Goal: Feedback & Contribution: Submit feedback/report problem

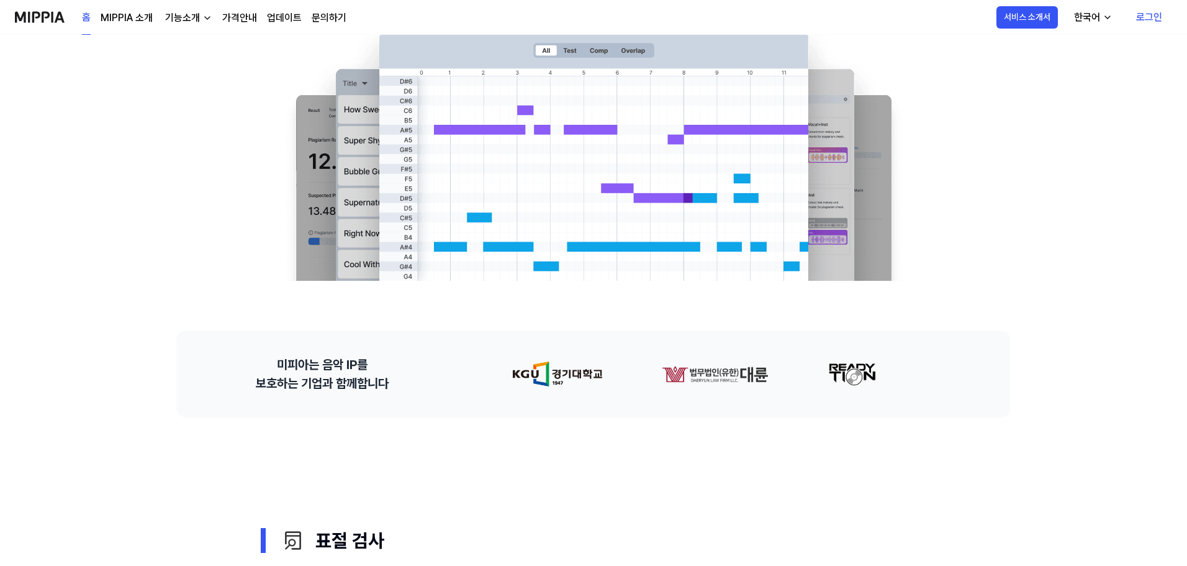
scroll to position [373, 0]
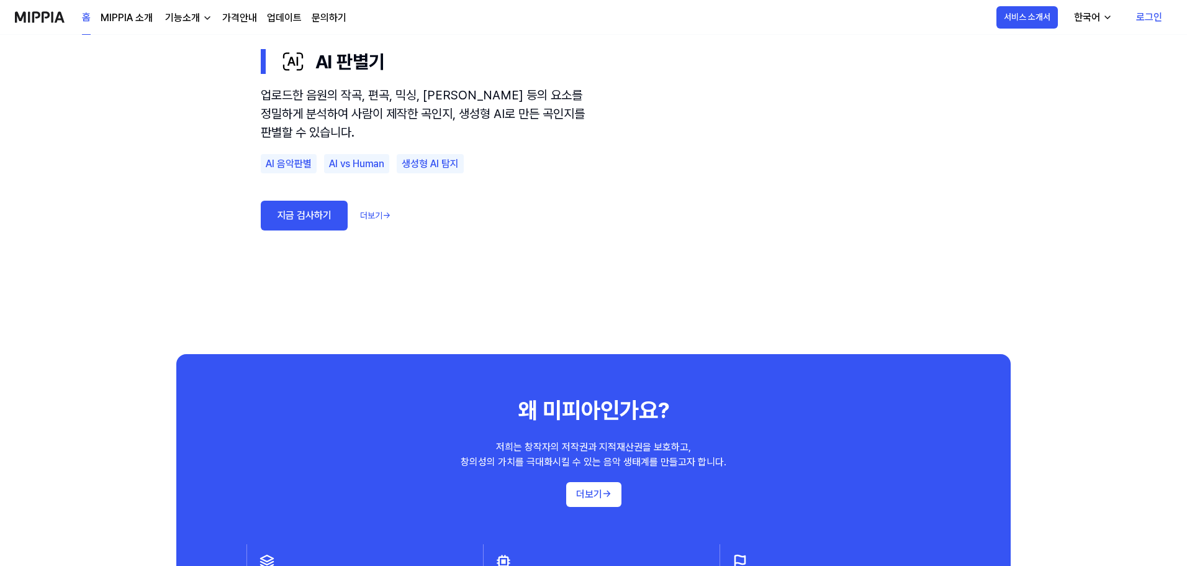
scroll to position [807, 0]
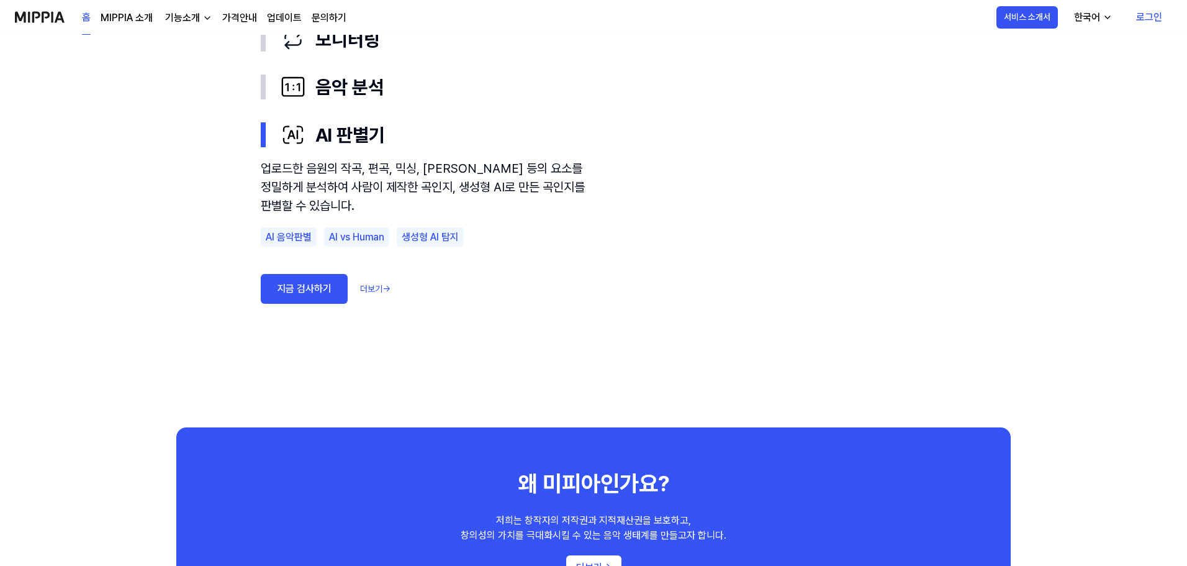
click at [306, 290] on link "지금 검사하기" at bounding box center [304, 289] width 87 height 30
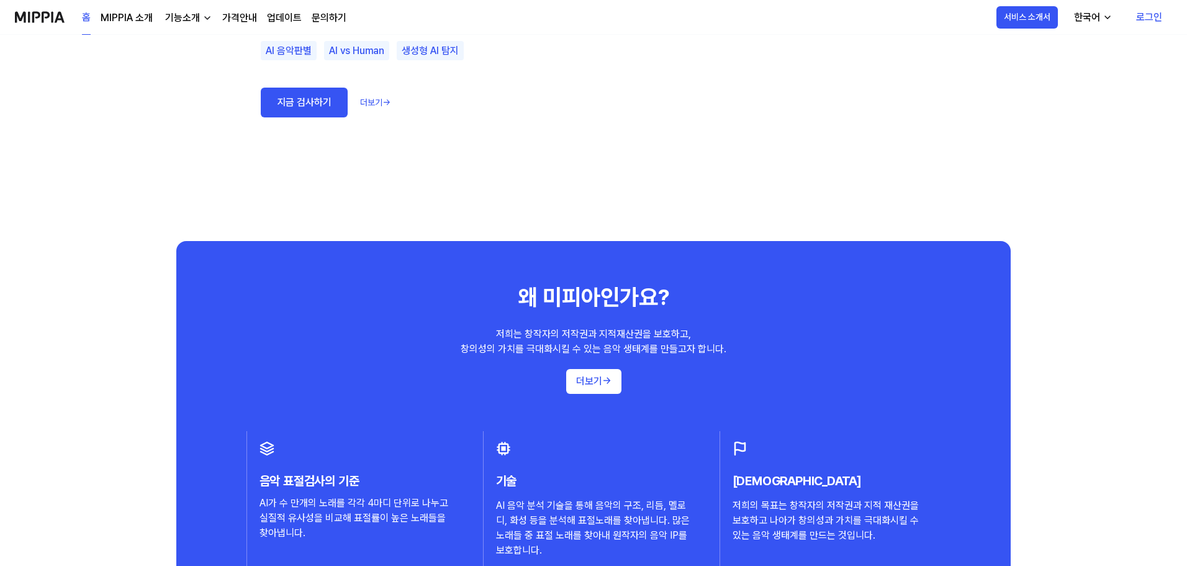
scroll to position [1118, 0]
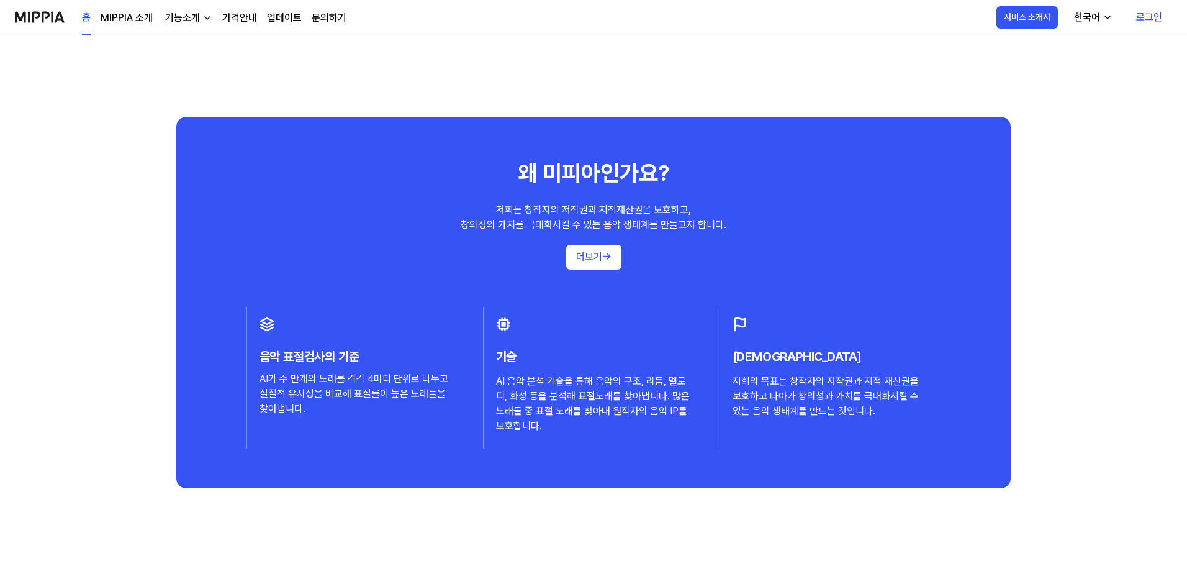
click at [1090, 274] on div "음악 표절 검사의 기준, MIPPIA 음악 표절 문제 해결을 위한 기준을 세우고, 글로벌 음악 창작자의 저작권과 IP를 보호하는 환경을 만들어…" at bounding box center [593, 179] width 1187 height 2525
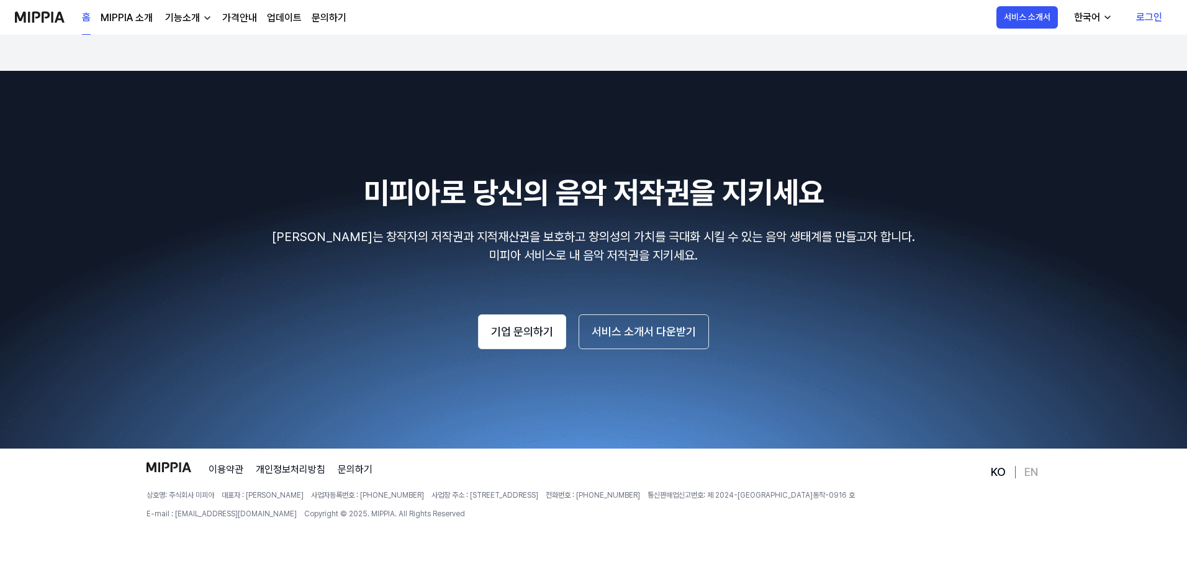
scroll to position [2113, 0]
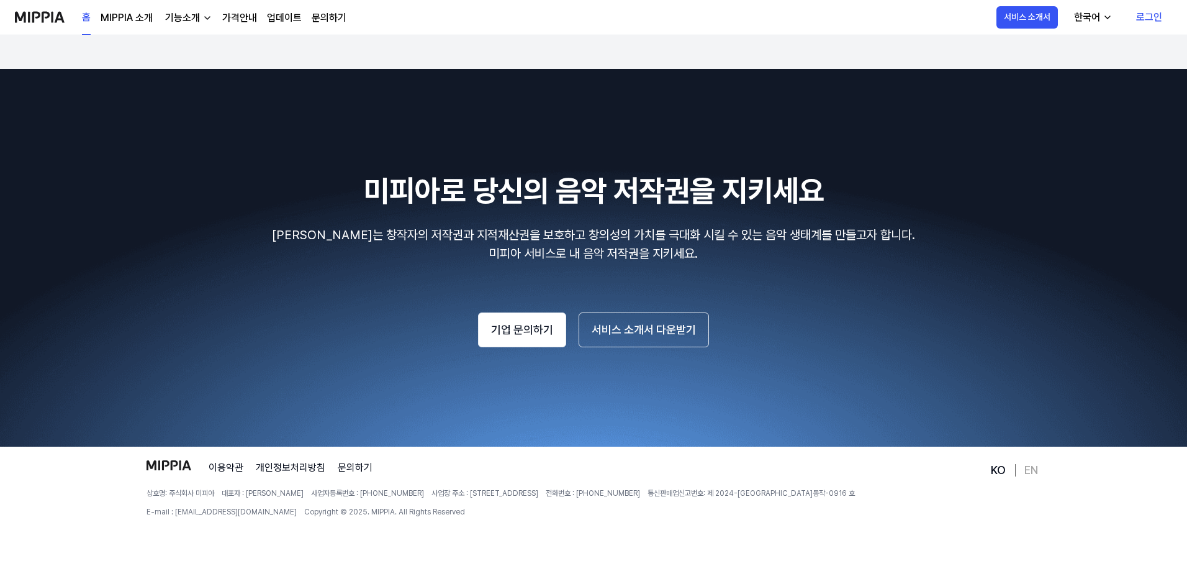
click at [1111, 274] on div "미피아로 당신의 음악 저작권을 지키세요 미피아는 창작자의 저작권과 지적재산권을 보호하고 창의성의 가치를 극대화 시킬 수 있는 음악 생태계를 만…" at bounding box center [593, 257] width 1157 height 179
click at [192, 12] on div "기능소개" at bounding box center [183, 18] width 40 height 15
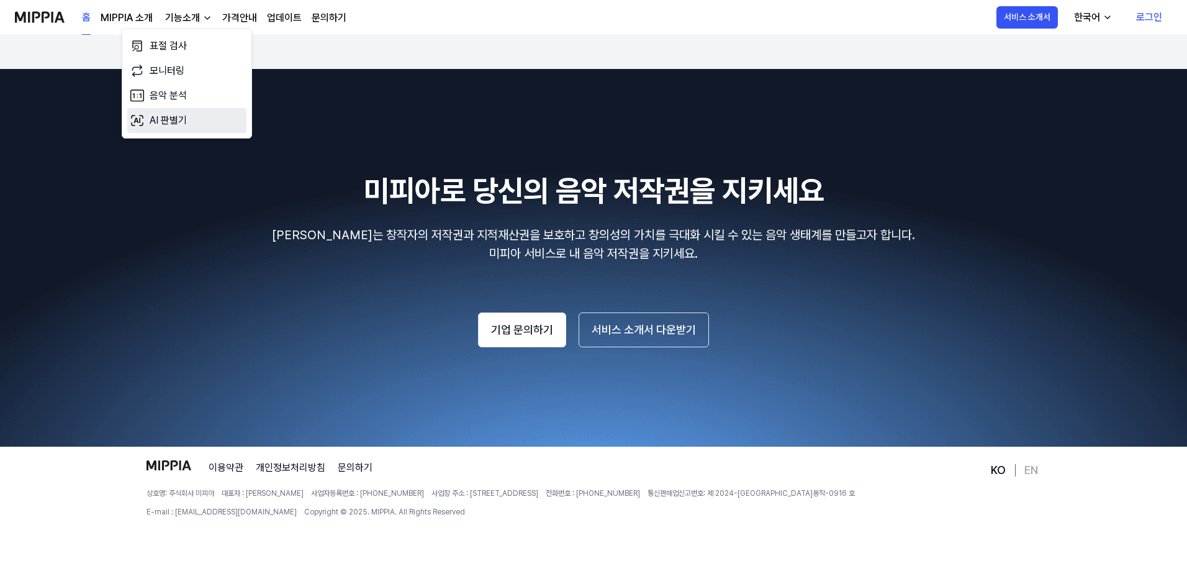
click at [179, 120] on link "AI 판별기" at bounding box center [186, 120] width 119 height 25
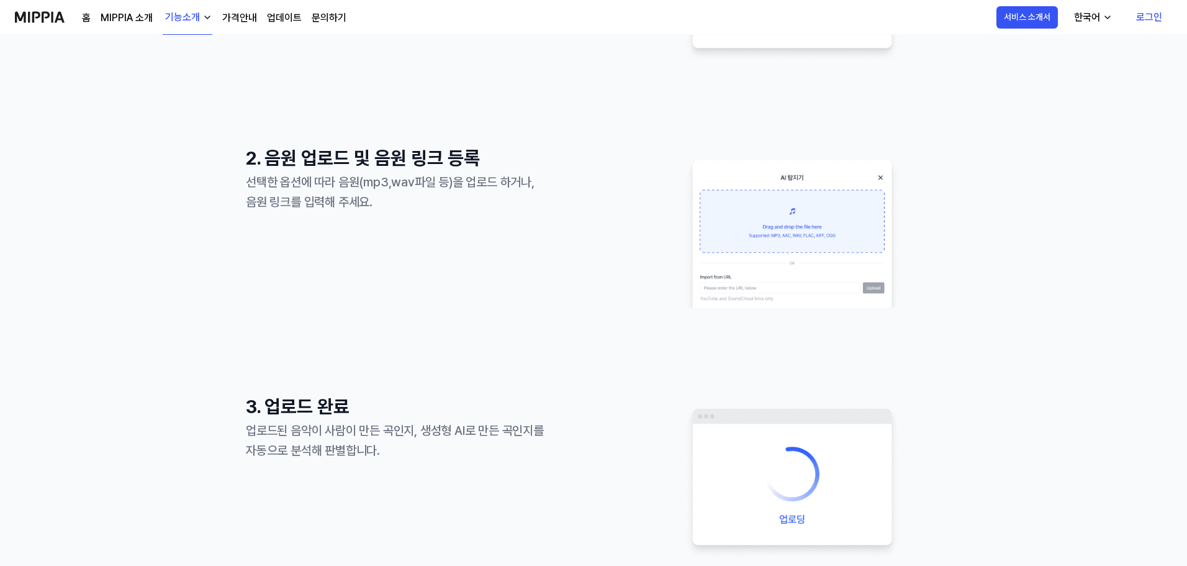
scroll to position [227, 0]
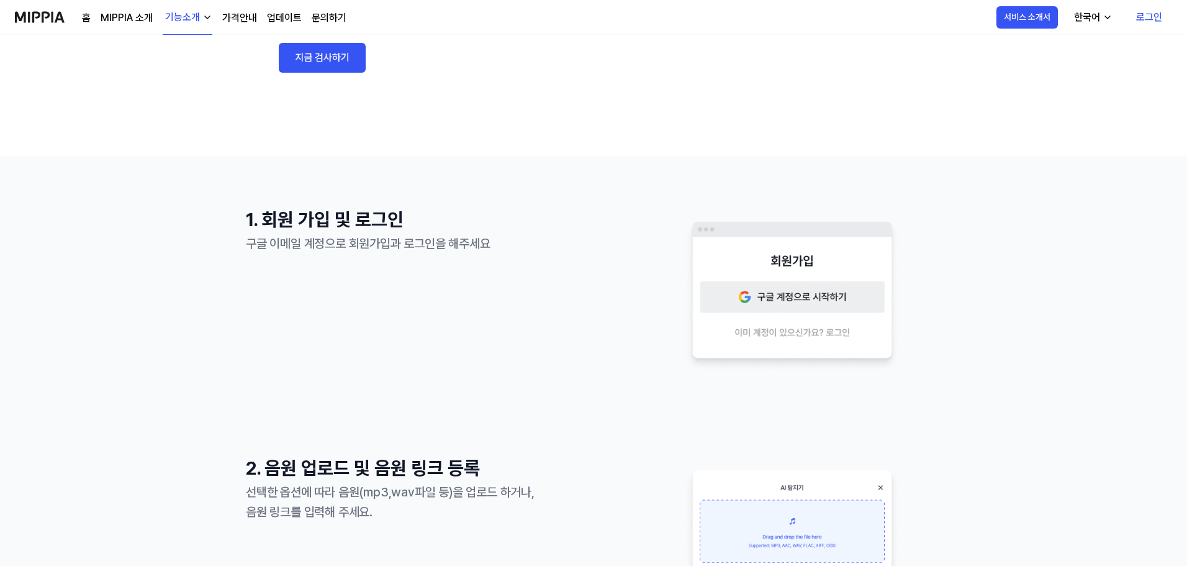
click at [289, 19] on link "업데이트" at bounding box center [284, 18] width 35 height 15
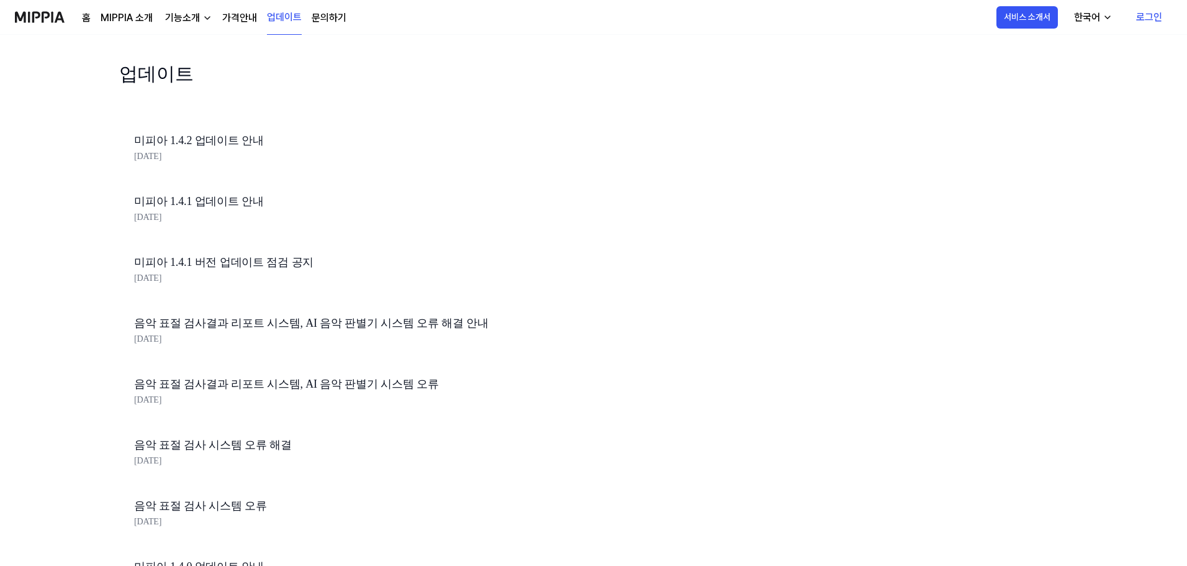
click at [217, 141] on link "미피아 1.4.2 업데이트 안내" at bounding box center [345, 141] width 422 height 18
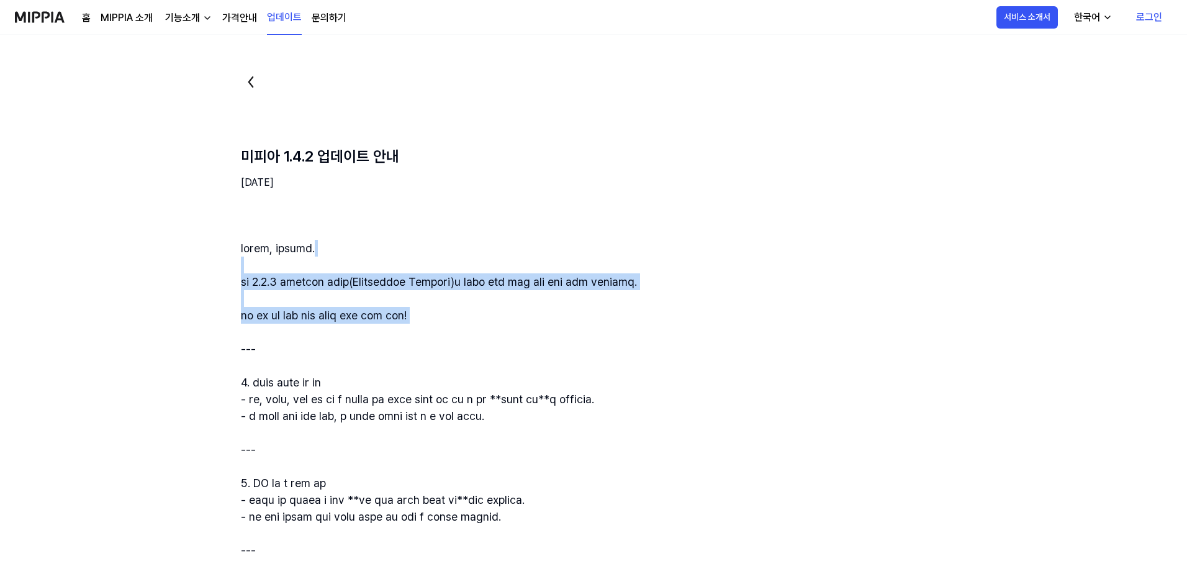
drag, startPoint x: 378, startPoint y: 265, endPoint x: 502, endPoint y: 328, distance: 140.2
click at [502, 328] on div at bounding box center [653, 466] width 825 height 453
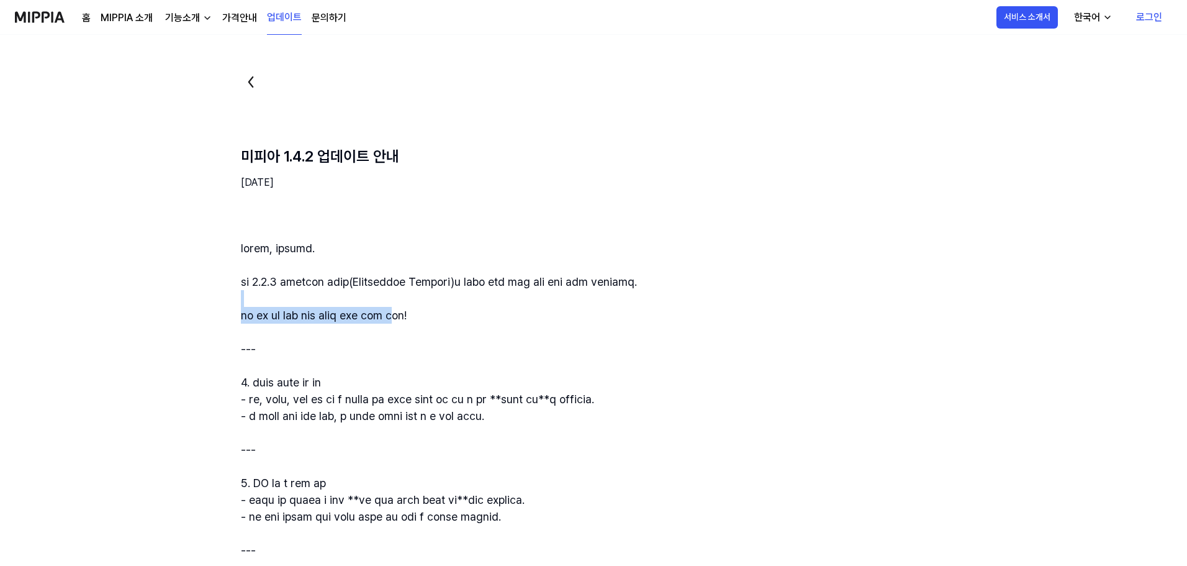
drag, startPoint x: 488, startPoint y: 299, endPoint x: 481, endPoint y: 320, distance: 22.8
click at [481, 320] on div at bounding box center [653, 466] width 825 height 453
drag, startPoint x: 476, startPoint y: 284, endPoint x: 474, endPoint y: 312, distance: 27.4
click at [474, 312] on div at bounding box center [653, 466] width 825 height 453
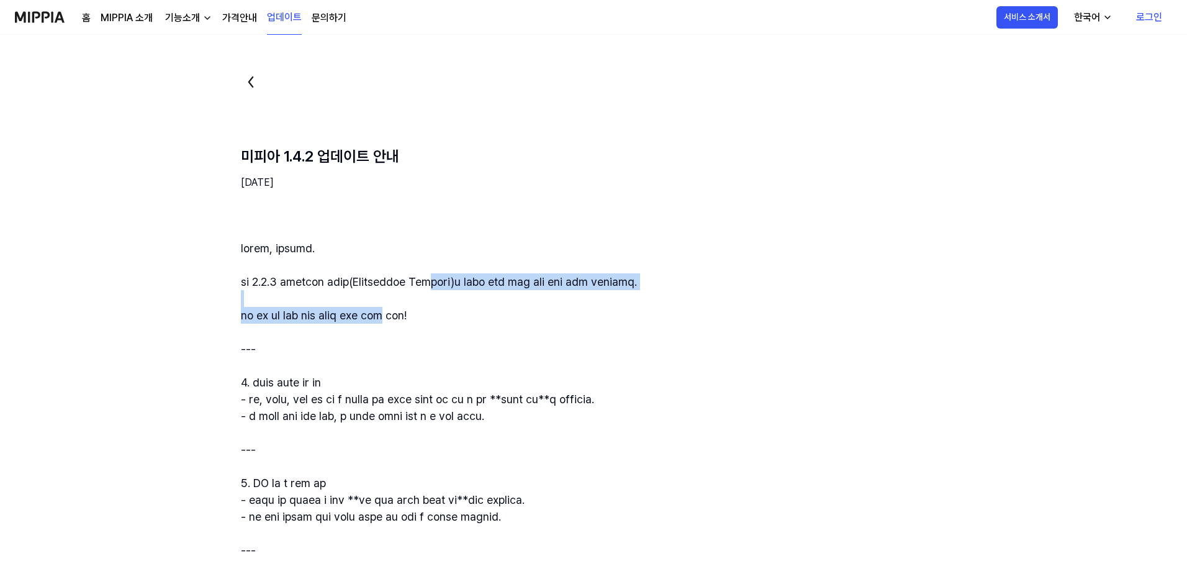
click at [474, 312] on div at bounding box center [653, 466] width 825 height 453
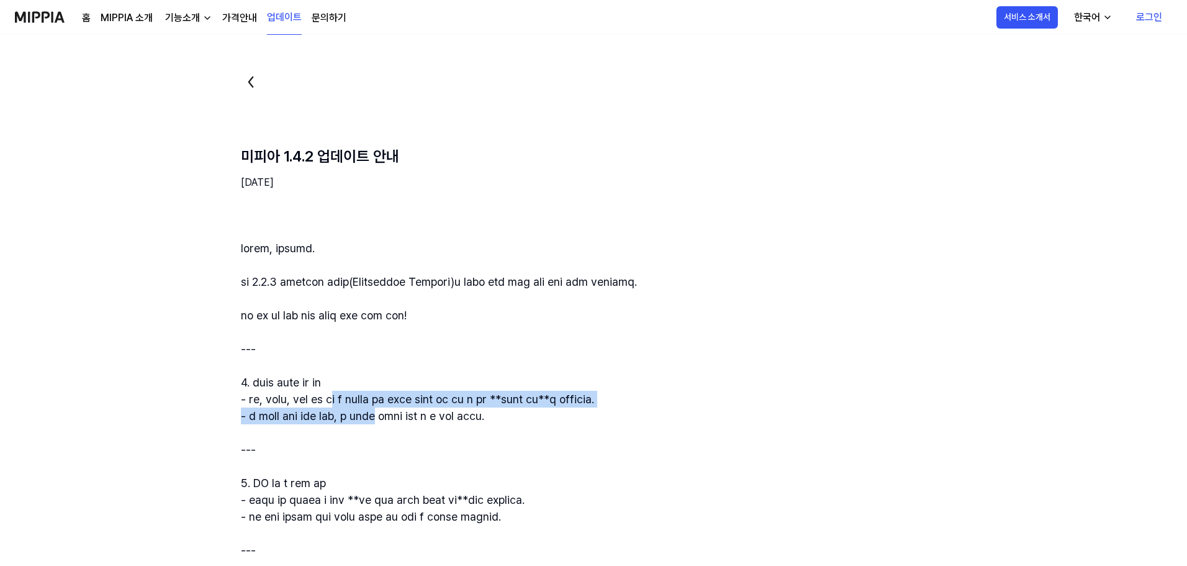
drag, startPoint x: 379, startPoint y: 402, endPoint x: 453, endPoint y: 410, distance: 75.0
click at [453, 410] on div at bounding box center [653, 466] width 825 height 453
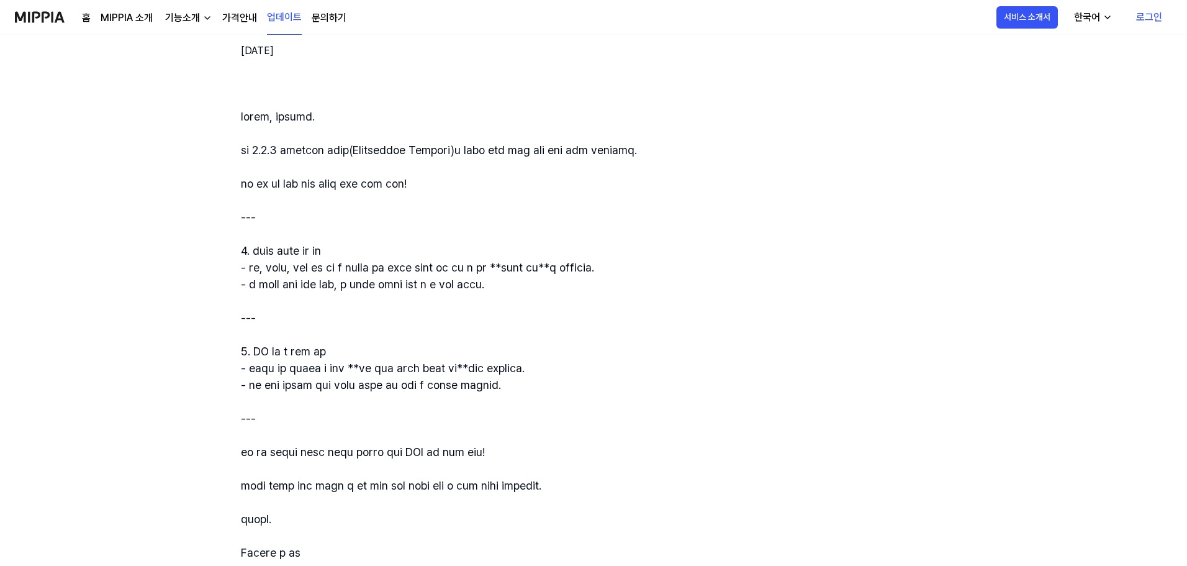
scroll to position [305, 0]
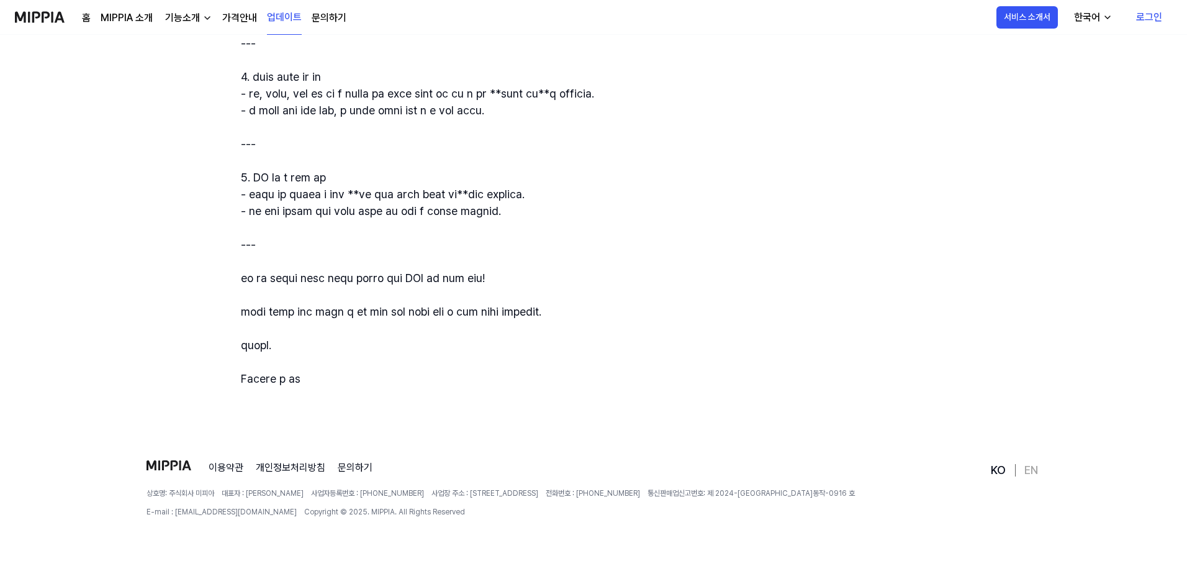
click at [569, 319] on div at bounding box center [653, 160] width 825 height 453
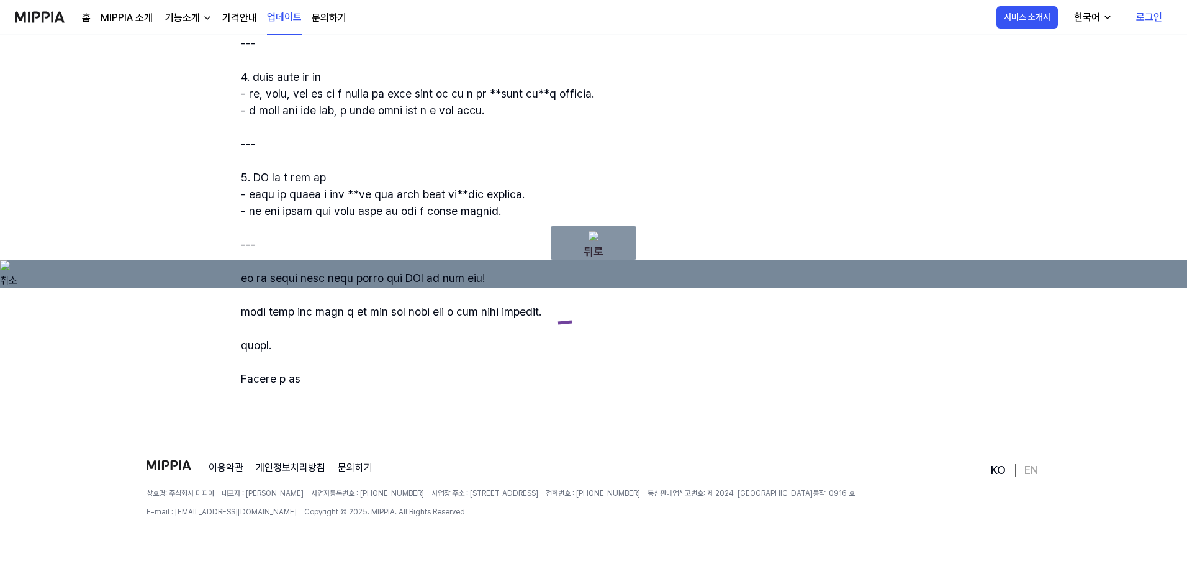
drag, startPoint x: 579, startPoint y: 319, endPoint x: 546, endPoint y: 324, distance: 33.9
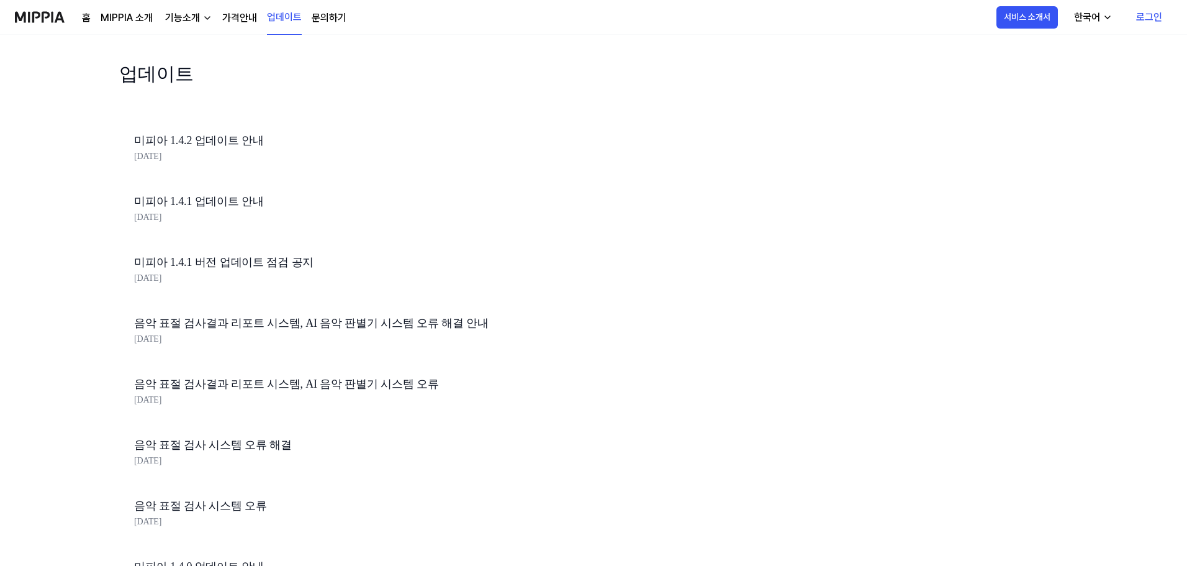
click at [213, 202] on link "미피아 1.4.1 업데이트 안내" at bounding box center [345, 201] width 422 height 18
click at [331, 17] on link "문의하기" at bounding box center [329, 18] width 35 height 15
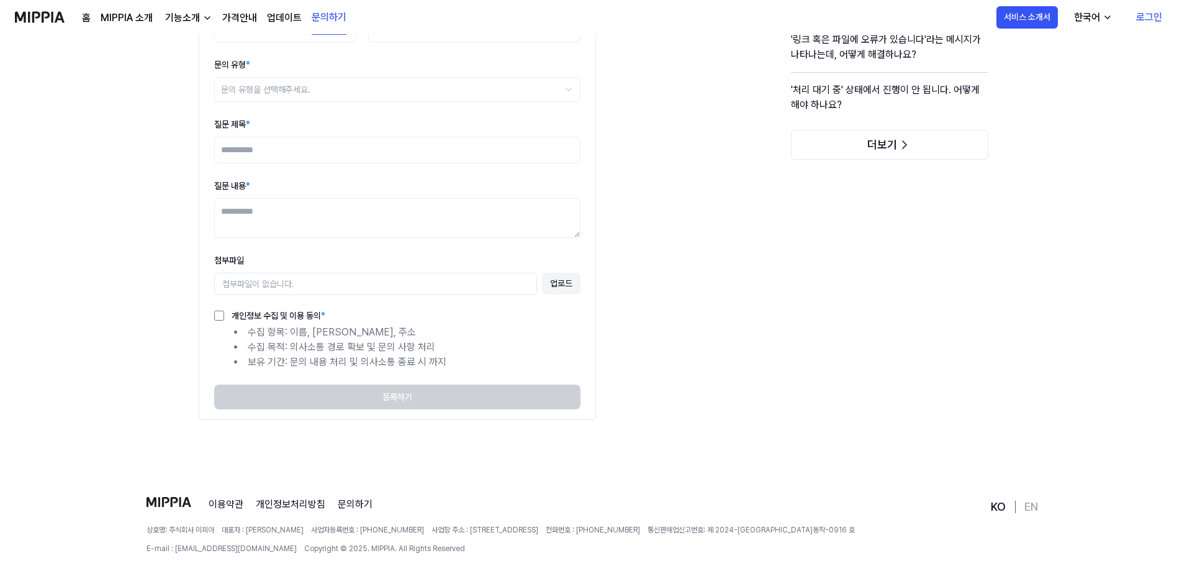
scroll to position [162, 0]
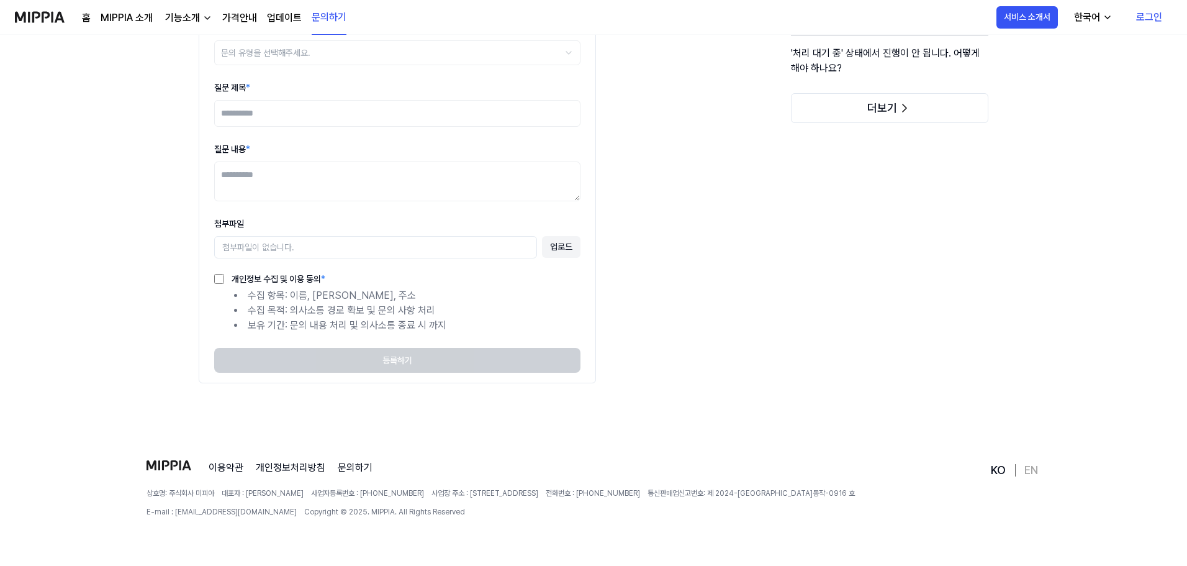
click at [667, 373] on div "( * 는 필수항목) 이름 * 이메일 * 문의 유형 * 문의 유형을 선택해주세요. ******* ******** ***** ********* …" at bounding box center [594, 185] width 830 height 501
click at [124, 17] on link "MIPPIA 소개" at bounding box center [127, 18] width 52 height 15
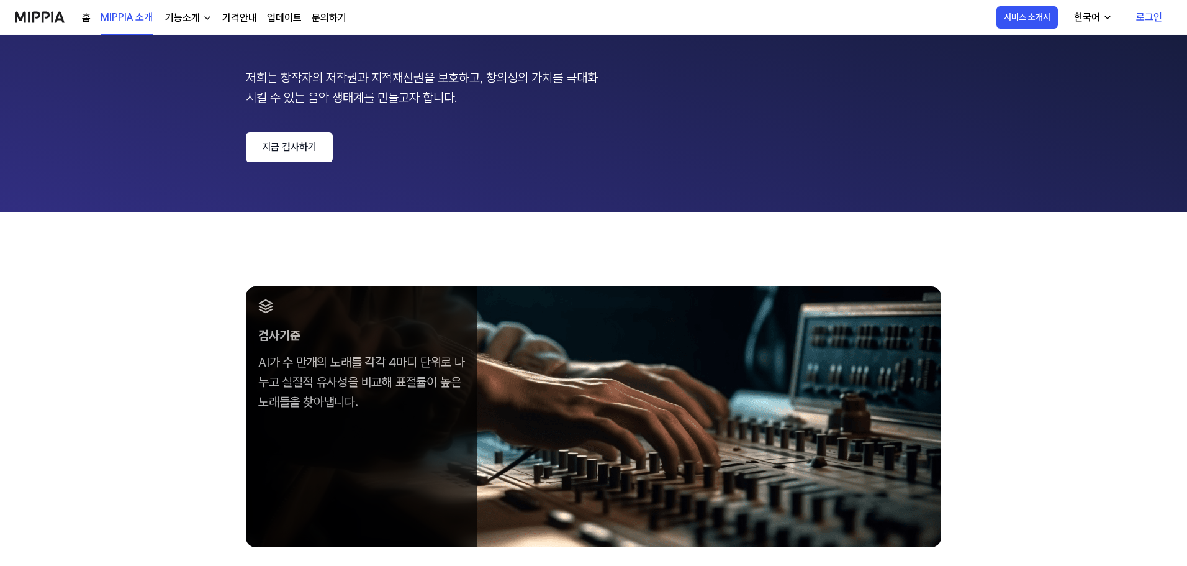
scroll to position [0, 0]
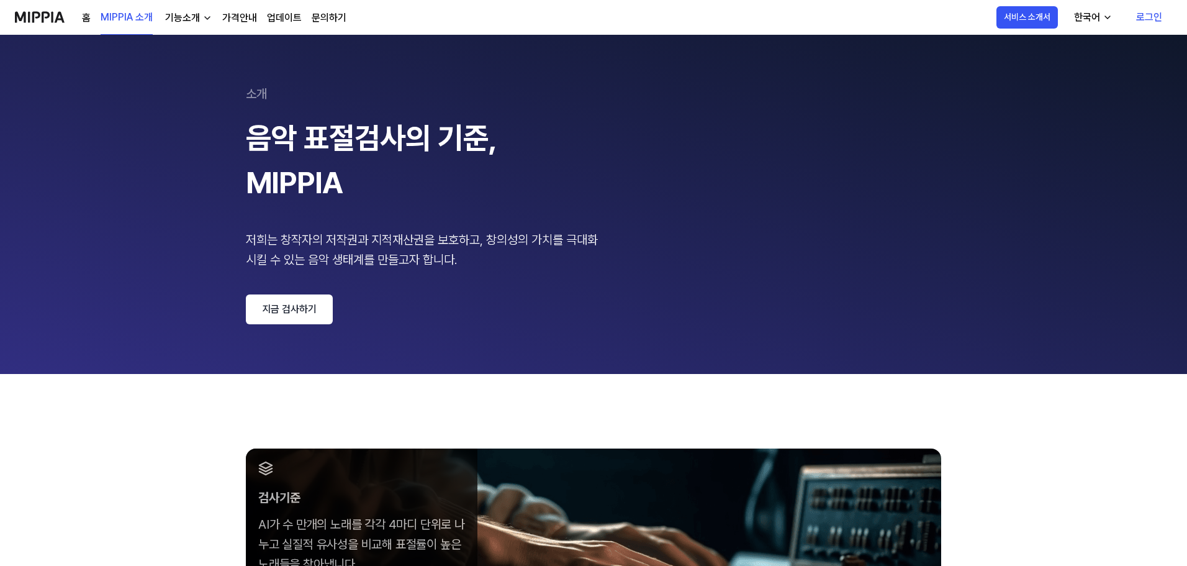
click at [90, 16] on link "홈" at bounding box center [86, 18] width 9 height 15
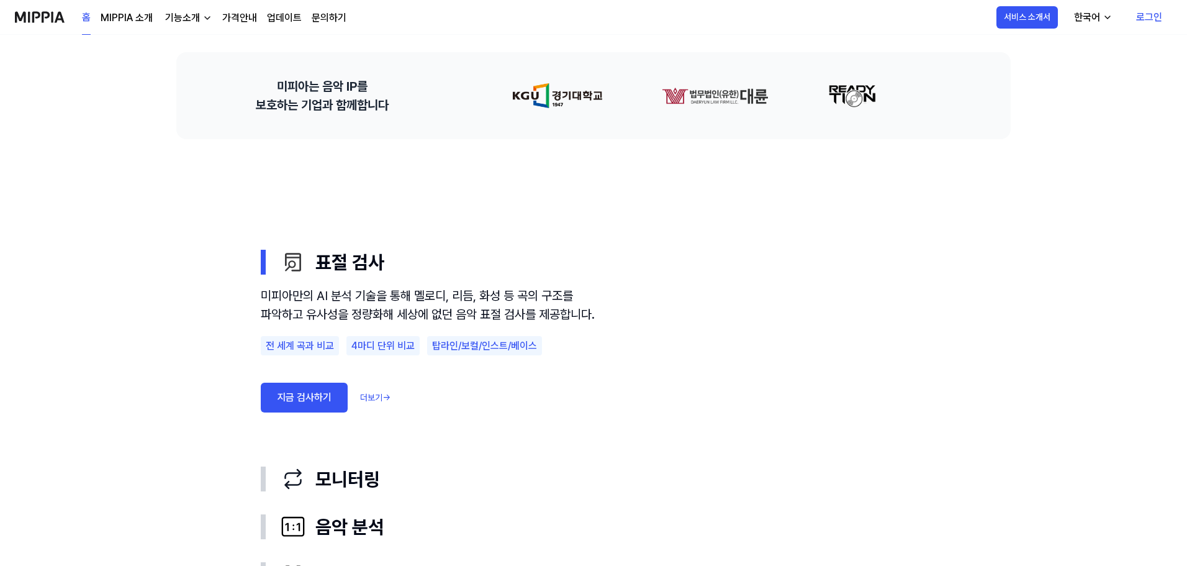
scroll to position [745, 0]
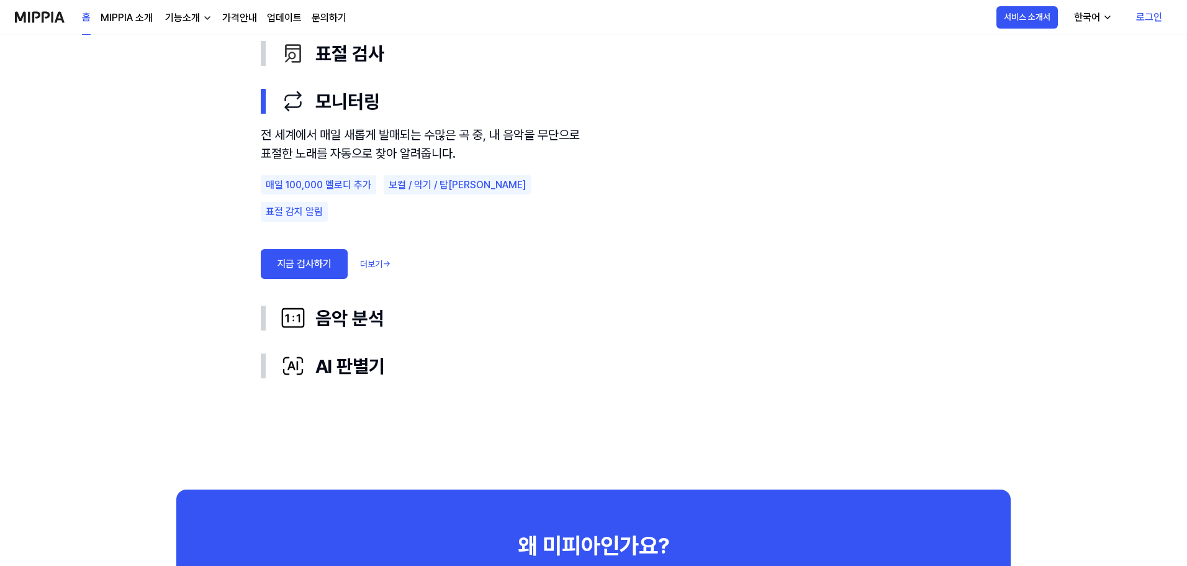
click at [175, 275] on use "표절 검사 모니터링 음악 분석 AI 판별기 표절 검사 모니터링 전 세계에서 매일 새롭게 발매되는 수많은 곡 중, 내 음악을 무단으로 표절한 노…" at bounding box center [594, 209] width 894 height 559
click at [111, 274] on div "음악 표절 검사의 기준, MIPPIA 음악 표절 문제 해결을 위한 기준을 세우고, 글로벌 음악 창작자의 저작권과 IP를 보호하는 환경을 만들어…" at bounding box center [593, 552] width 1187 height 2525
click at [96, 266] on div "음악 표절 검사의 기준, MIPPIA 음악 표절 문제 해결을 위한 기준을 세우고, 글로벌 음악 창작자의 저작권과 IP를 보호하는 환경을 만들어…" at bounding box center [593, 552] width 1187 height 2525
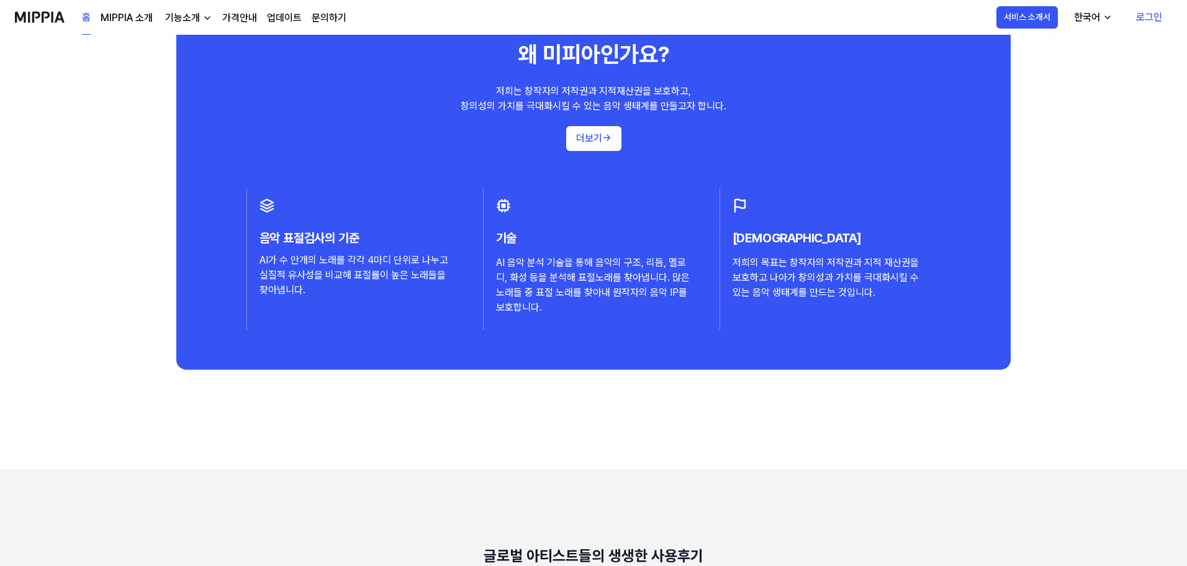
click at [99, 270] on div "음악 표절 검사의 기준, MIPPIA 음악 표절 문제 해결을 위한 기준을 세우고, 글로벌 음악 창작자의 저작권과 IP를 보호하는 환경을 만들어…" at bounding box center [593, 61] width 1187 height 2525
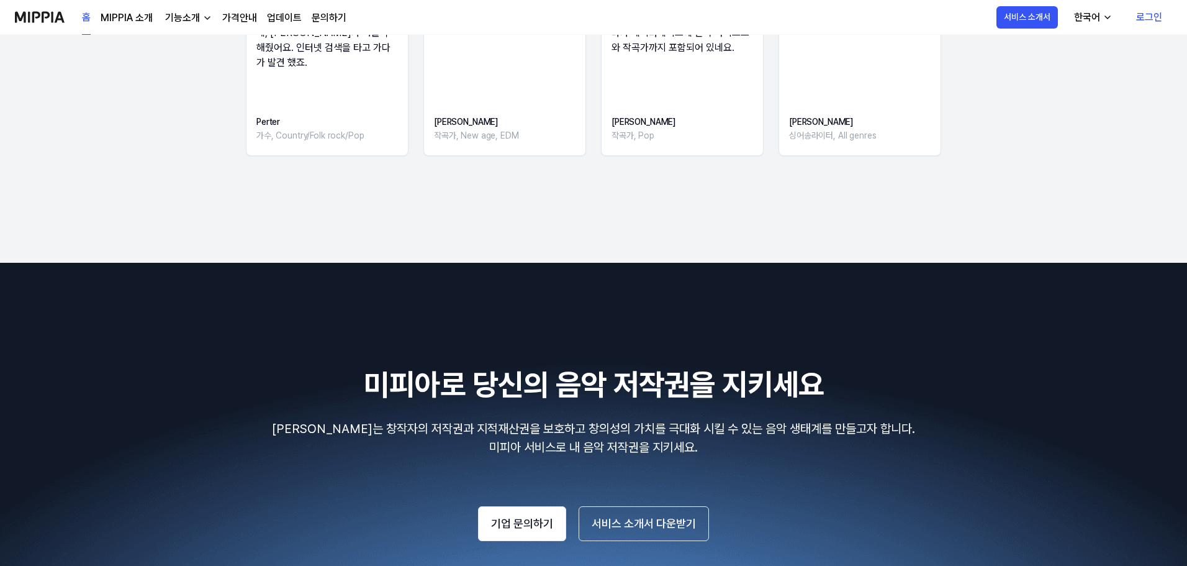
click at [101, 270] on img at bounding box center [593, 452] width 1187 height 378
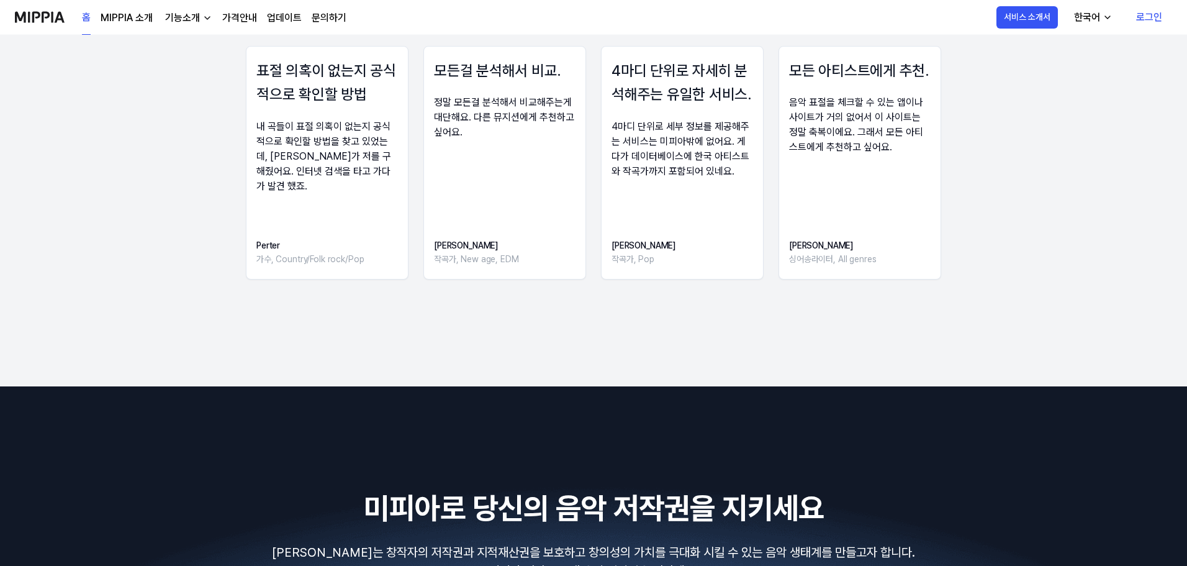
scroll to position [1795, 0]
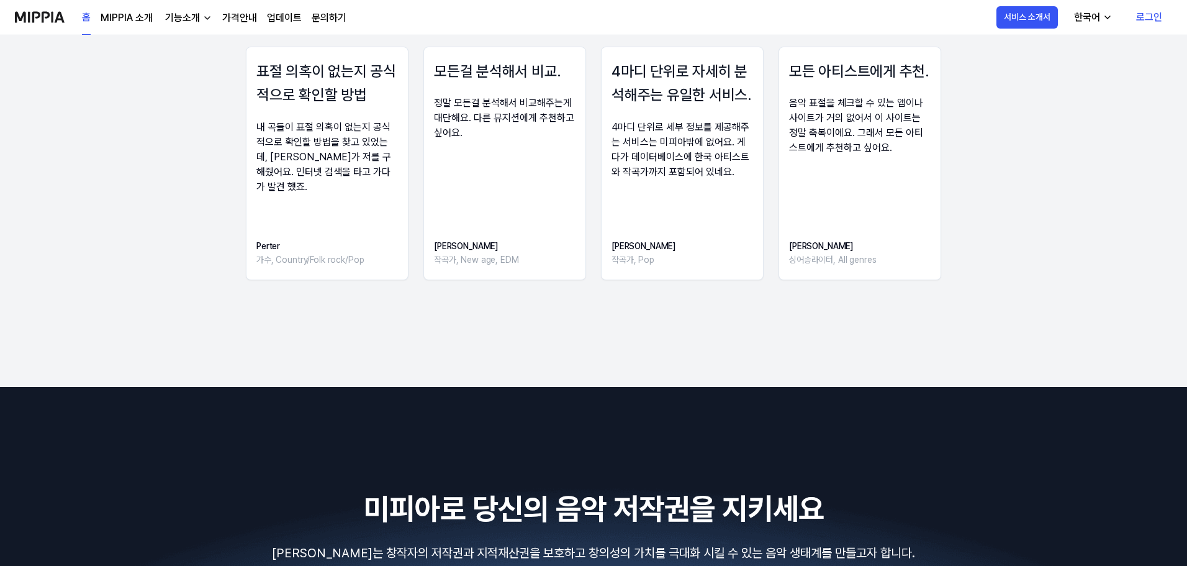
click at [101, 269] on div "표절 의혹이 없는지 공식적으로 확인할 방법 내 곡들이 표절 의혹이 없는지 공식적으로 확인할 방법을 찾고 있었는데, [PERSON_NAME]가 …" at bounding box center [593, 167] width 989 height 241
click at [109, 252] on div "표절 의혹이 없는지 공식적으로 확인할 방법 내 곡들이 표절 의혹이 없는지 공식적으로 확인할 방법을 찾고 있었는데, [PERSON_NAME]가 …" at bounding box center [593, 167] width 989 height 241
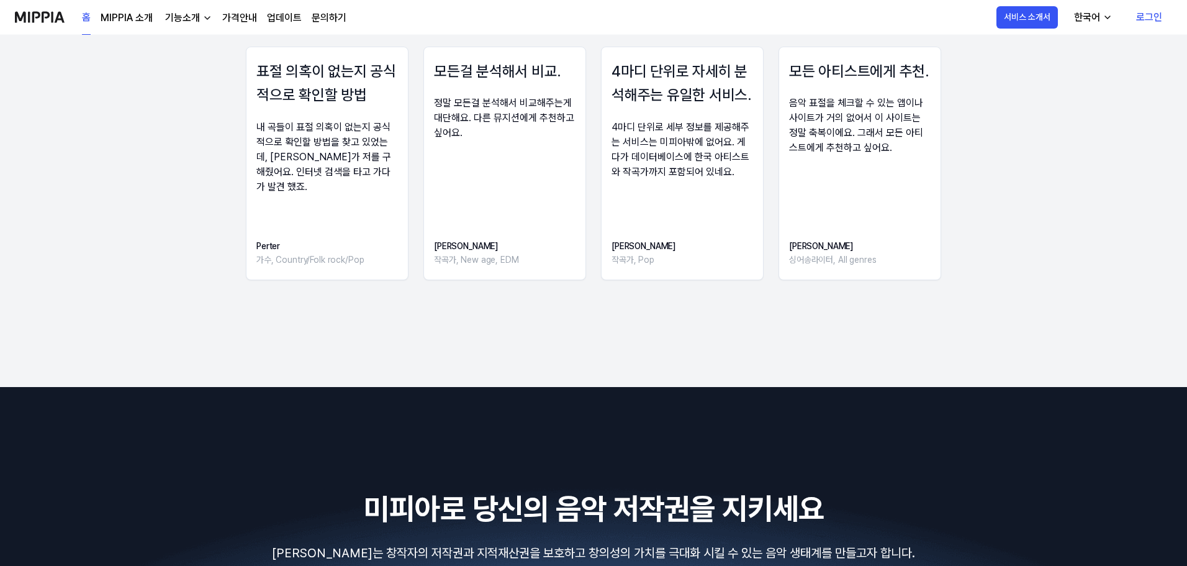
click at [109, 252] on div "표절 의혹이 없는지 공식적으로 확인할 방법 내 곡들이 표절 의혹이 없는지 공식적으로 확인할 방법을 찾고 있었는데, [PERSON_NAME]가 …" at bounding box center [593, 167] width 989 height 241
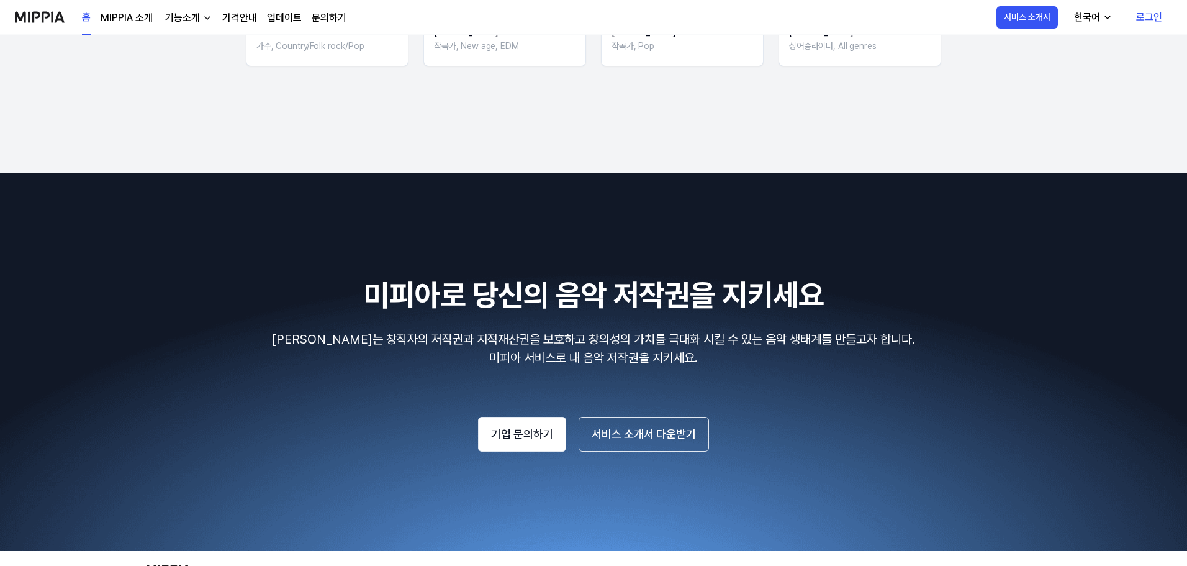
scroll to position [2113, 0]
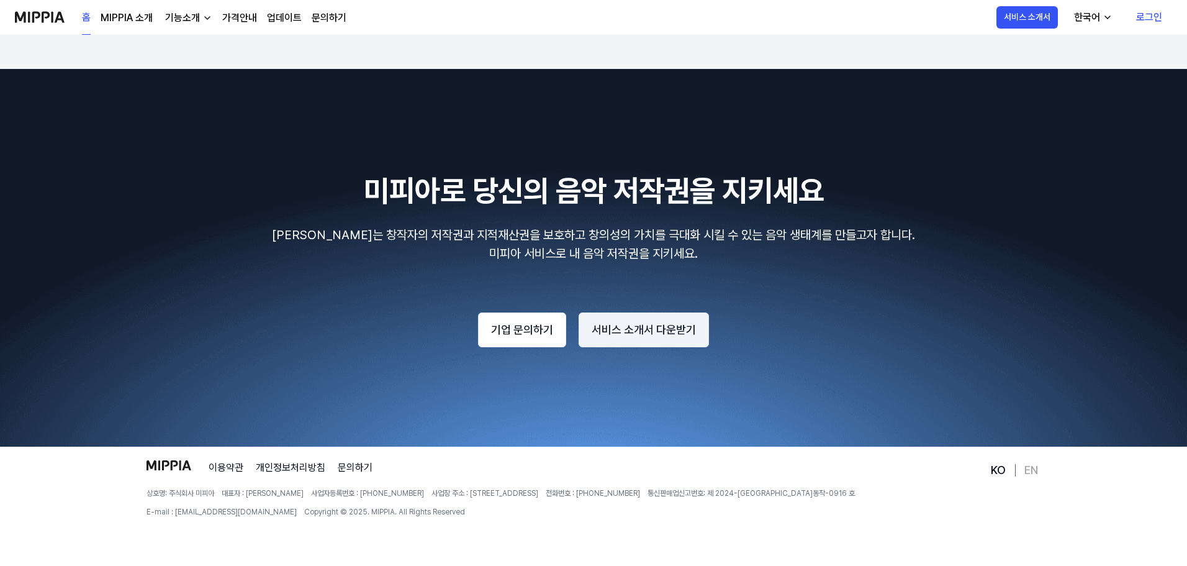
click at [636, 315] on button "서비스 소개서 다운받기" at bounding box center [644, 329] width 130 height 35
click at [952, 274] on div "미피아로 당신의 음악 저작권을 지키세요 미피아는 창작자의 저작권과 지적재산권을 보호하고 창의성의 가치를 극대화 시킬 수 있는 음악 생태계를 만…" at bounding box center [593, 257] width 1157 height 179
click at [250, 13] on link "가격안내" at bounding box center [239, 18] width 35 height 15
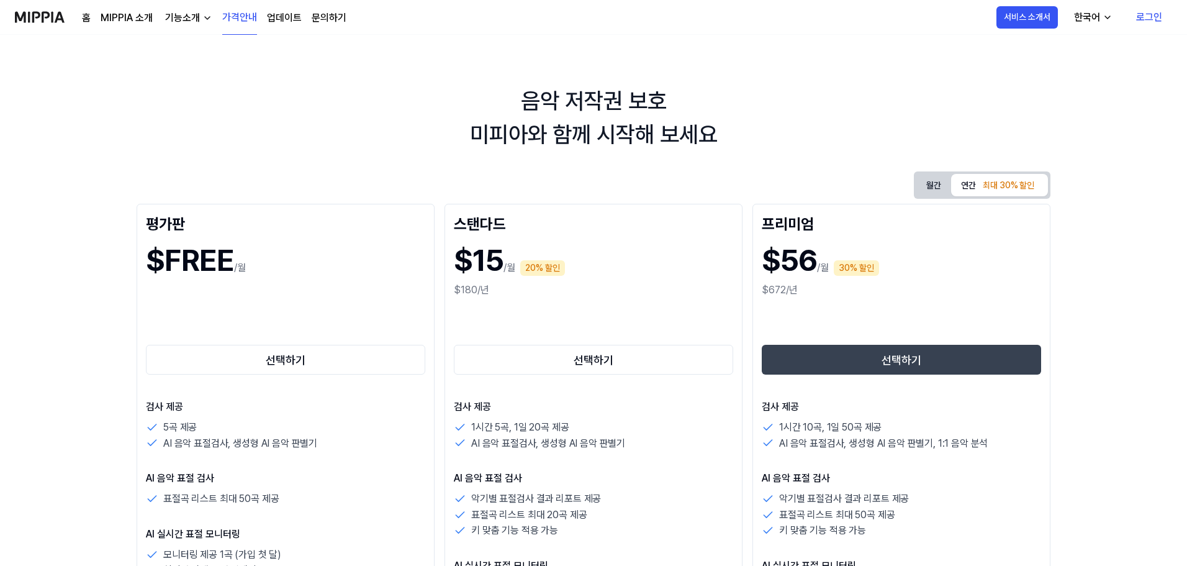
click at [1057, 102] on div "음악 저작권 보호 미피아와 함께 시작해 보세요" at bounding box center [593, 117] width 1187 height 67
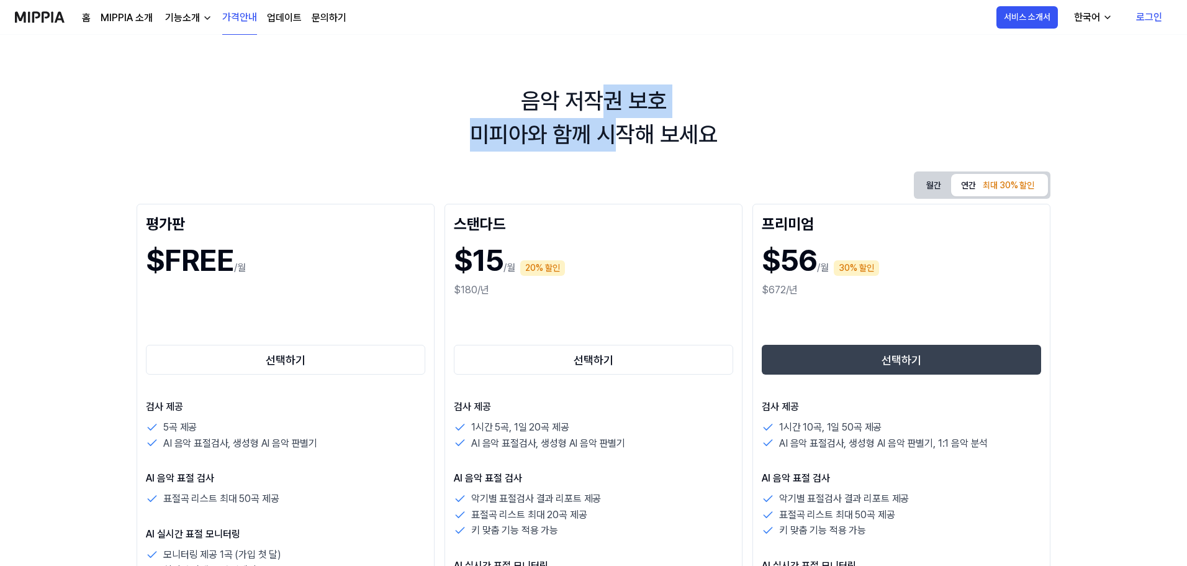
drag, startPoint x: 612, startPoint y: 104, endPoint x: 620, endPoint y: 141, distance: 37.5
click at [620, 141] on div "음악 저작권 보호 미피아와 함께 시작해 보세요" at bounding box center [593, 117] width 1187 height 67
drag, startPoint x: 620, startPoint y: 141, endPoint x: 600, endPoint y: 97, distance: 48.4
click at [600, 97] on div "음악 저작권 보호 미피아와 함께 시작해 보세요" at bounding box center [593, 117] width 1187 height 67
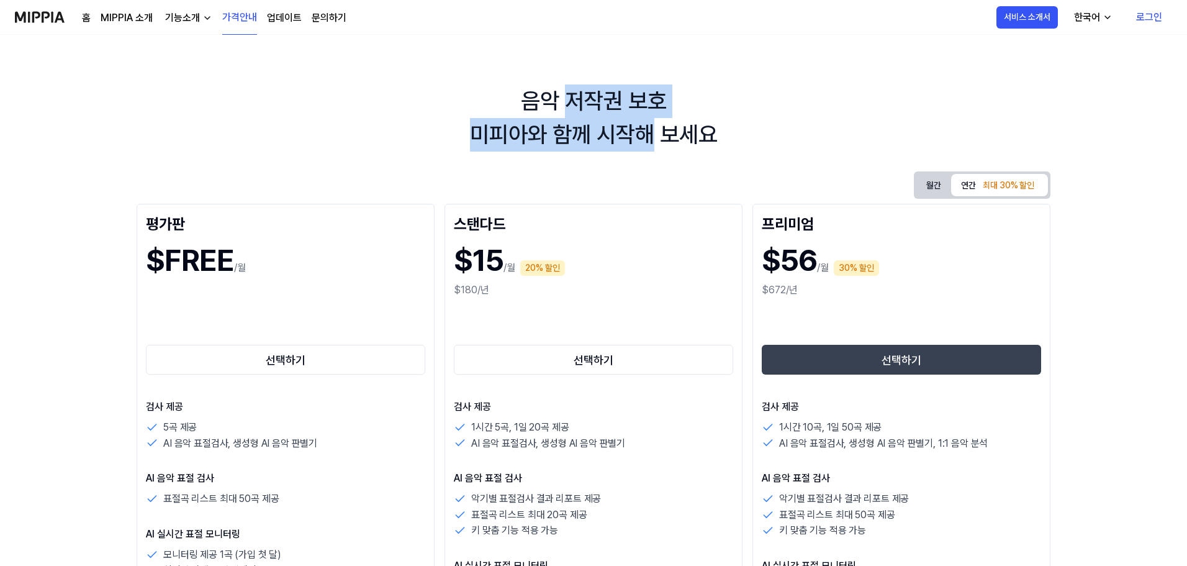
click at [600, 97] on div "음악 저작권 보호 미피아와 함께 시작해 보세요" at bounding box center [593, 117] width 1187 height 67
drag, startPoint x: 520, startPoint y: 97, endPoint x: 757, endPoint y: 128, distance: 238.5
click at [757, 128] on div "음악 저작권 보호 미피아와 함께 시작해 보세요" at bounding box center [593, 117] width 1187 height 67
drag, startPoint x: 771, startPoint y: 137, endPoint x: 540, endPoint y: 86, distance: 236.5
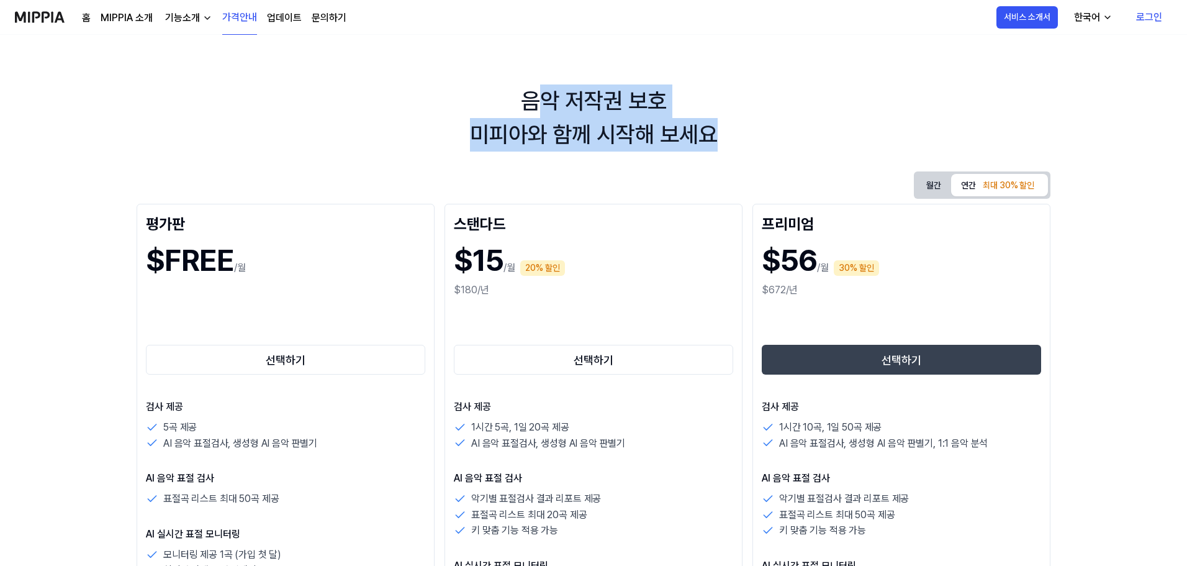
click at [540, 86] on div "음악 저작권 보호 미피아와 함께 시작해 보세요" at bounding box center [593, 117] width 1187 height 67
drag, startPoint x: 525, startPoint y: 97, endPoint x: 769, endPoint y: 127, distance: 245.8
click at [769, 127] on div "음악 저작권 보호 미피아와 함께 시작해 보세요" at bounding box center [593, 117] width 1187 height 67
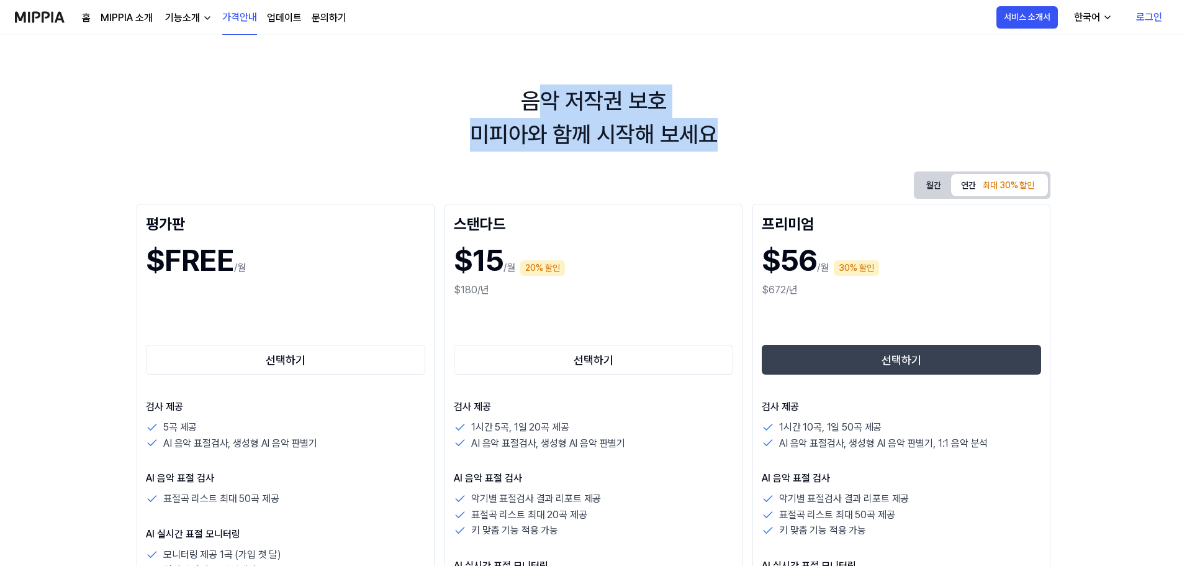
drag, startPoint x: 666, startPoint y: 132, endPoint x: 546, endPoint y: 77, distance: 132.5
drag, startPoint x: 529, startPoint y: 89, endPoint x: 808, endPoint y: 135, distance: 283.1
click at [808, 135] on div "음악 저작권 보호 미피아와 함께 시작해 보세요" at bounding box center [593, 117] width 1187 height 67
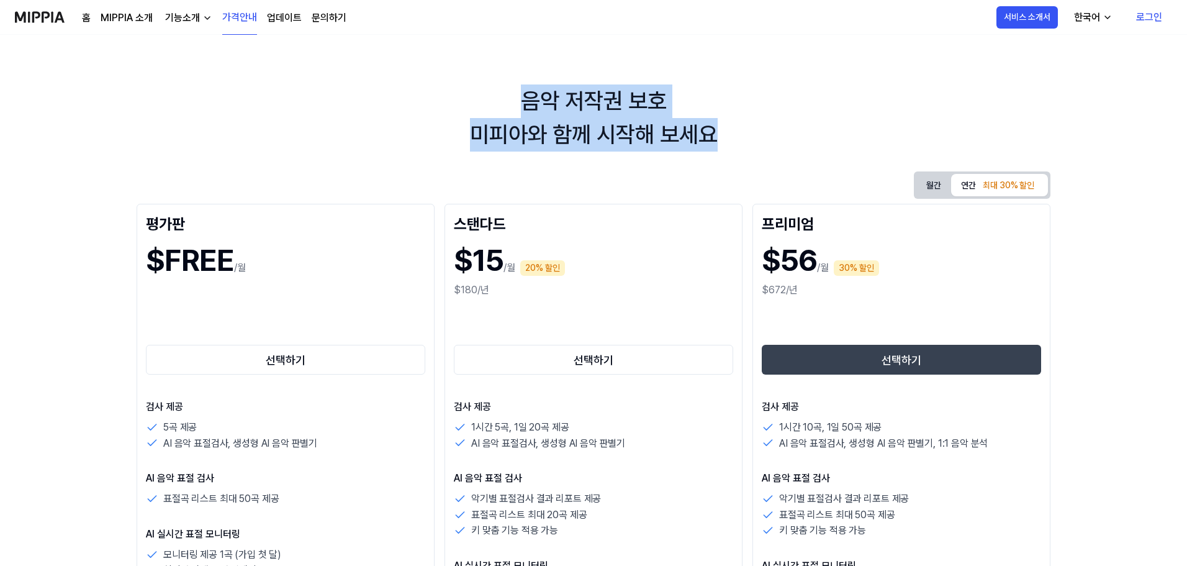
click at [808, 135] on div "음악 저작권 보호 미피아와 함께 시작해 보세요" at bounding box center [593, 117] width 1187 height 67
drag, startPoint x: 512, startPoint y: 107, endPoint x: 487, endPoint y: 91, distance: 30.0
click at [487, 91] on div "음악 저작권 보호 미피아와 함께 시작해 보세요" at bounding box center [593, 117] width 1187 height 67
drag, startPoint x: 458, startPoint y: 97, endPoint x: 750, endPoint y: 130, distance: 293.7
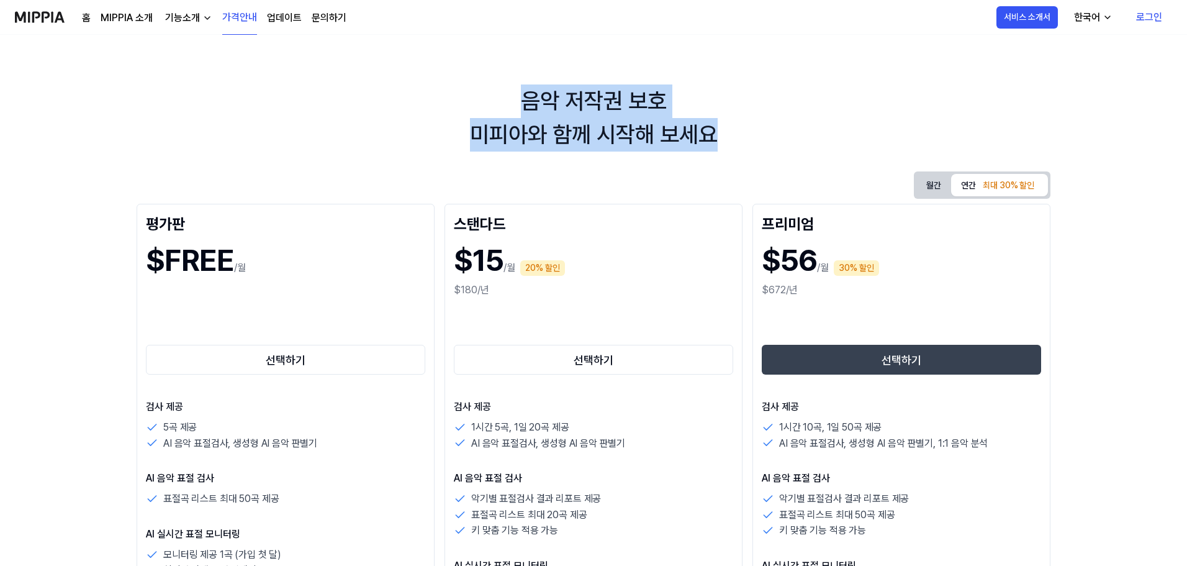
click at [750, 130] on div "음악 저작권 보호 미피아와 함께 시작해 보세요" at bounding box center [593, 117] width 1187 height 67
drag, startPoint x: 694, startPoint y: 136, endPoint x: 458, endPoint y: 87, distance: 241.6
click at [458, 87] on div "음악 저작권 보호 미피아와 함께 시작해 보세요" at bounding box center [593, 117] width 1187 height 67
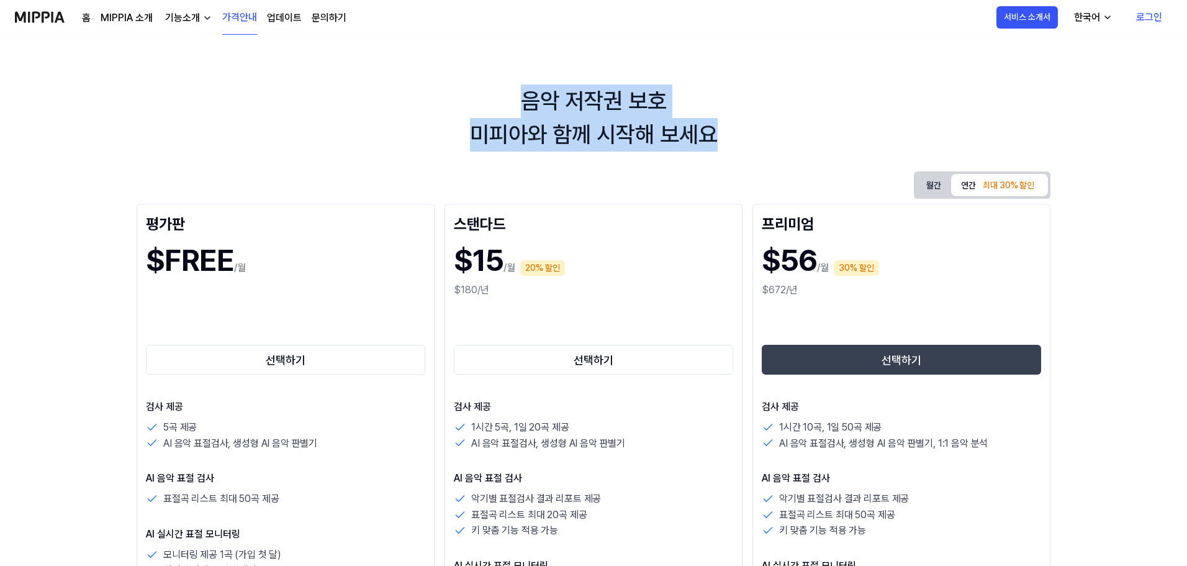
drag, startPoint x: 481, startPoint y: 88, endPoint x: 771, endPoint y: 120, distance: 291.1
click at [771, 120] on div "음악 저작권 보호 미피아와 함께 시작해 보세요" at bounding box center [593, 117] width 1187 height 67
drag, startPoint x: 774, startPoint y: 129, endPoint x: 678, endPoint y: 69, distance: 113.0
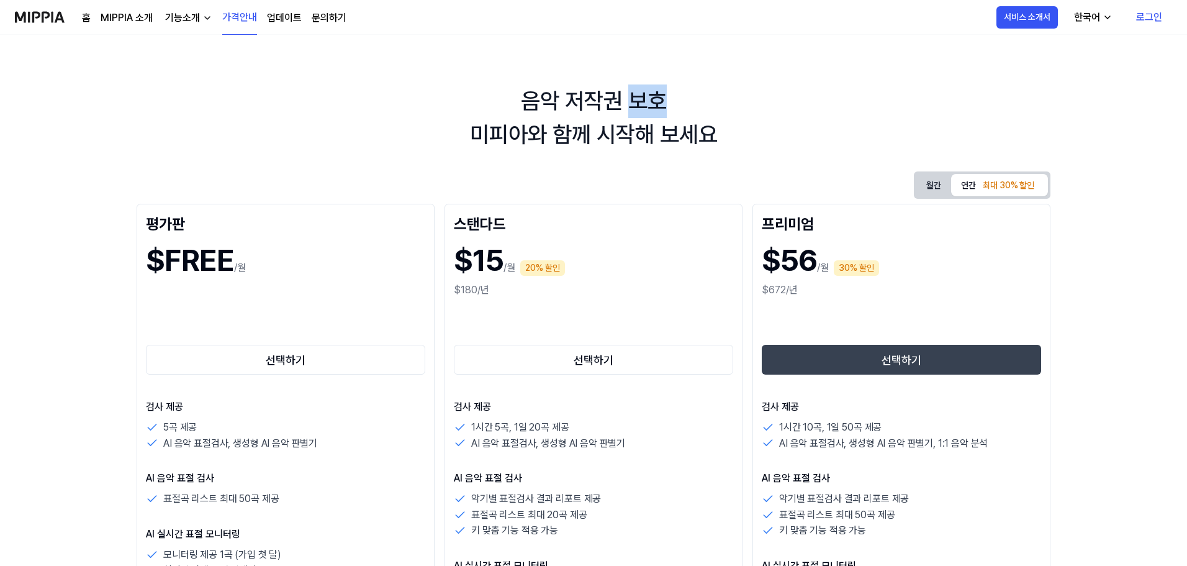
drag, startPoint x: 628, startPoint y: 71, endPoint x: 805, endPoint y: 106, distance: 180.2
click at [805, 106] on div "음악 저작권 보호 미피아와 함께 시작해 보세요" at bounding box center [593, 117] width 1187 height 67
drag, startPoint x: 759, startPoint y: 117, endPoint x: 490, endPoint y: 91, distance: 270.1
click at [490, 91] on div "음악 저작권 보호 미피아와 함께 시작해 보세요" at bounding box center [593, 117] width 1187 height 67
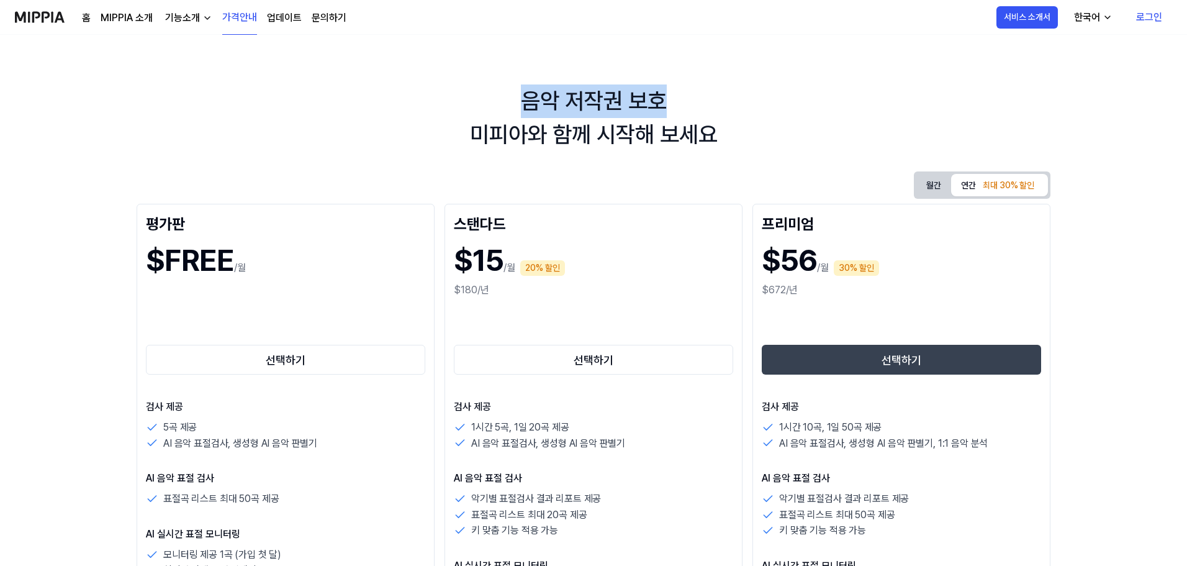
drag, startPoint x: 490, startPoint y: 91, endPoint x: 482, endPoint y: 91, distance: 7.5
click at [490, 90] on div "음악 저작권 보호 미피아와 함께 시작해 보세요" at bounding box center [593, 117] width 1187 height 67
click at [622, 129] on div "음악 저작권 보호 미피아와 함께 시작해 보세요" at bounding box center [593, 117] width 1187 height 67
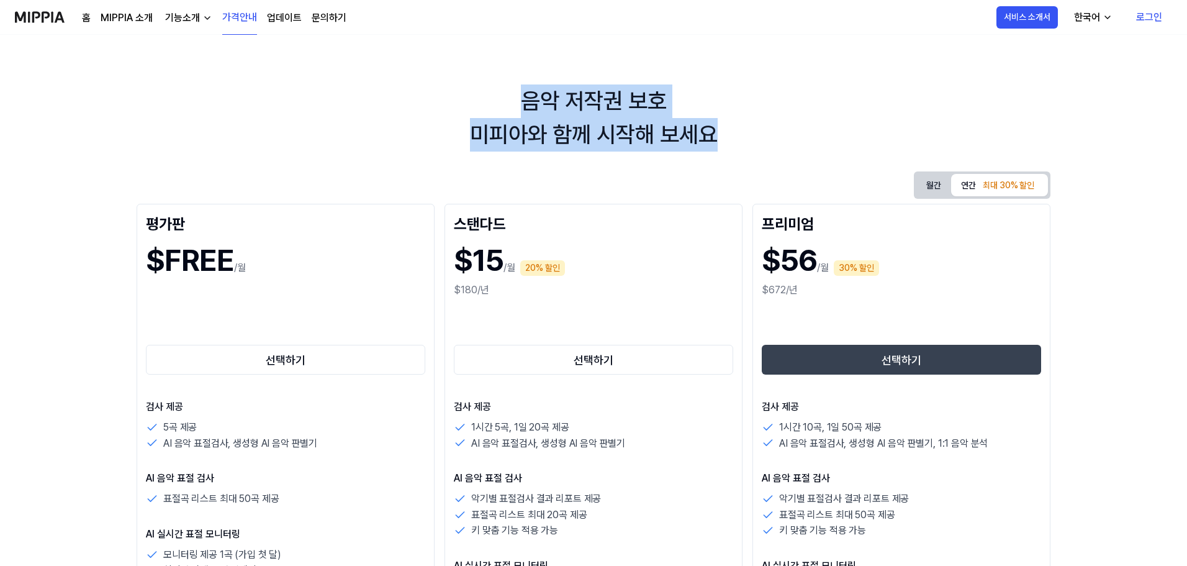
drag, startPoint x: 732, startPoint y: 138, endPoint x: 460, endPoint y: 100, distance: 274.7
click at [460, 100] on div "음악 저작권 보호 미피아와 함께 시작해 보세요" at bounding box center [593, 117] width 1187 height 67
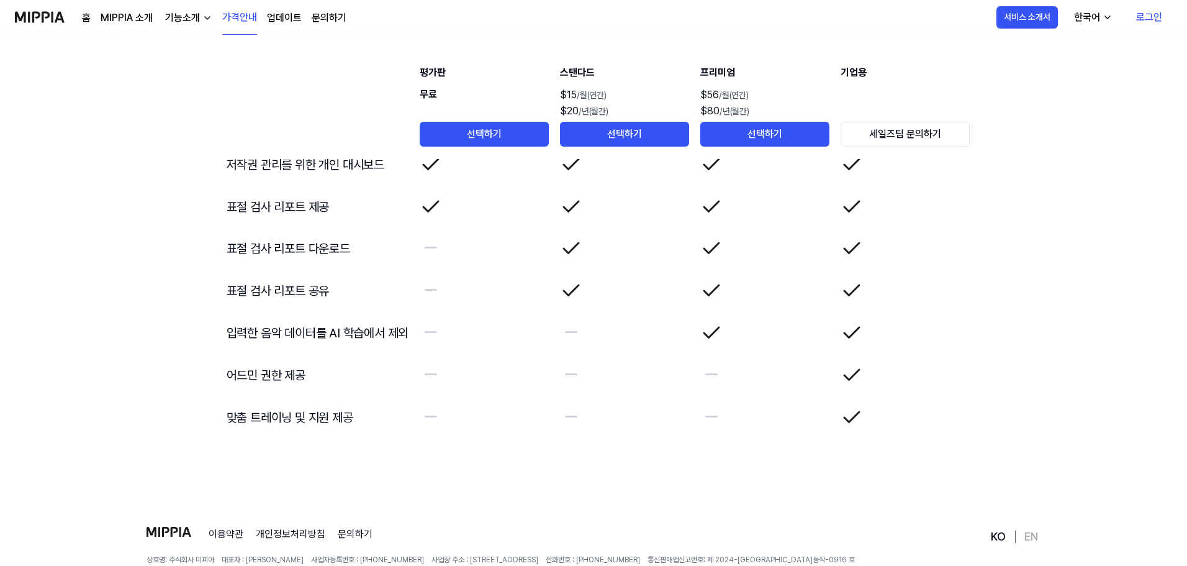
scroll to position [2115, 0]
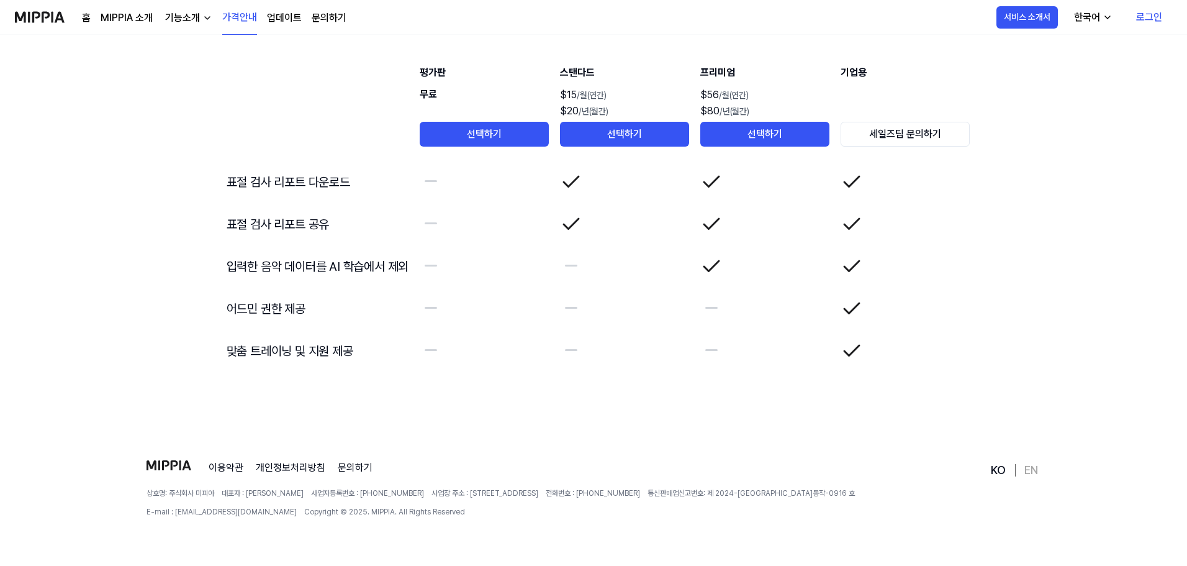
click at [356, 520] on div "이용약관 개인정보처리방침 문의하기 상호명: 주식회사 미피아 대표자 : 오찬호 사업자등록번호 : [PHONE_NUMBER] 사업장 주소 : [S…" at bounding box center [568, 513] width 842 height 106
drag, startPoint x: 426, startPoint y: 491, endPoint x: 545, endPoint y: 495, distance: 119.3
click at [545, 495] on div "상호명: 주식회사 미피아 대표자 : 오찬호 사업자등록번호 : [PHONE_NUMBER] 사업장 주소 : [STREET_ADDRESS] 전화번호…" at bounding box center [568, 502] width 842 height 30
copy span "[STREET_ADDRESS]"
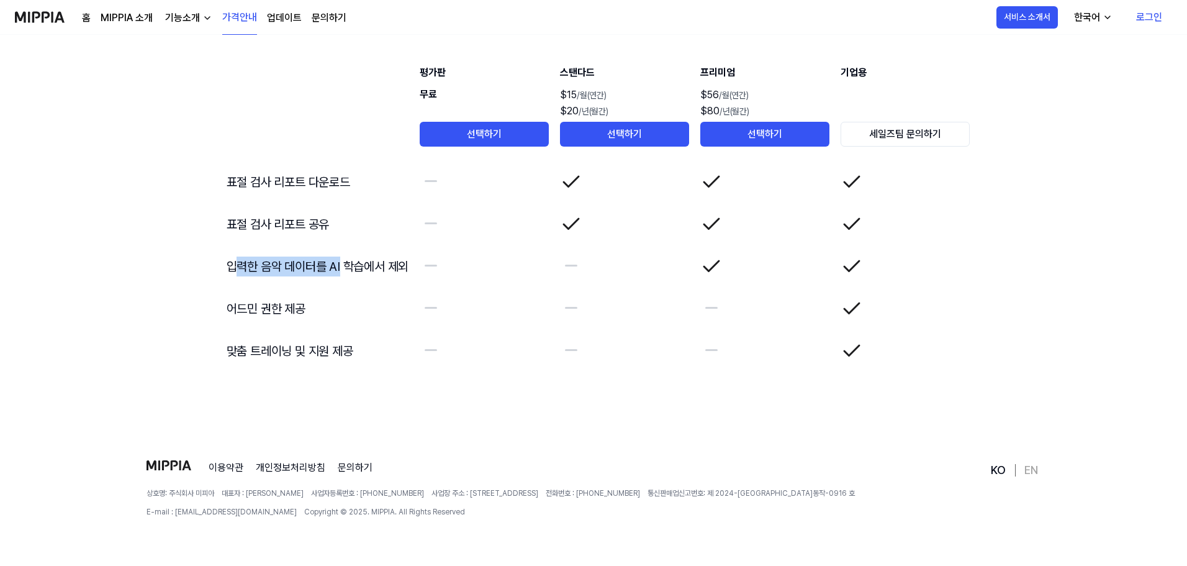
drag, startPoint x: 240, startPoint y: 266, endPoint x: 342, endPoint y: 266, distance: 101.2
click at [342, 266] on td "입력한 음악 데이터를 AI 학습에서 제외" at bounding box center [313, 266] width 193 height 42
drag, startPoint x: 365, startPoint y: 266, endPoint x: 325, endPoint y: 268, distance: 39.8
click at [325, 268] on td "입력한 음악 데이터를 AI 학습에서 제외" at bounding box center [313, 266] width 193 height 42
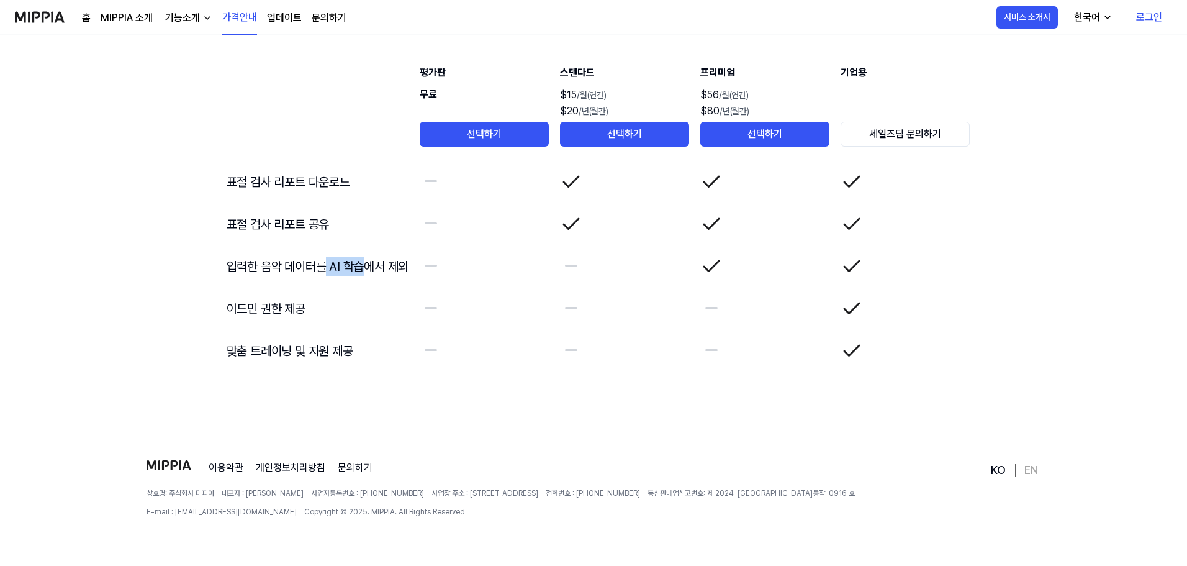
click at [325, 268] on td "입력한 음악 데이터를 AI 학습에서 제외" at bounding box center [313, 266] width 193 height 42
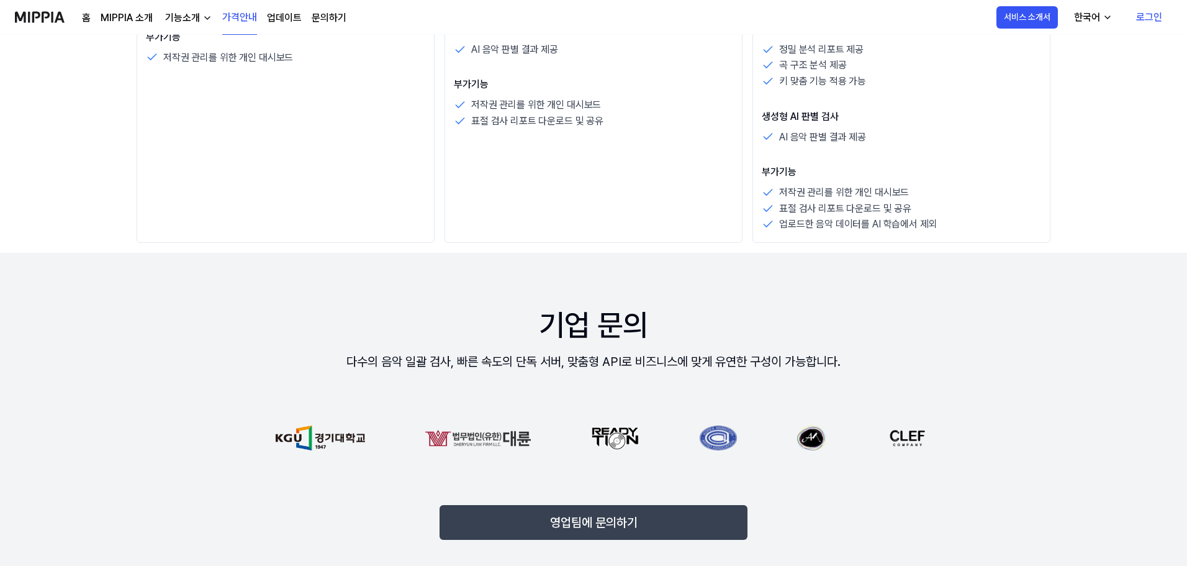
scroll to position [0, 0]
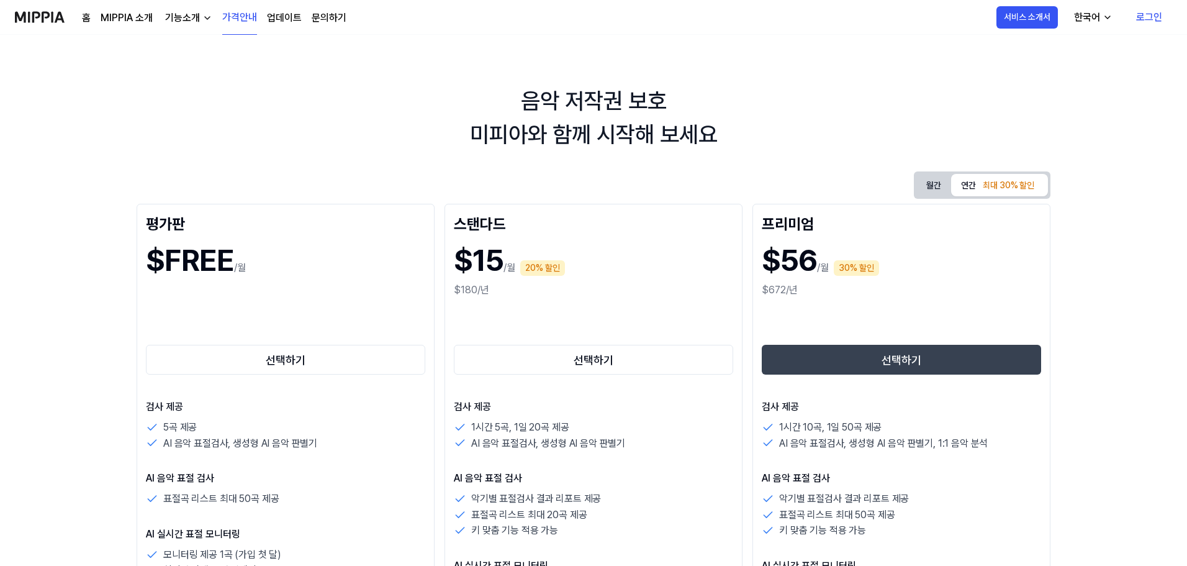
click at [119, 20] on link "MIPPIA 소개" at bounding box center [127, 18] width 52 height 15
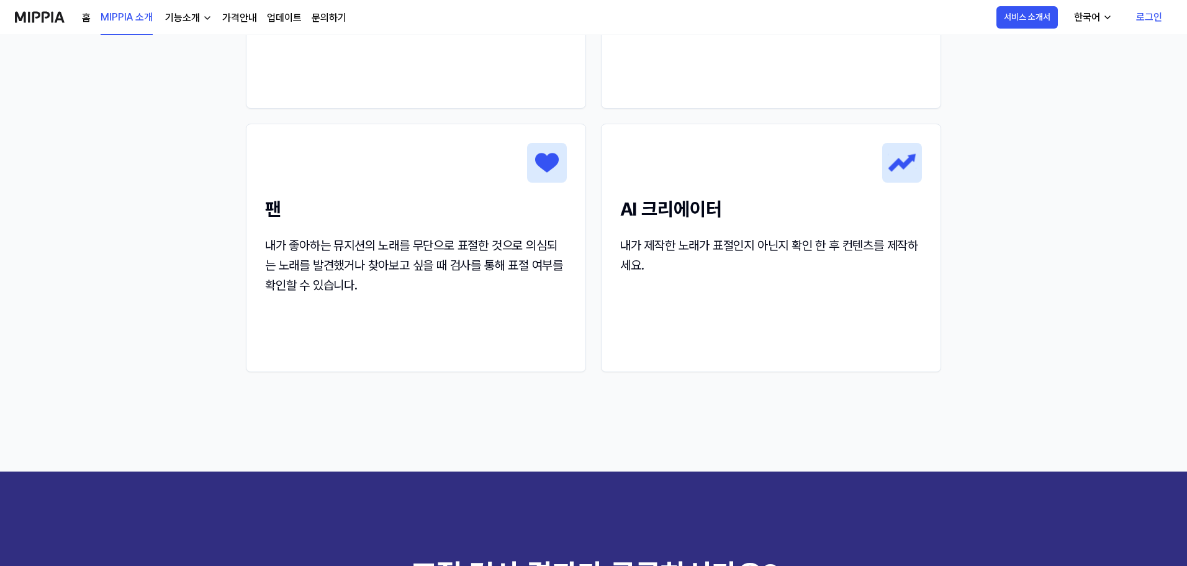
scroll to position [1490, 0]
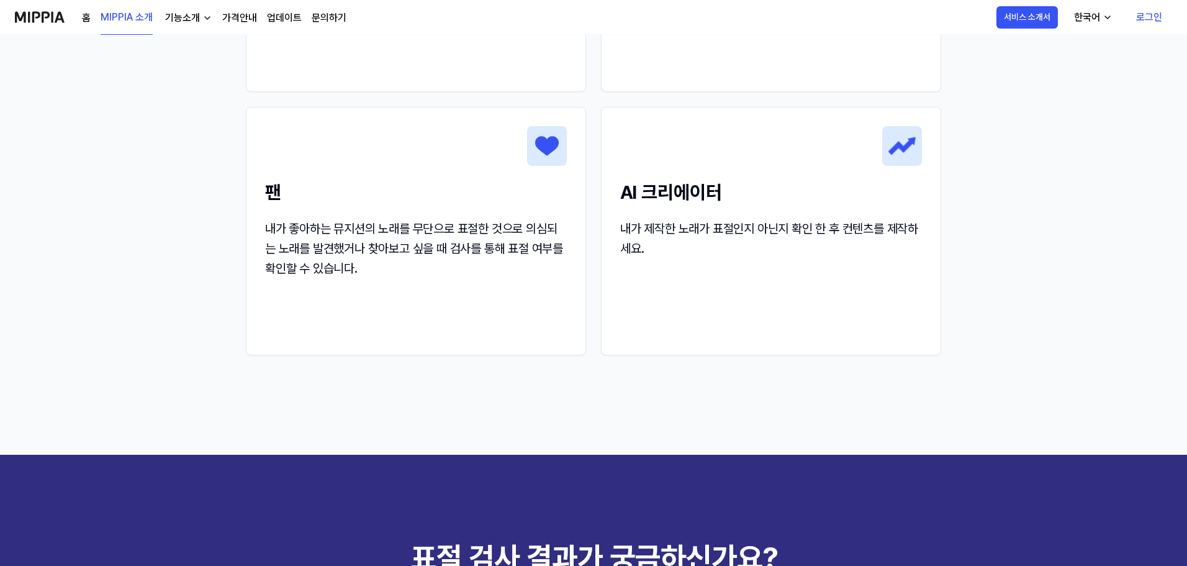
click at [89, 19] on link "홈" at bounding box center [86, 18] width 9 height 15
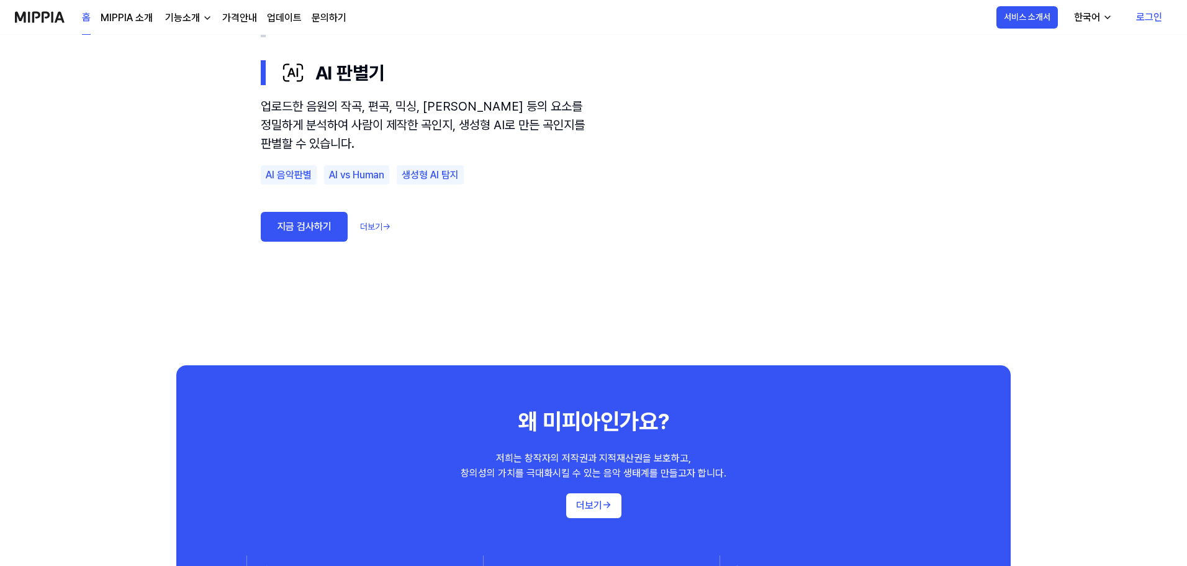
click at [1052, 258] on div "음악 표절 검사의 기준, MIPPIA 음악 표절 문제 해결을 위한 기준을 세우고, 글로벌 음악 창작자의 저작권과 IP를 보호하는 환경을 만들어…" at bounding box center [593, 427] width 1187 height 2525
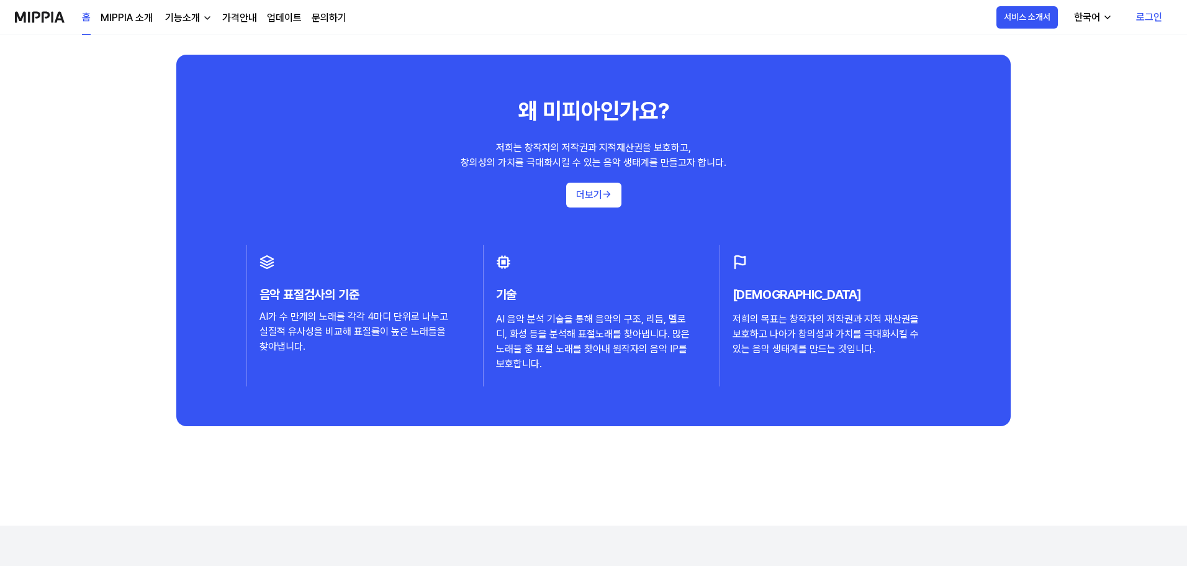
click at [1102, 257] on div "음악 표절 검사의 기준, MIPPIA 음악 표절 문제 해결을 위한 기준을 세우고, 글로벌 음악 창작자의 저작권과 IP를 보호하는 환경을 만들어…" at bounding box center [593, 117] width 1187 height 2525
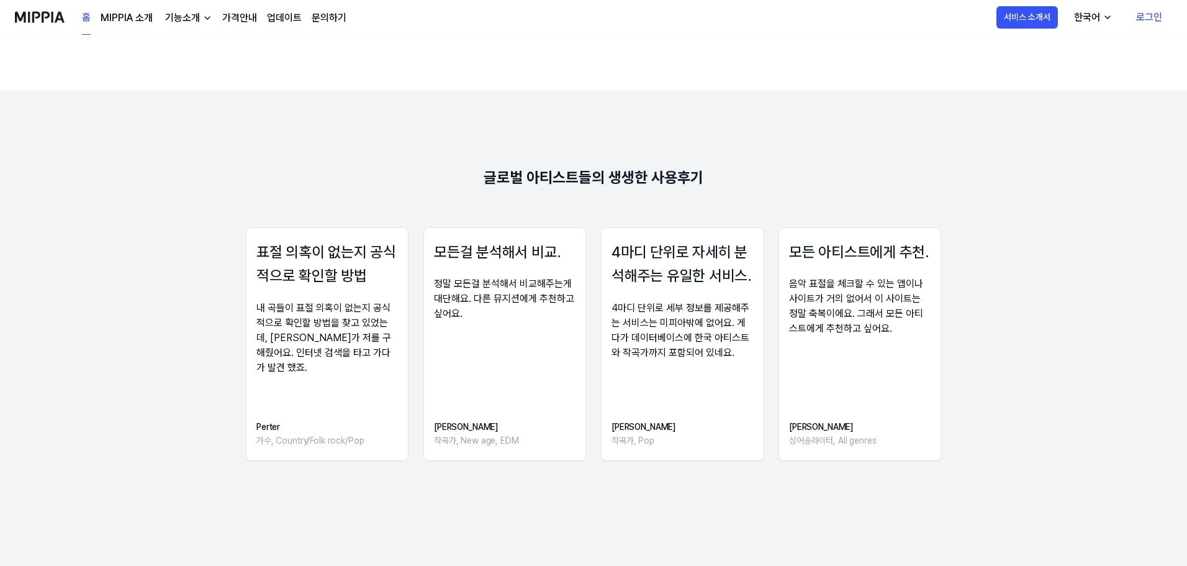
click at [1102, 257] on 리뷰 "글로벌 아티스트들의 생생한 사용후기 표절 의혹이 없는지 공식적으로 확인할 방법 내 곡들이 표절 의혹이 없는지 공식적으로 확인할 방법을 찾고 있…" at bounding box center [593, 329] width 1187 height 477
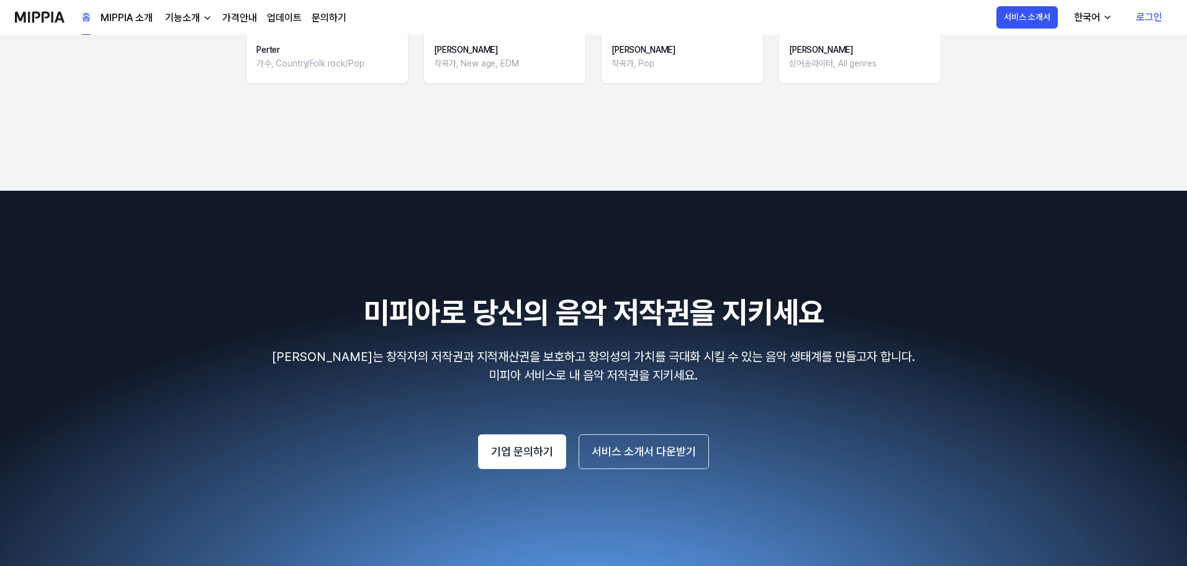
scroll to position [2113, 0]
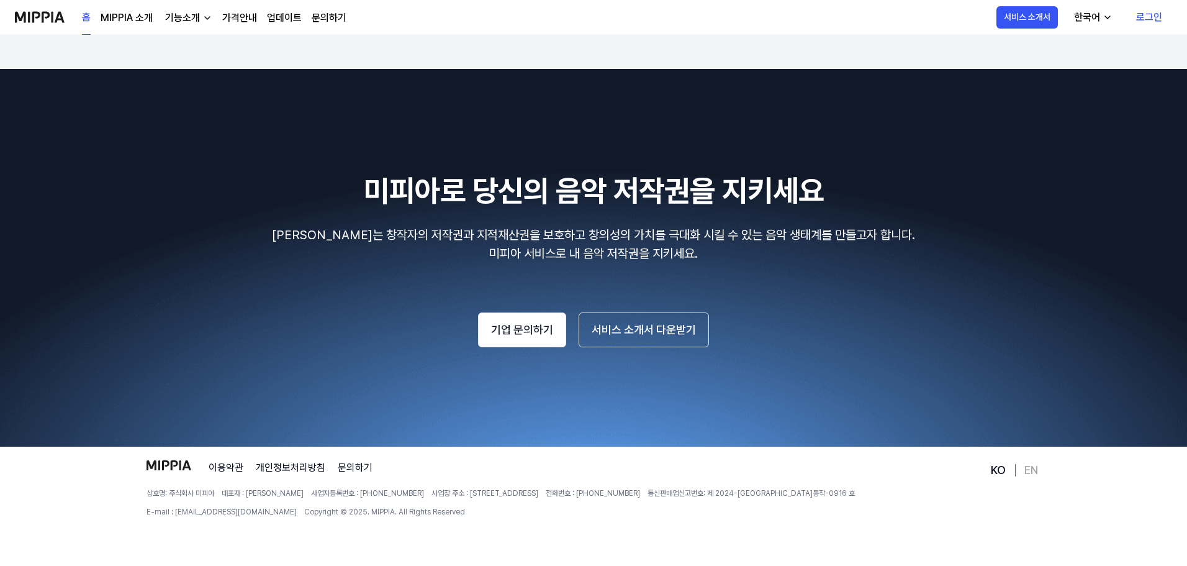
click at [1087, 399] on img at bounding box center [593, 258] width 1187 height 378
click at [1118, 499] on footer "이용약관 개인정보처리방침 문의하기 상호명: 주식회사 미피아 대표자 : 오찬호 사업자등록번호 : [PHONE_NUMBER] 사업장 주소 : [S…" at bounding box center [593, 505] width 1187 height 119
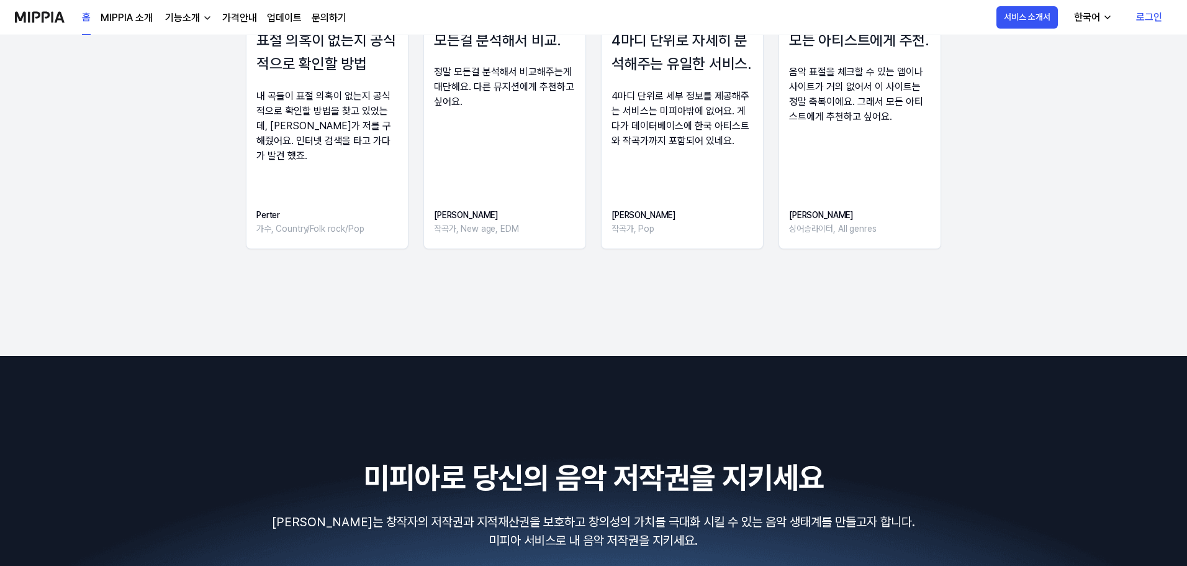
scroll to position [0, 0]
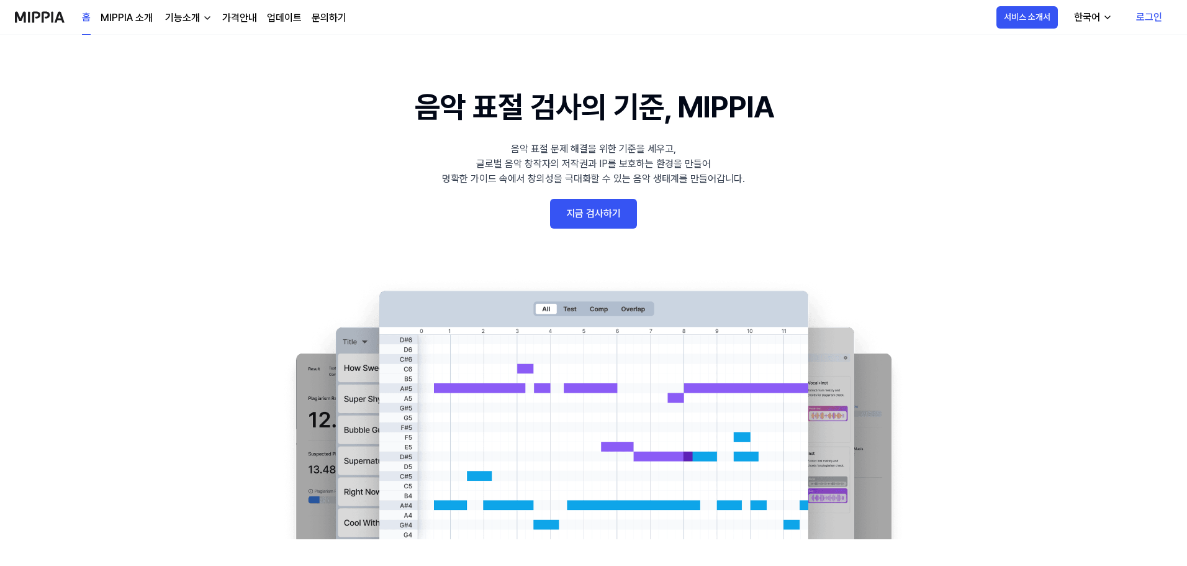
click at [927, 173] on 배너 "음악 표절 검사의 기준, MIPPIA 음악 표절 문제 해결을 위한 기준을 세우고, 글로벌 음악 창작자의 저작권과 IP를 보호하는 환경을 만들어…" at bounding box center [594, 311] width 894 height 455
click at [884, 103] on 배너 "음악 표절 검사의 기준, MIPPIA 음악 표절 문제 해결을 위한 기준을 세우고, 글로벌 음악 창작자의 저작권과 IP를 보호하는 환경을 만들어…" at bounding box center [594, 311] width 894 height 455
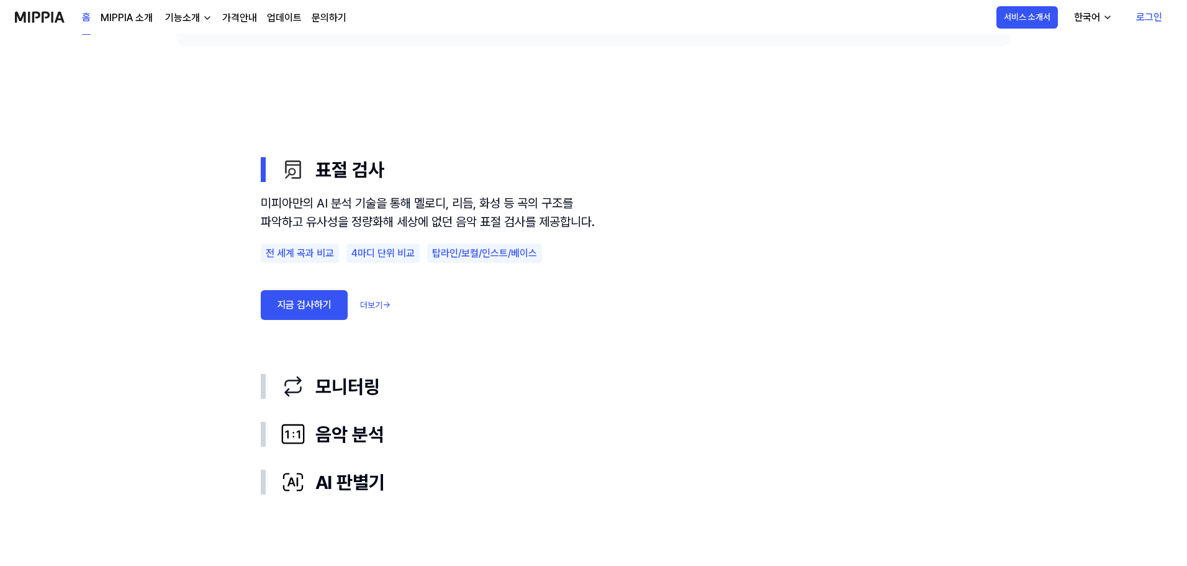
scroll to position [745, 0]
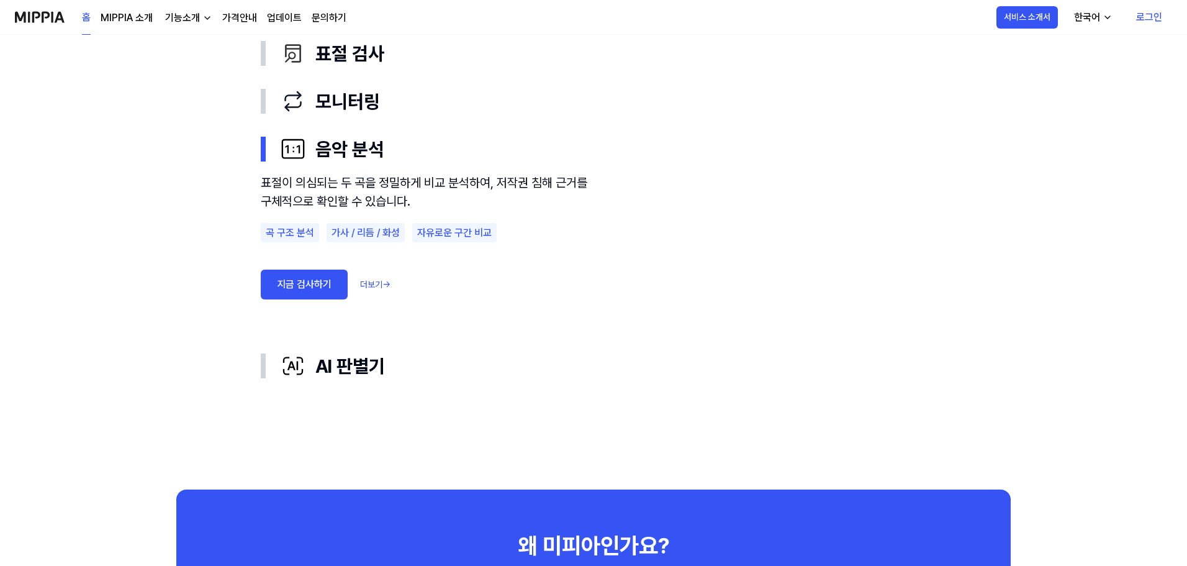
click at [328, 17] on link "문의하기" at bounding box center [329, 18] width 35 height 15
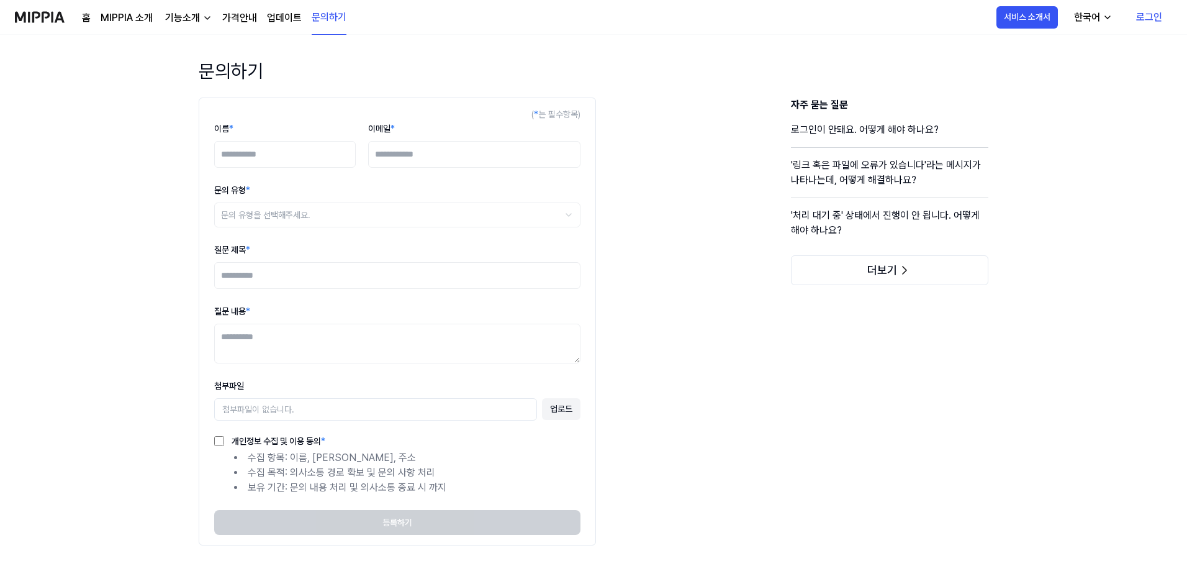
click at [713, 361] on div "( * 는 필수항목) 이름 * 이메일 * 문의 유형 * 문의 유형을 선택해주세요. ******* ******** ***** ********* …" at bounding box center [594, 347] width 830 height 501
click at [262, 148] on input "이름 *" at bounding box center [285, 154] width 142 height 27
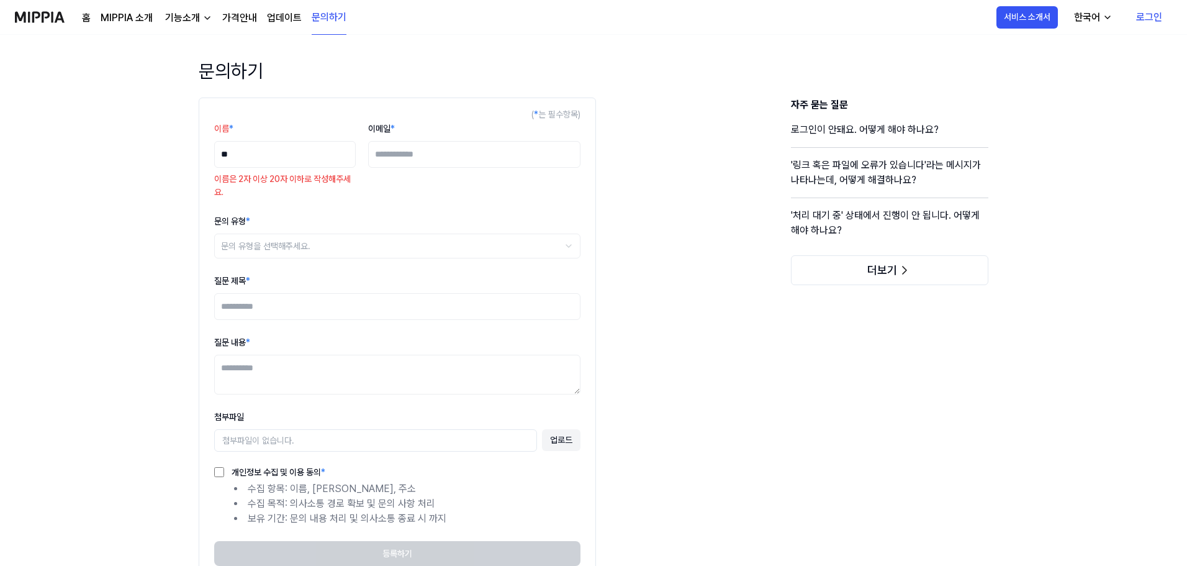
type input "**"
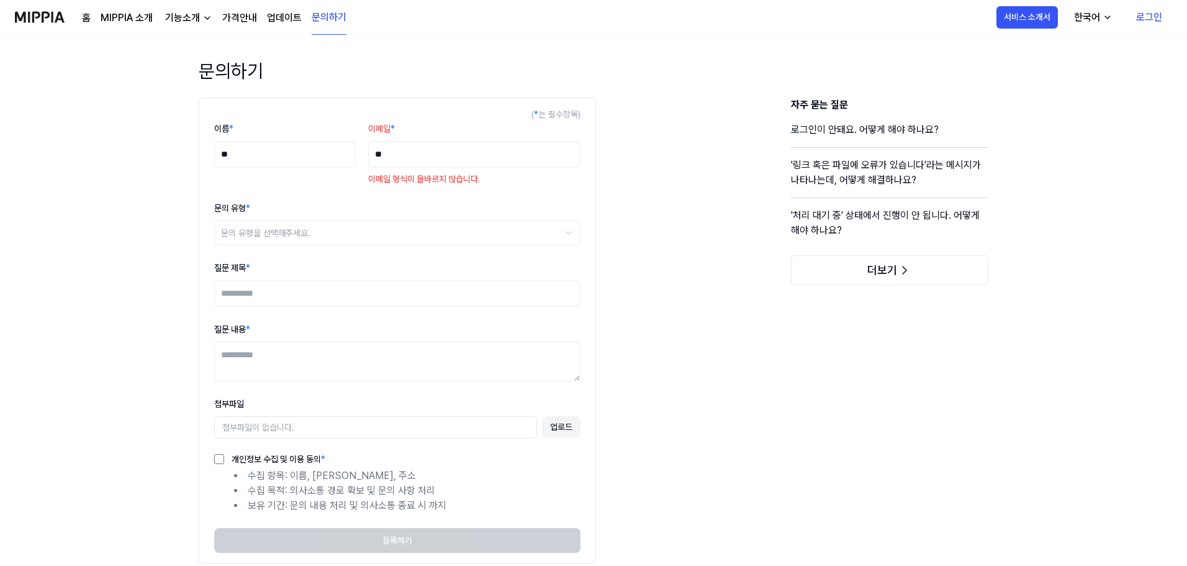
type input "*"
type input "**********"
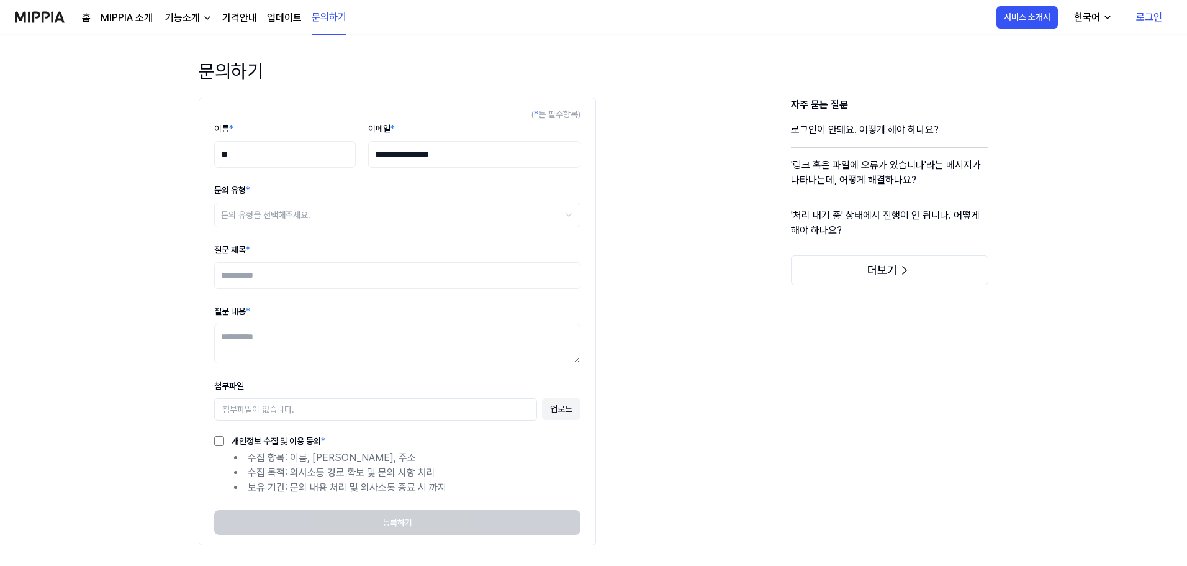
click at [240, 210] on html "**********" at bounding box center [593, 283] width 1187 height 566
click at [111, 278] on div "**********" at bounding box center [593, 327] width 1187 height 561
click at [254, 221] on html "**********" at bounding box center [593, 283] width 1187 height 566
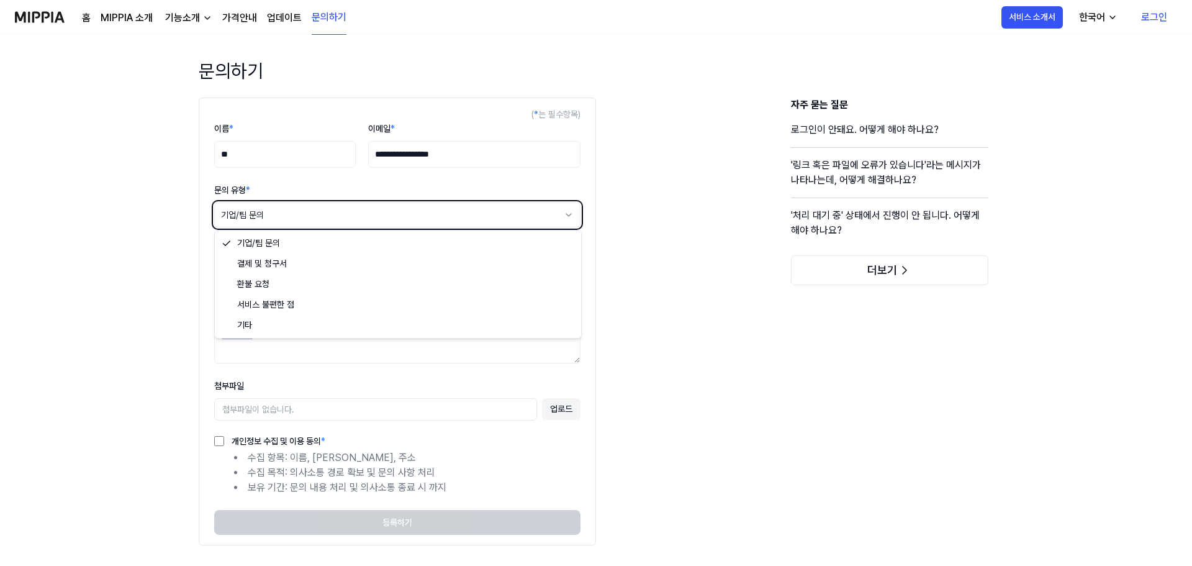
click at [156, 276] on html "**********" at bounding box center [596, 283] width 1192 height 566
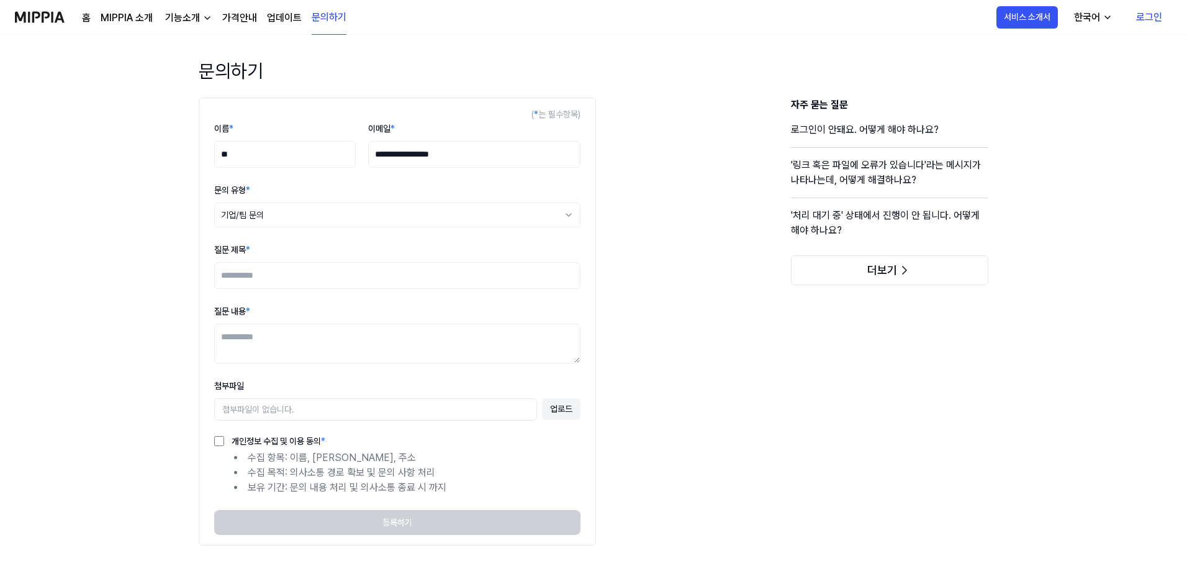
click at [280, 277] on input "질문 제목 *" at bounding box center [397, 275] width 366 height 27
type input "**********"
type textarea "**********"
type textarea "*"
paste textarea "**********"
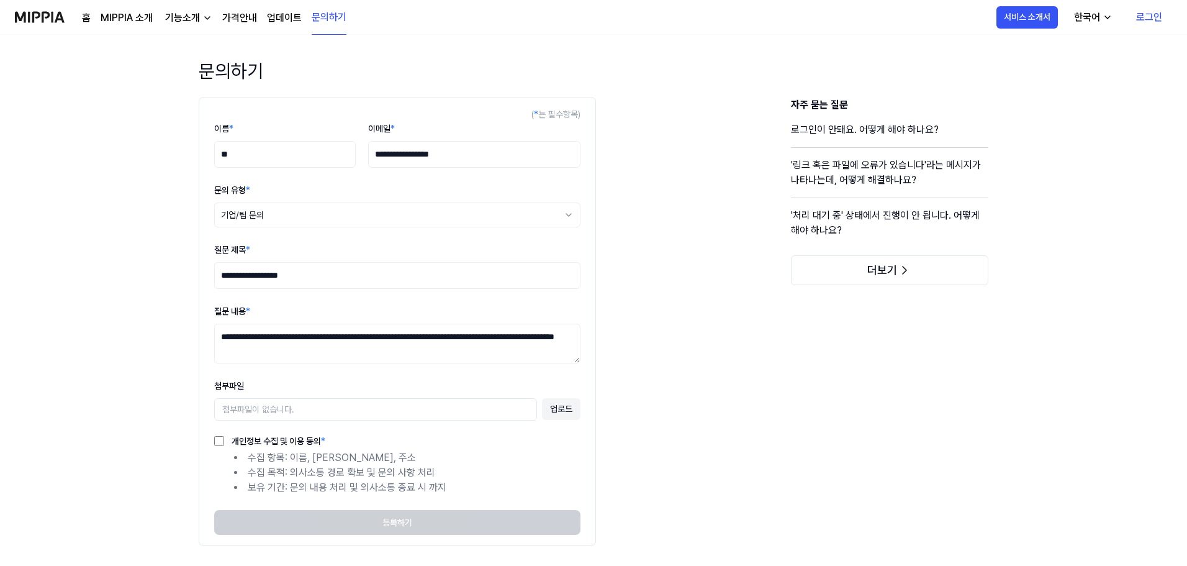
click at [466, 355] on textarea "**********" at bounding box center [397, 344] width 366 height 40
drag, startPoint x: 492, startPoint y: 349, endPoint x: 457, endPoint y: 331, distance: 39.2
click at [457, 331] on textarea "**********" at bounding box center [397, 344] width 366 height 40
click at [543, 337] on textarea "**********" at bounding box center [397, 344] width 366 height 40
type textarea "**********"
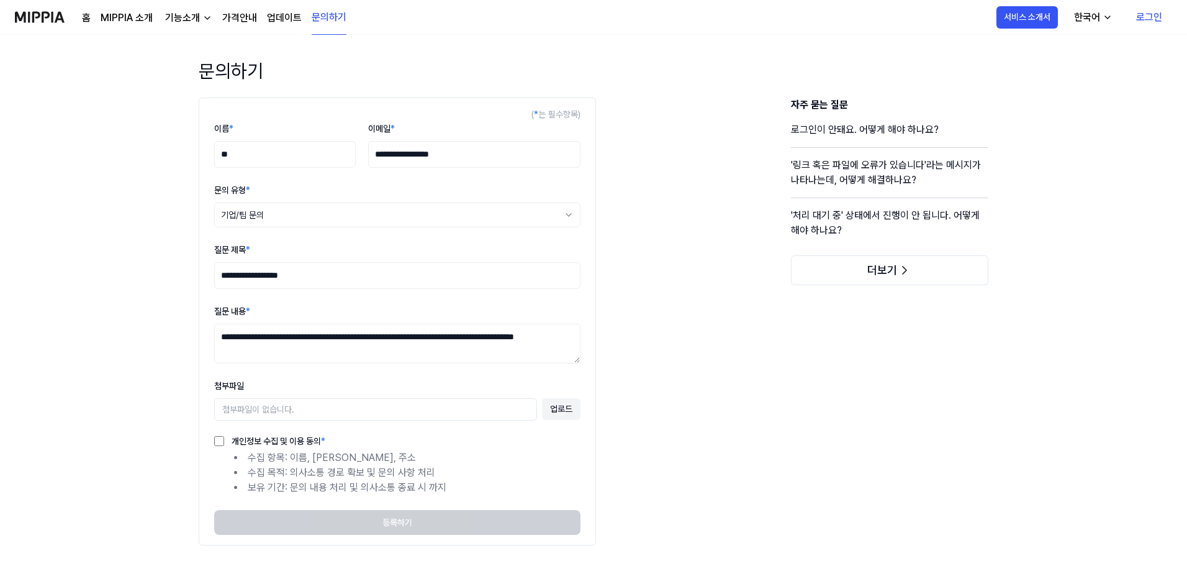
click at [666, 351] on div "**********" at bounding box center [594, 347] width 830 height 501
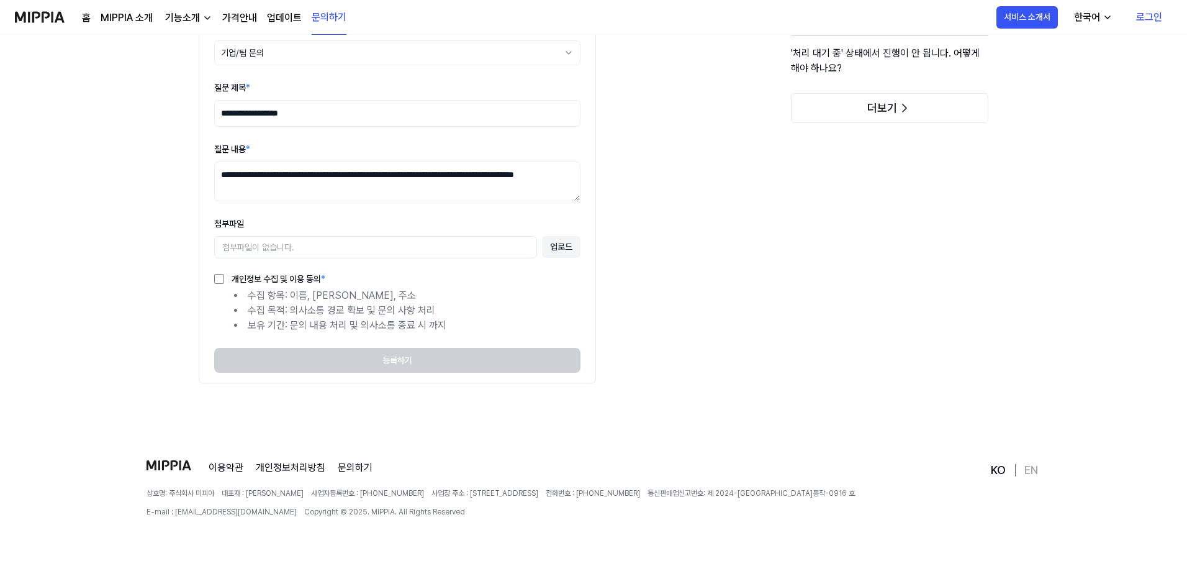
click at [409, 244] on div "첨부파일이 없습니다." at bounding box center [375, 247] width 323 height 22
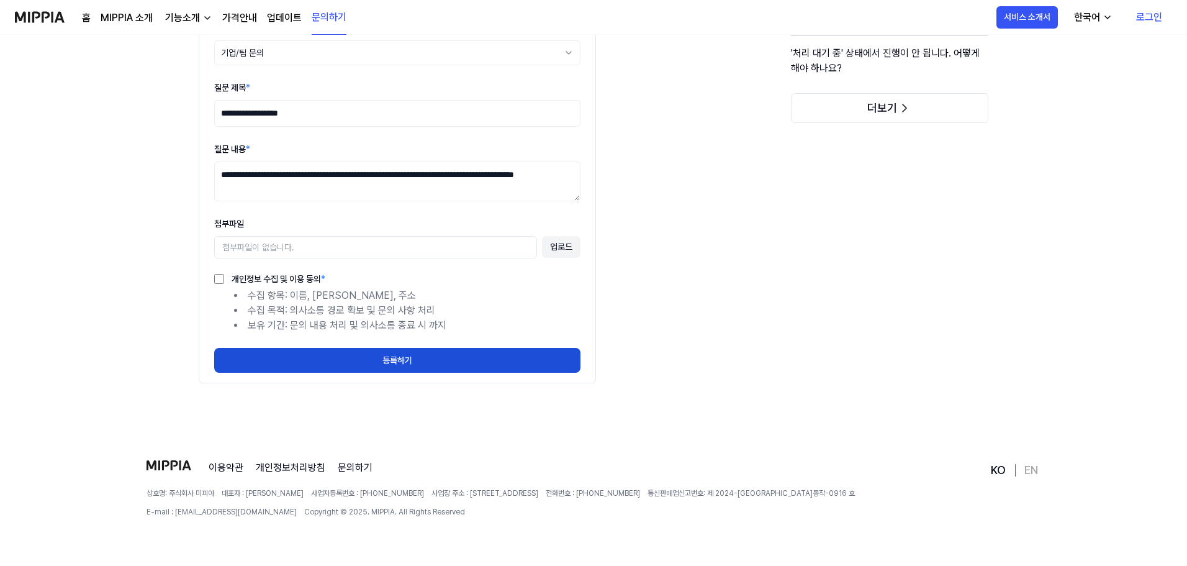
click at [699, 278] on div "**********" at bounding box center [594, 185] width 830 height 501
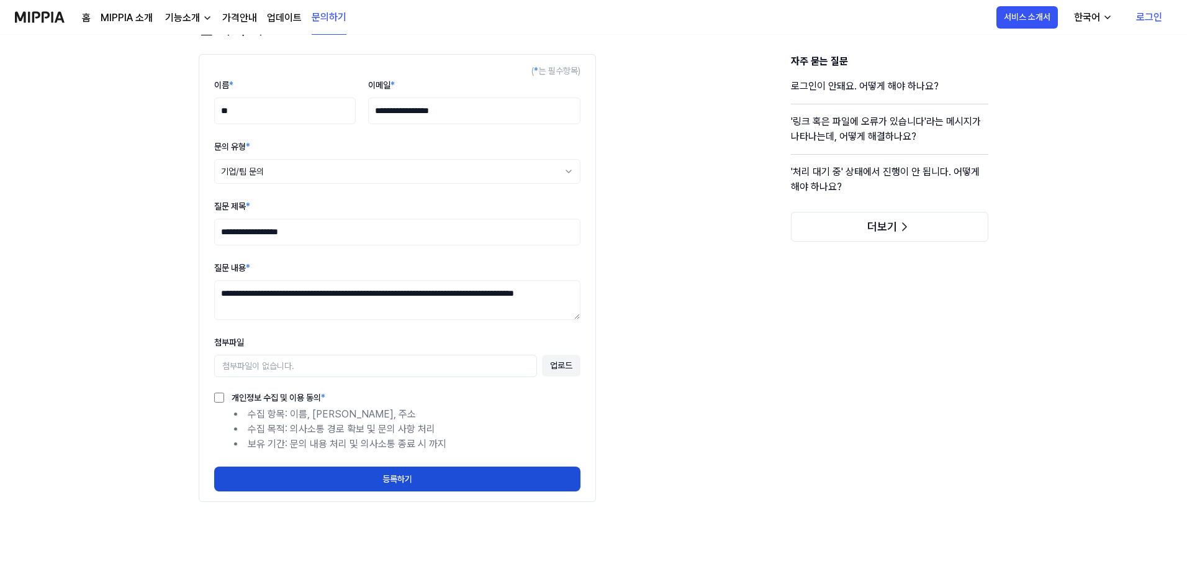
scroll to position [62, 0]
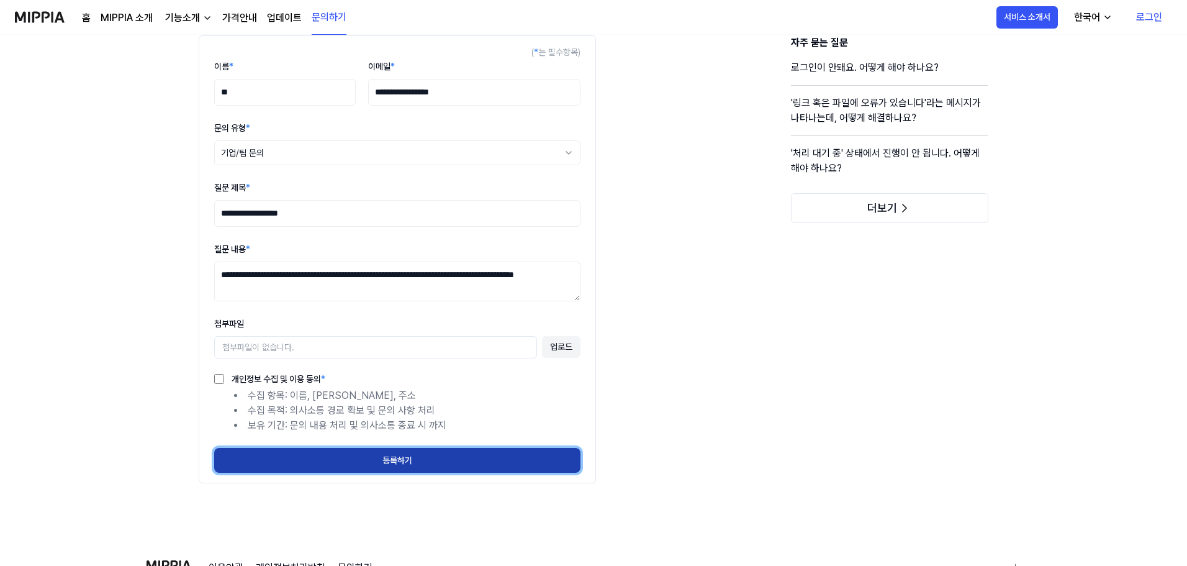
click at [438, 458] on button "등록하기" at bounding box center [397, 460] width 366 height 25
select select
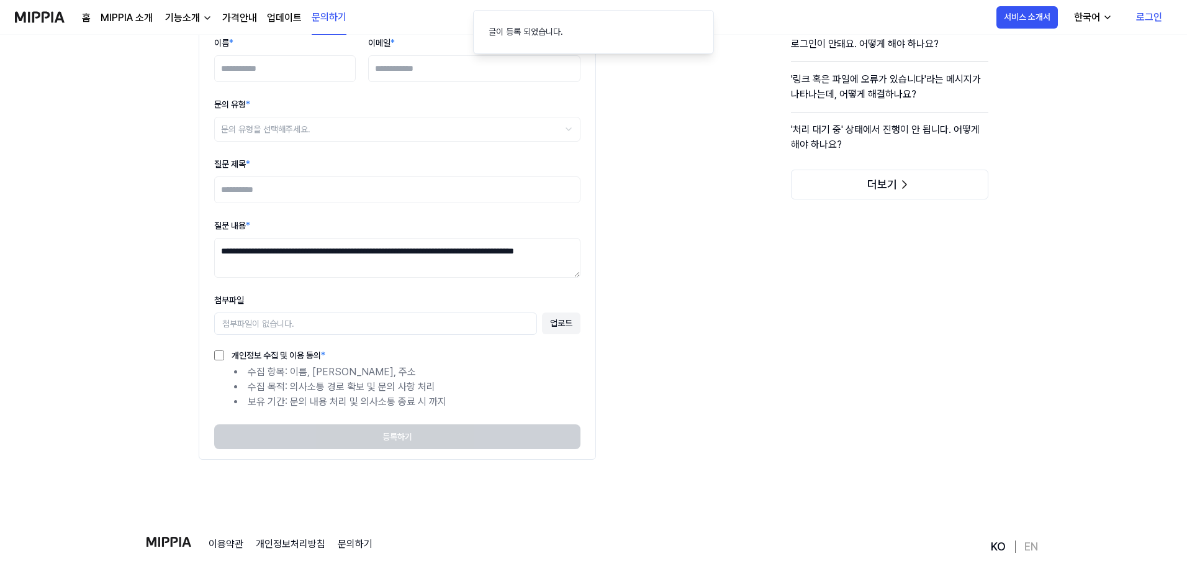
scroll to position [162, 0]
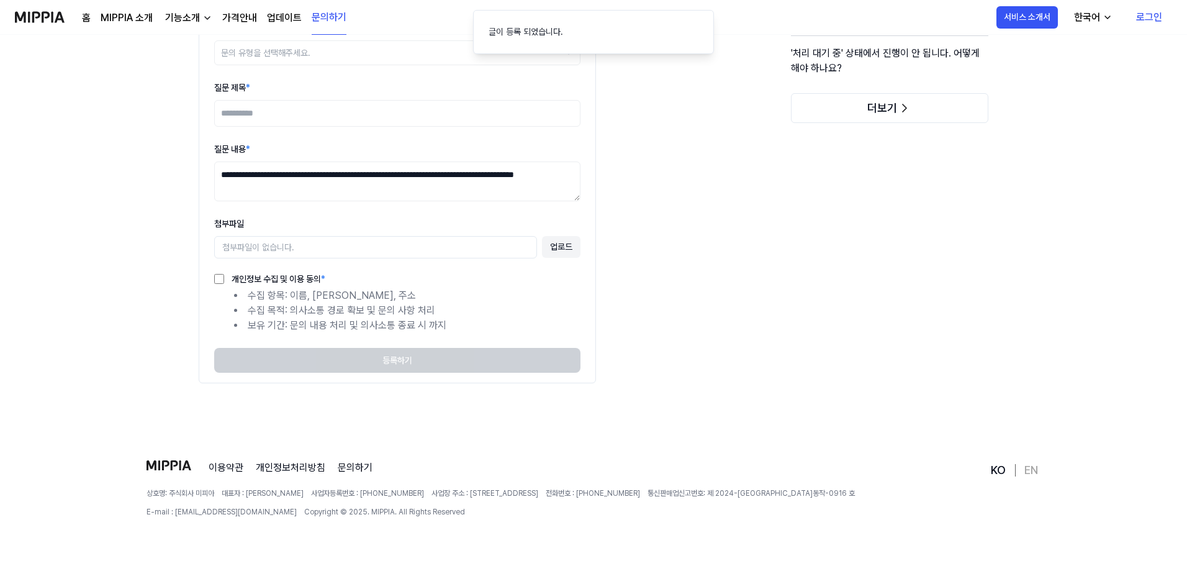
click at [650, 418] on div "**********" at bounding box center [594, 185] width 830 height 501
click at [235, 468] on link "이용약관" at bounding box center [226, 467] width 35 height 15
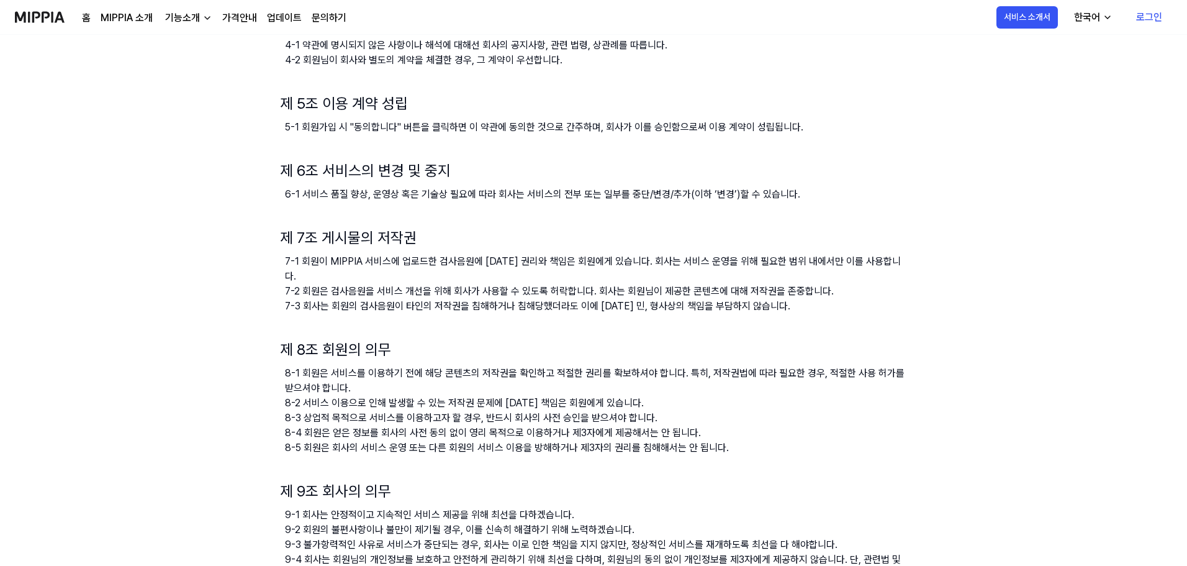
scroll to position [0, 0]
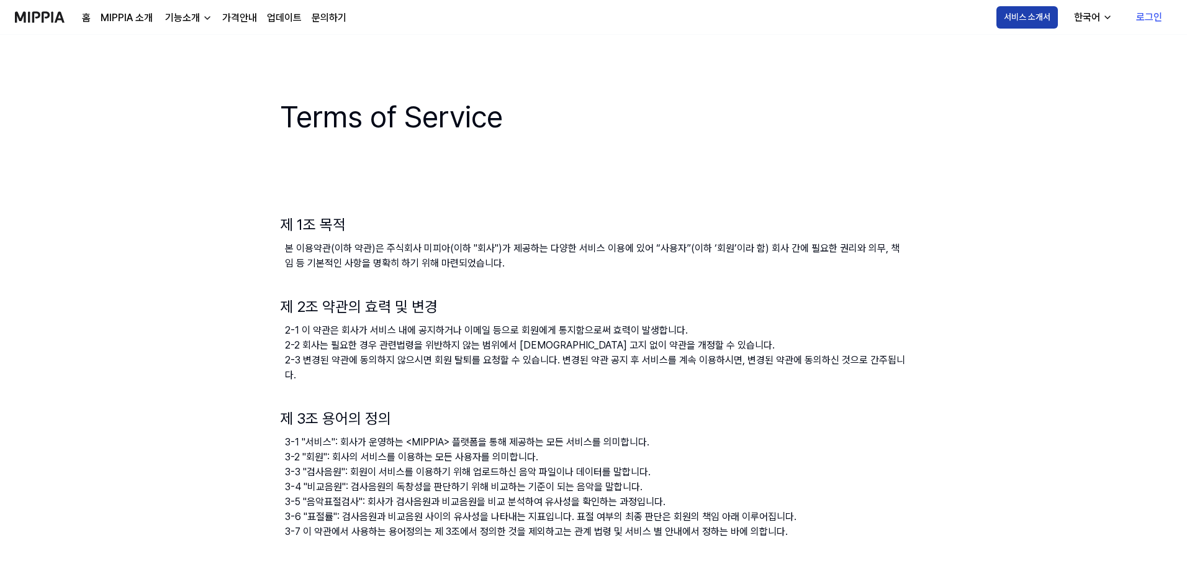
click at [1038, 23] on button "서비스 소개서" at bounding box center [1027, 17] width 61 height 22
click at [250, 19] on link "가격안내" at bounding box center [239, 18] width 35 height 15
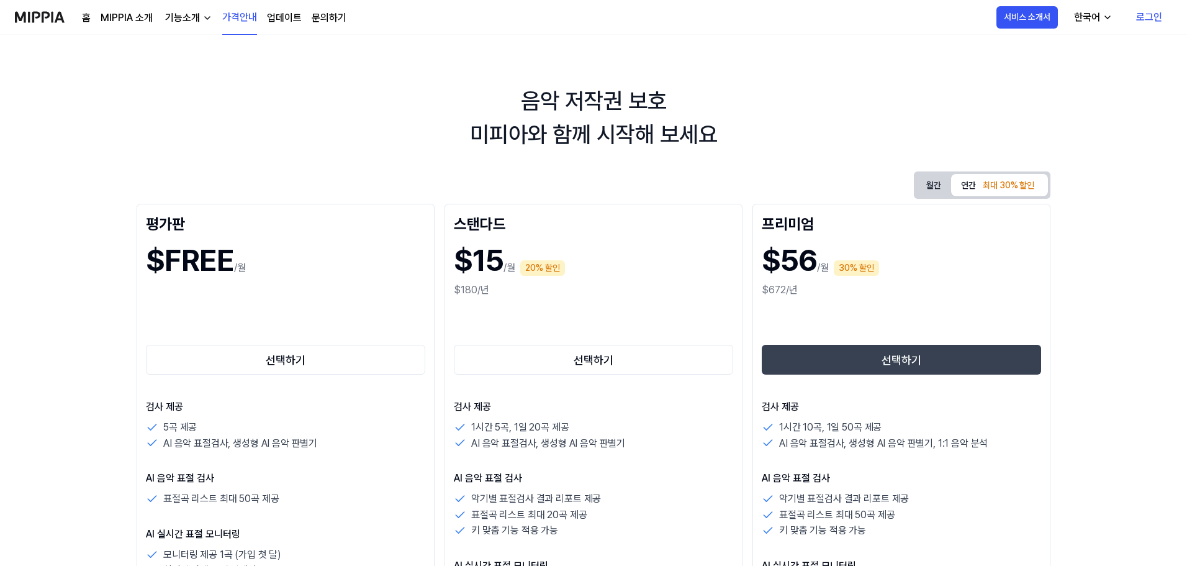
click at [297, 135] on div "음악 저작권 보호 미피아와 함께 시작해 보세요" at bounding box center [593, 117] width 1187 height 67
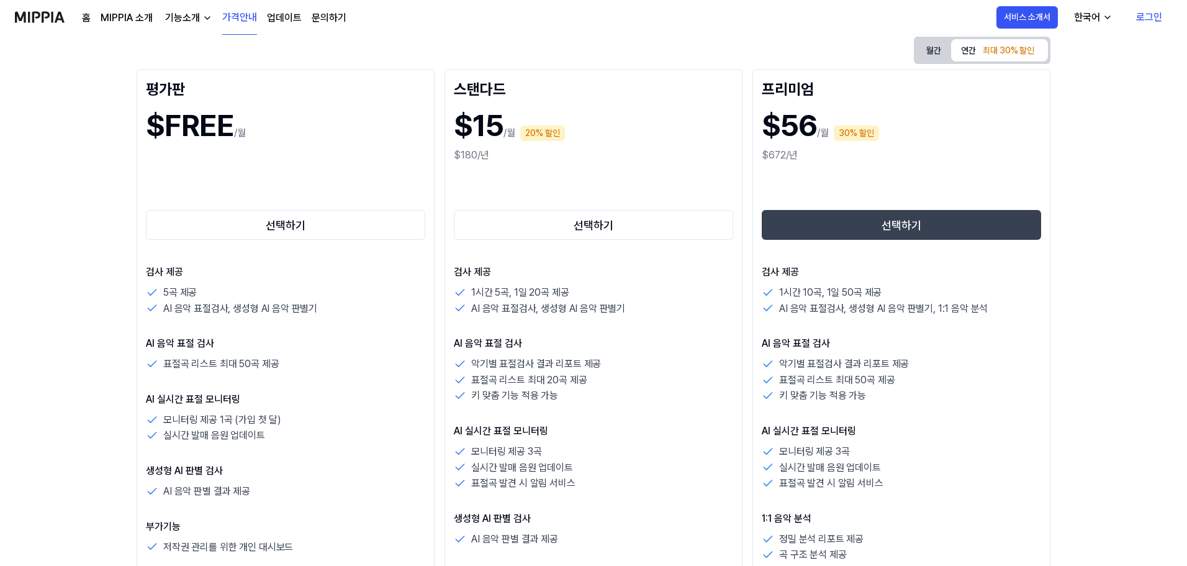
scroll to position [186, 0]
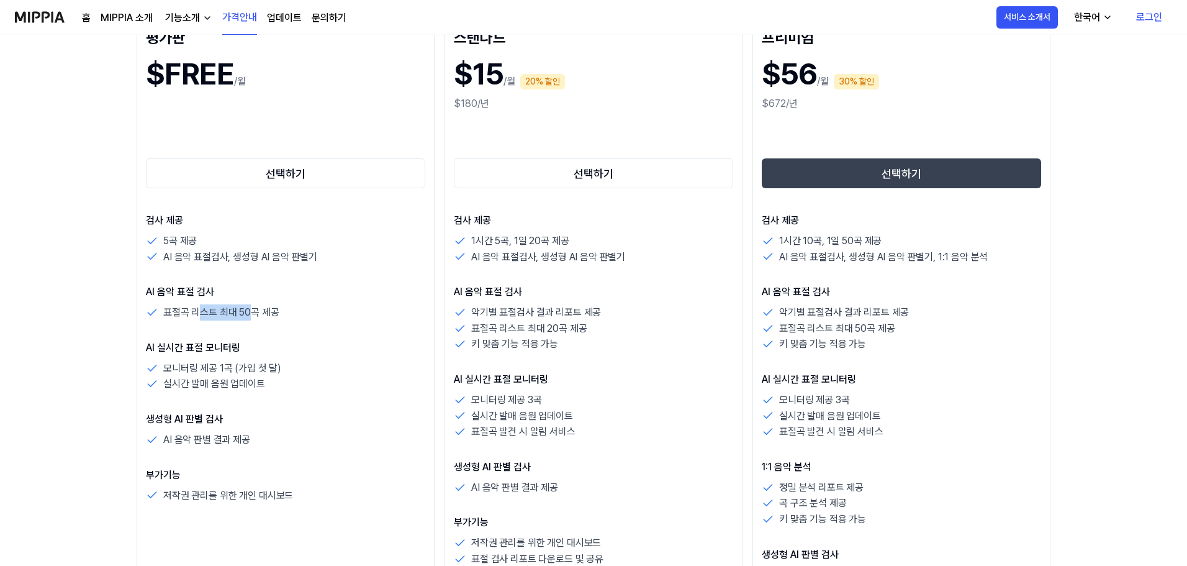
drag, startPoint x: 203, startPoint y: 311, endPoint x: 253, endPoint y: 308, distance: 49.8
click at [253, 308] on p "표절곡 리스트 최대 50곡 제공" at bounding box center [220, 312] width 115 height 16
drag, startPoint x: 299, startPoint y: 315, endPoint x: 214, endPoint y: 314, distance: 85.1
click at [214, 314] on div "표절곡 리스트 최대 50곡 제공" at bounding box center [285, 312] width 279 height 16
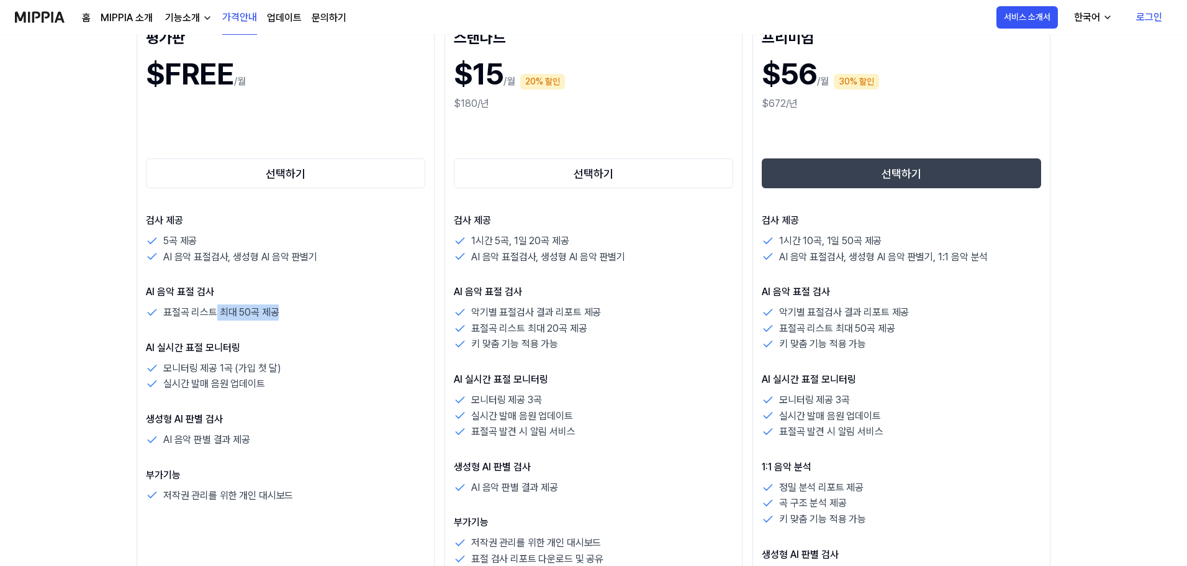
click at [214, 314] on p "표절곡 리스트 최대 50곡 제공" at bounding box center [220, 312] width 115 height 16
drag, startPoint x: 207, startPoint y: 314, endPoint x: 235, endPoint y: 310, distance: 27.6
click at [235, 310] on p "표절곡 리스트 최대 50곡 제공" at bounding box center [220, 312] width 115 height 16
click at [297, 171] on button "선택하기" at bounding box center [285, 173] width 279 height 30
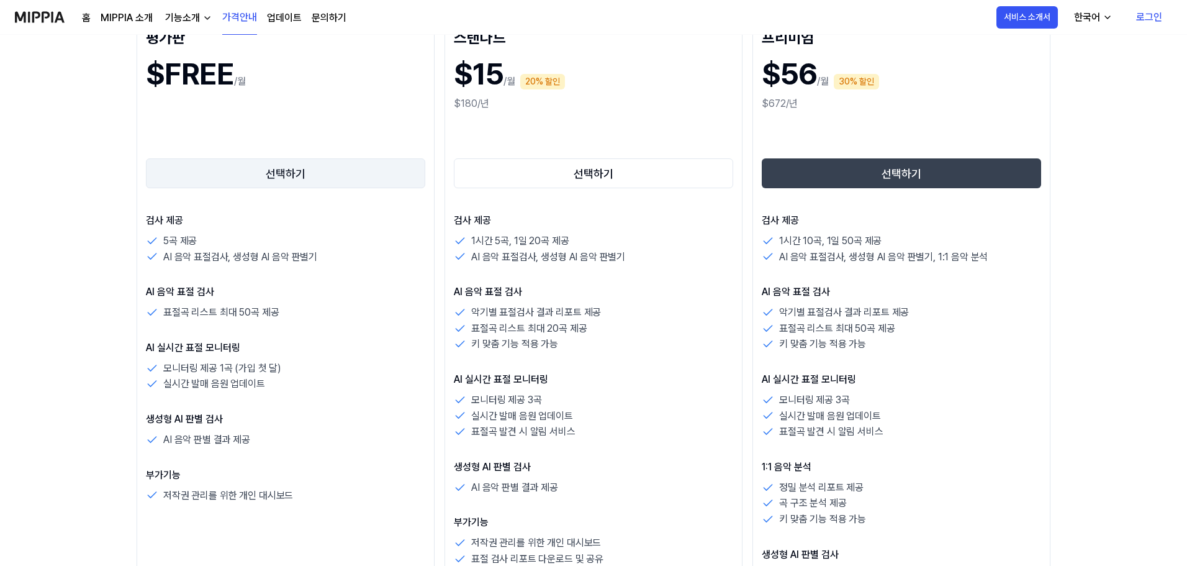
scroll to position [0, 0]
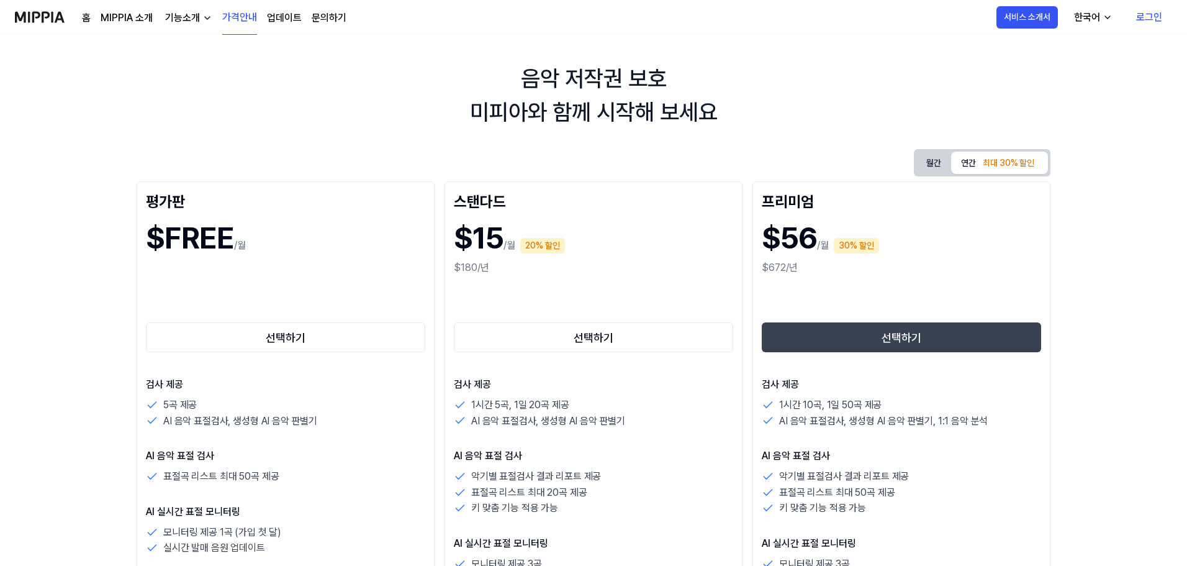
scroll to position [62, 0]
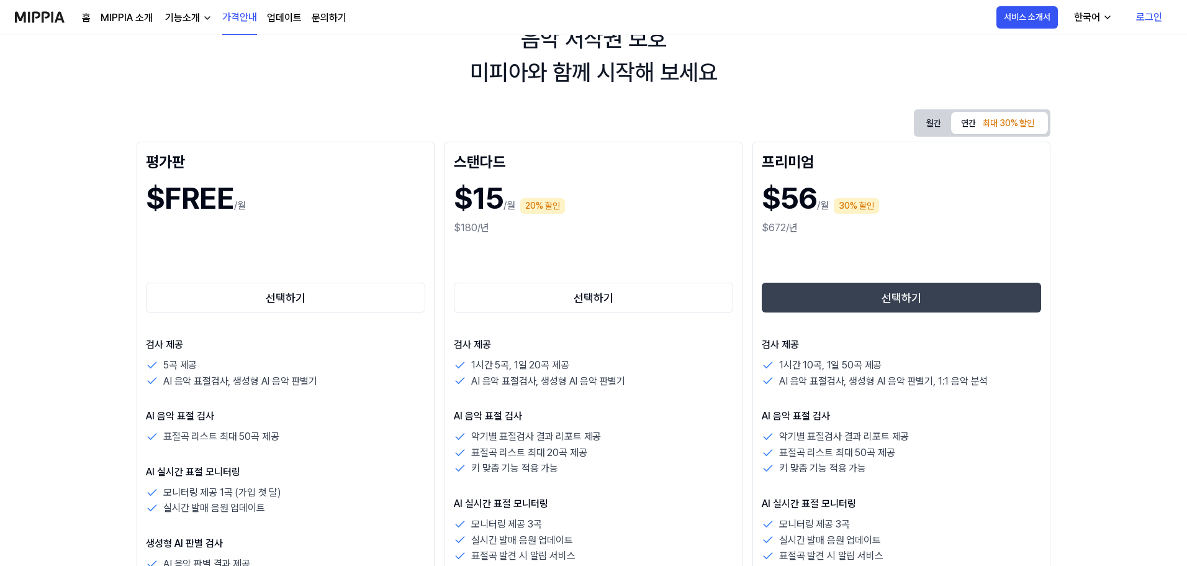
click at [325, 119] on div "월간 연간 최대 30% 할인 평가판 $FREE /월 선택하기 검사 제공 5곡 제공 AI 음악 표절검사, 생성형 AI 음악 판별기 AI 음악 표…" at bounding box center [594, 456] width 914 height 695
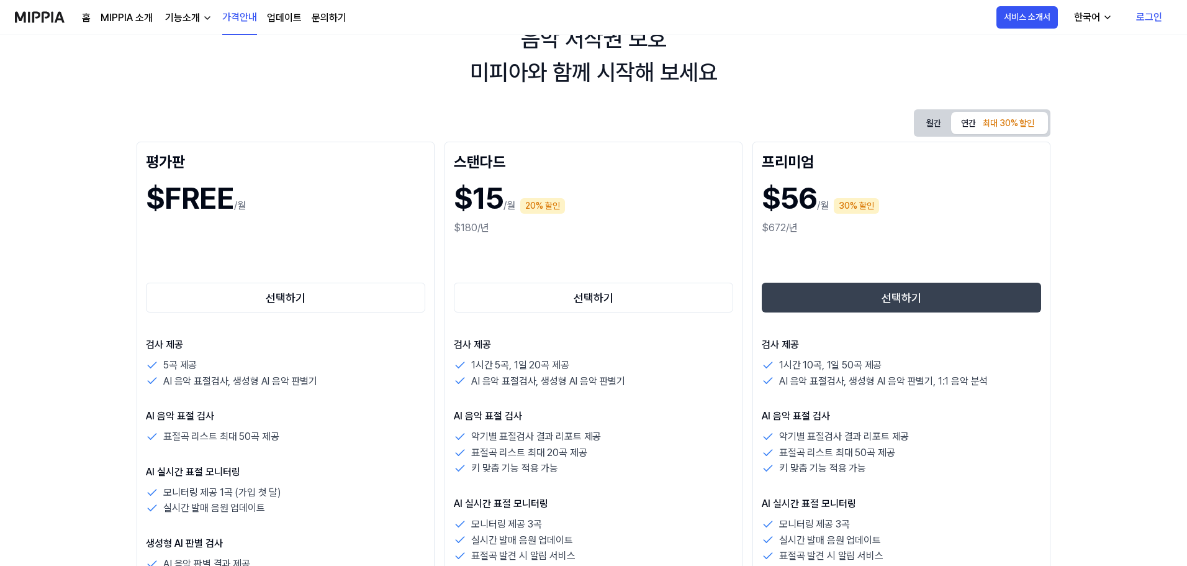
click at [230, 78] on div "음악 저작권 보호 미피아와 함께 시작해 보세요" at bounding box center [593, 55] width 1187 height 67
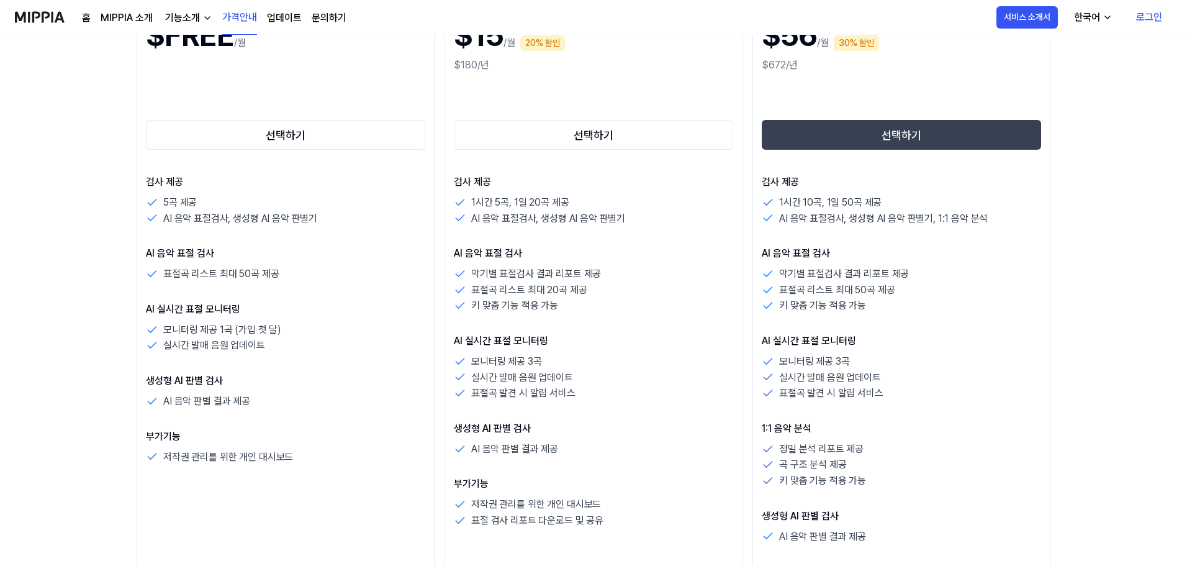
scroll to position [248, 0]
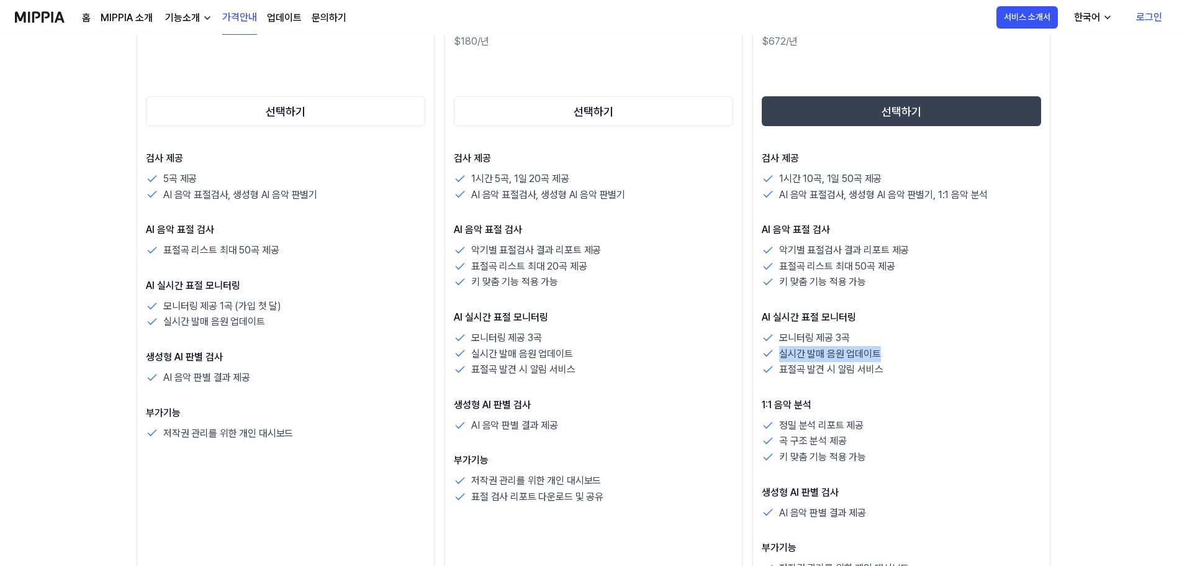
drag, startPoint x: 954, startPoint y: 330, endPoint x: 960, endPoint y: 358, distance: 28.6
click at [960, 358] on div "모니터링 제공 3곡 실시간 발매 음원 업데이트 표절곡 발견 시 알림 서비스" at bounding box center [901, 354] width 279 height 48
click at [960, 358] on div "실시간 발매 음원 업데이트" at bounding box center [901, 354] width 279 height 16
drag, startPoint x: 970, startPoint y: 378, endPoint x: 948, endPoint y: 316, distance: 65.2
click at [948, 316] on div "검사 제공 1시간 10곡, 1일 50곡 제공 AI 음악 표절검사, 생성형 AI 음악 판별기, 1:1 음악 분석 AI 음악 표절 검사 악기별 표…" at bounding box center [901, 379] width 279 height 457
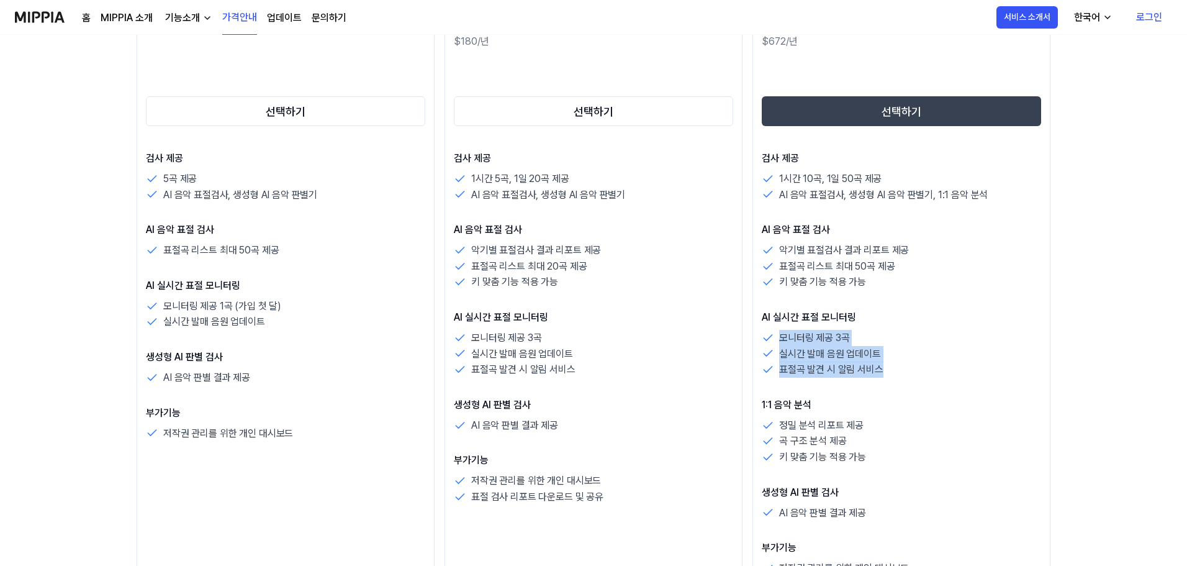
click at [948, 316] on p "AI 실시간 표절 모니터링" at bounding box center [901, 317] width 279 height 15
drag, startPoint x: 948, startPoint y: 316, endPoint x: 953, endPoint y: 364, distance: 48.1
click at [953, 364] on div "AI 실시간 표절 모니터링 모니터링 제공 3곡 실시간 발매 음원 업데이트 표절곡 발견 시 알림 서비스" at bounding box center [901, 344] width 279 height 68
click at [953, 364] on div "표절곡 발견 시 알림 서비스" at bounding box center [901, 369] width 279 height 16
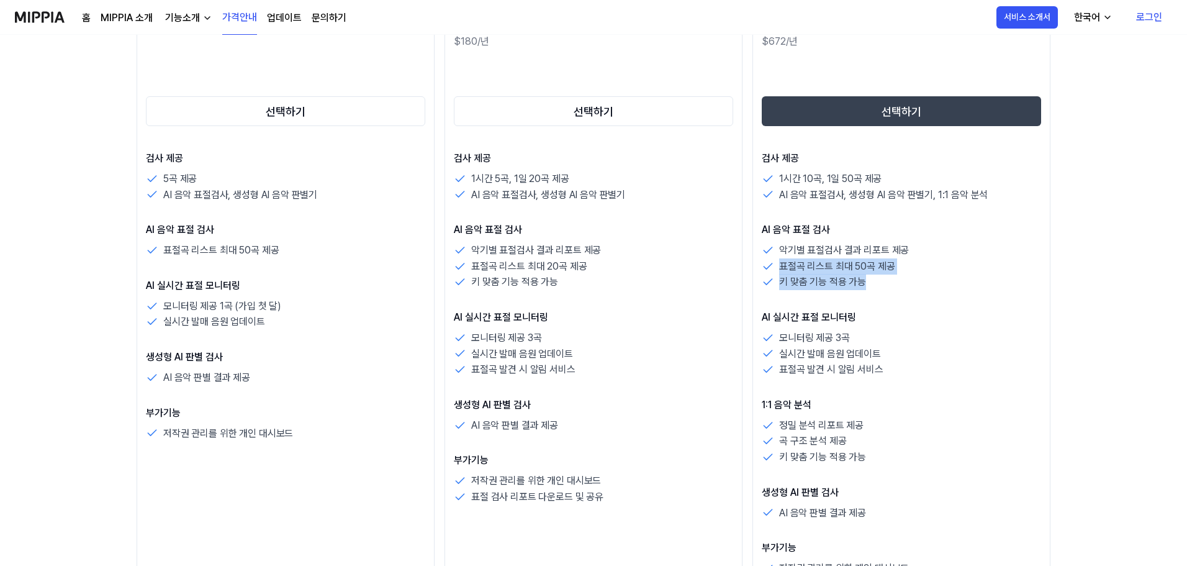
drag, startPoint x: 938, startPoint y: 289, endPoint x: 923, endPoint y: 240, distance: 51.1
click at [923, 240] on div "AI 음악 표절 검사 악기별 표절검사 결과 리포트 제공 표절곡 리스트 최대 50곡 제공 키 맞춤 기능 적용 가능" at bounding box center [901, 256] width 279 height 68
drag, startPoint x: 922, startPoint y: 230, endPoint x: 926, endPoint y: 293, distance: 62.9
click at [926, 293] on div "검사 제공 1시간 10곡, 1일 50곡 제공 AI 음악 표절검사, 생성형 AI 음악 판별기, 1:1 음악 분석 AI 음악 표절 검사 악기별 표…" at bounding box center [901, 379] width 279 height 457
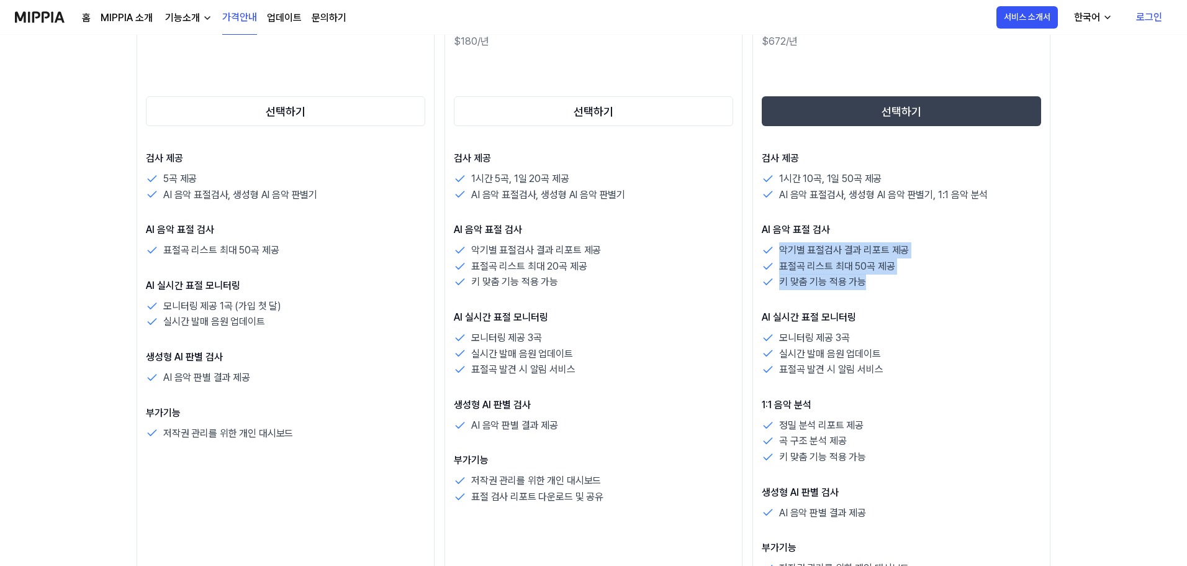
click at [926, 293] on div "검사 제공 1시간 10곡, 1일 50곡 제공 AI 음악 표절검사, 생성형 AI 음악 판별기, 1:1 음악 분석 AI 음악 표절 검사 악기별 표…" at bounding box center [901, 379] width 279 height 457
drag, startPoint x: 957, startPoint y: 287, endPoint x: 949, endPoint y: 224, distance: 63.9
click at [949, 224] on div "검사 제공 1시간 10곡, 1일 50곡 제공 AI 음악 표절검사, 생성형 AI 음악 판별기, 1:1 음악 분석 AI 음악 표절 검사 악기별 표…" at bounding box center [901, 379] width 279 height 457
click at [949, 224] on p "AI 음악 표절 검사" at bounding box center [901, 229] width 279 height 15
click at [951, 284] on div "AI 음악 표절 검사 악기별 표절검사 결과 리포트 제공 표절곡 리스트 최대 50곡 제공 키 맞춤 기능 적용 가능" at bounding box center [901, 256] width 279 height 68
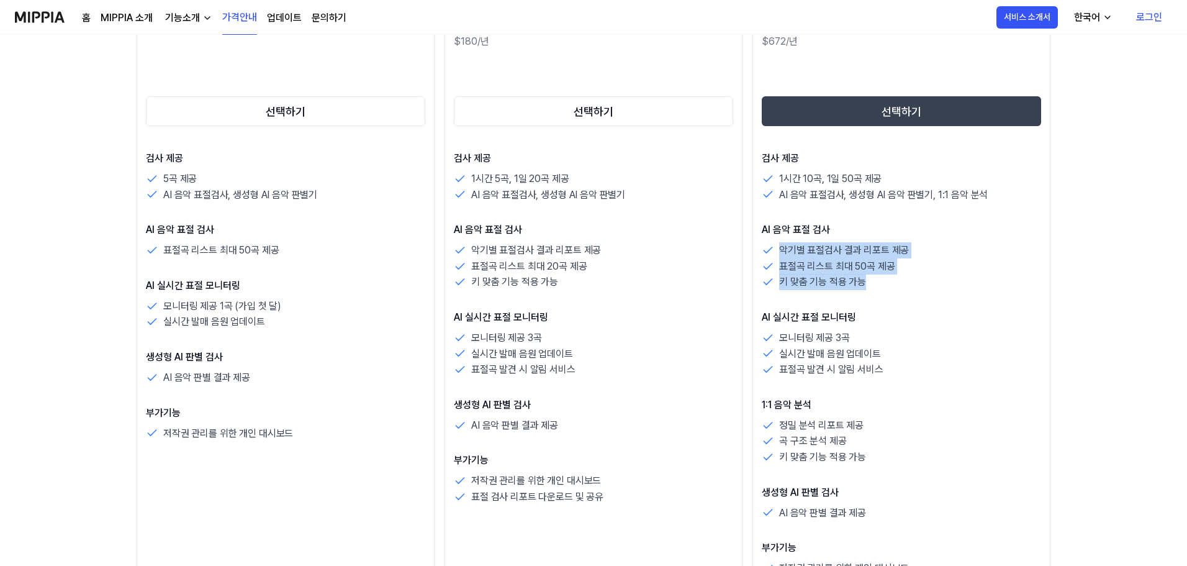
click at [951, 284] on div "키 맞춤 기능 적용 가능" at bounding box center [901, 282] width 279 height 16
drag, startPoint x: 951, startPoint y: 284, endPoint x: 944, endPoint y: 233, distance: 50.8
click at [944, 233] on div "AI 음악 표절 검사 악기별 표절검사 결과 리포트 제공 표절곡 리스트 최대 50곡 제공 키 맞춤 기능 적용 가능" at bounding box center [901, 256] width 279 height 68
click at [944, 233] on p "AI 음악 표절 검사" at bounding box center [901, 229] width 279 height 15
drag, startPoint x: 944, startPoint y: 233, endPoint x: 940, endPoint y: 289, distance: 55.4
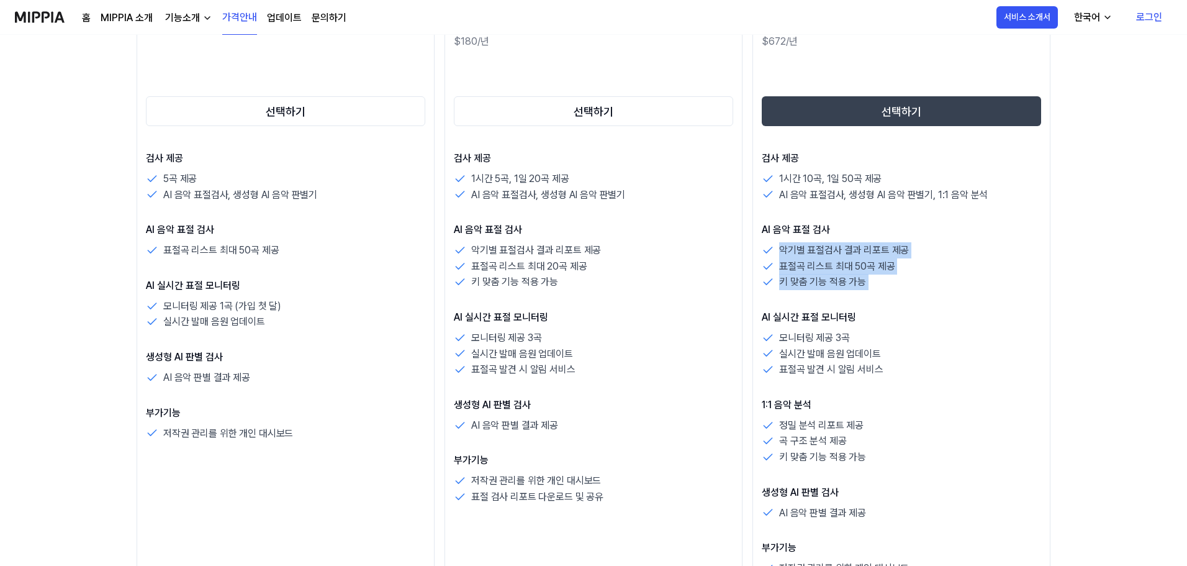
click at [940, 289] on div "AI 음악 표절 검사 악기별 표절검사 결과 리포트 제공 표절곡 리스트 최대 50곡 제공 키 맞춤 기능 적용 가능" at bounding box center [901, 256] width 279 height 68
click at [940, 289] on div "키 맞춤 기능 적용 가능" at bounding box center [901, 282] width 279 height 16
drag, startPoint x: 938, startPoint y: 246, endPoint x: 937, endPoint y: 238, distance: 8.2
click at [937, 238] on div "AI 음악 표절 검사 악기별 표절검사 결과 리포트 제공 표절곡 리스트 최대 50곡 제공 키 맞춤 기능 적용 가능" at bounding box center [901, 256] width 279 height 68
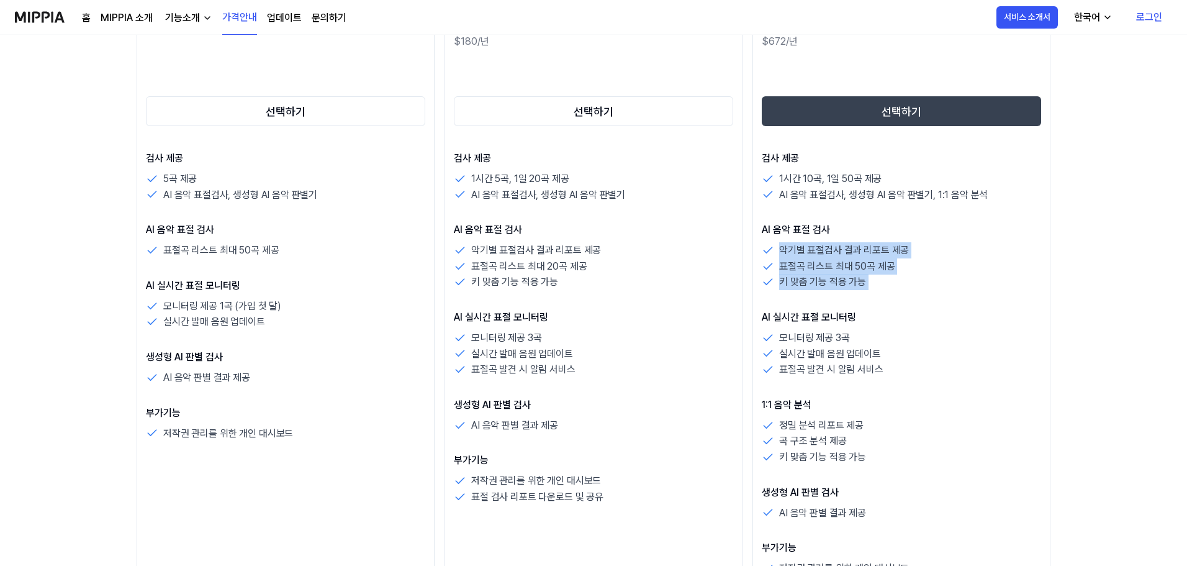
drag, startPoint x: 937, startPoint y: 238, endPoint x: 937, endPoint y: 286, distance: 47.8
click at [937, 286] on div "AI 음악 표절 검사 악기별 표절검사 결과 리포트 제공 표절곡 리스트 최대 50곡 제공 키 맞춤 기능 적용 가능" at bounding box center [901, 256] width 279 height 68
click at [937, 286] on div "키 맞춤 기능 적용 가능" at bounding box center [901, 282] width 279 height 16
drag, startPoint x: 937, startPoint y: 286, endPoint x: 932, endPoint y: 242, distance: 44.4
click at [932, 242] on div "AI 음악 표절 검사 악기별 표절검사 결과 리포트 제공 표절곡 리스트 최대 50곡 제공 키 맞춤 기능 적용 가능" at bounding box center [901, 256] width 279 height 68
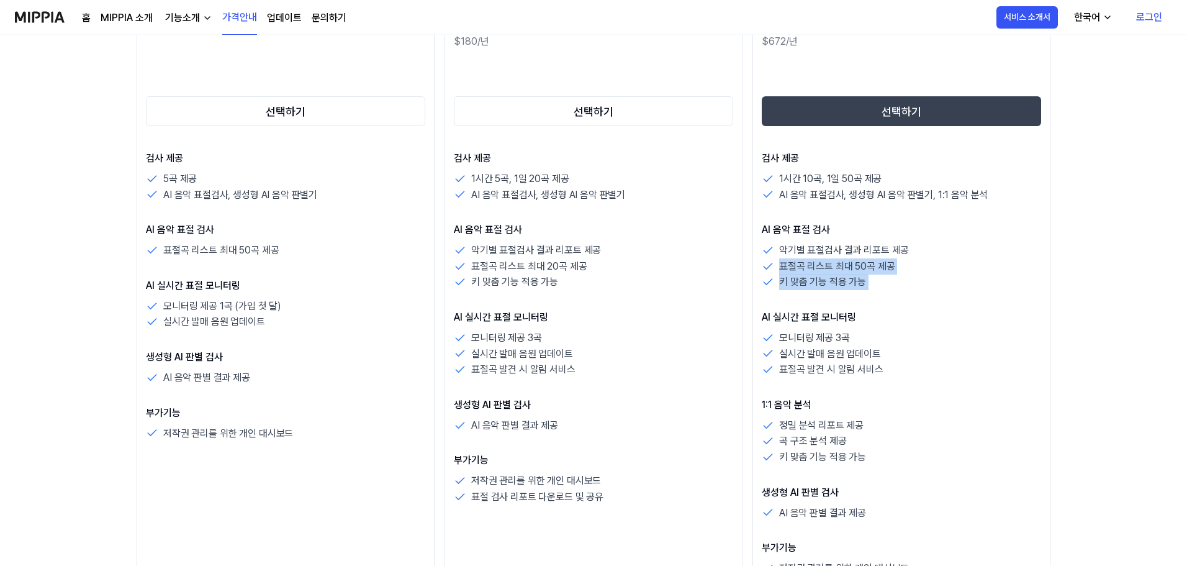
click at [931, 241] on div "AI 음악 표절 검사 악기별 표절검사 결과 리포트 제공 표절곡 리스트 최대 50곡 제공 키 맞춤 기능 적용 가능" at bounding box center [901, 256] width 279 height 68
drag, startPoint x: 931, startPoint y: 240, endPoint x: 930, endPoint y: 288, distance: 47.8
click at [930, 288] on div "AI 음악 표절 검사 악기별 표절검사 결과 리포트 제공 표절곡 리스트 최대 50곡 제공 키 맞춤 기능 적용 가능" at bounding box center [901, 256] width 279 height 68
click at [930, 288] on div "키 맞춤 기능 적용 가능" at bounding box center [901, 282] width 279 height 16
drag, startPoint x: 931, startPoint y: 294, endPoint x: 928, endPoint y: 247, distance: 47.3
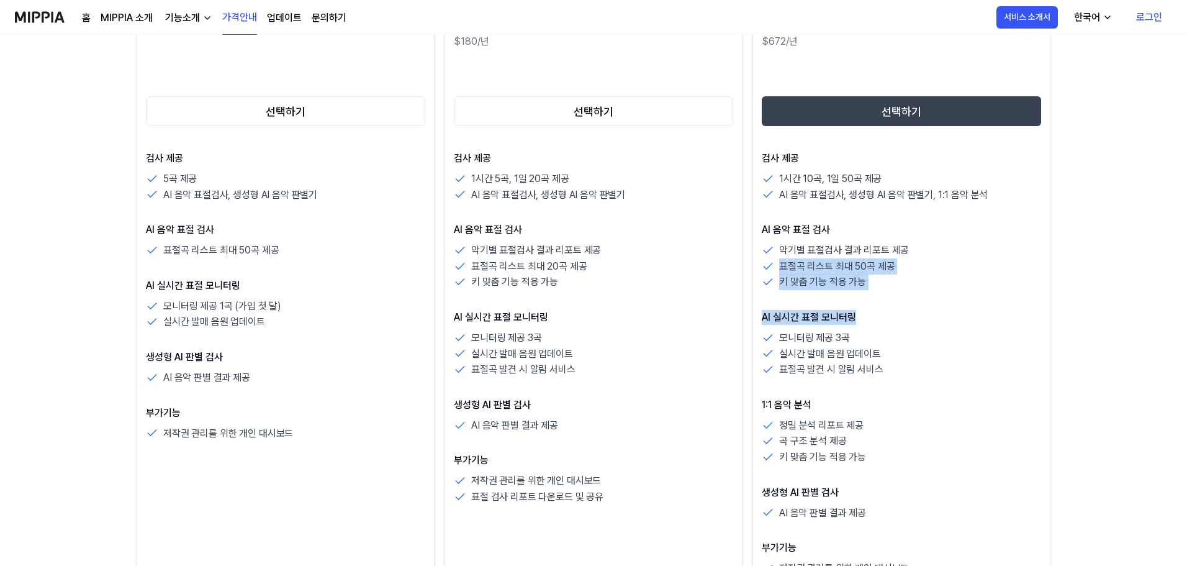
click at [928, 247] on div "검사 제공 1시간 10곡, 1일 50곡 제공 AI 음악 표절검사, 생성형 AI 음악 판별기, 1:1 음악 분석 AI 음악 표절 검사 악기별 표…" at bounding box center [901, 379] width 279 height 457
click at [928, 247] on div "악기별 표절검사 결과 리포트 제공" at bounding box center [901, 250] width 279 height 16
drag, startPoint x: 928, startPoint y: 247, endPoint x: 928, endPoint y: 282, distance: 35.4
click at [928, 282] on div "악기별 표절검사 결과 리포트 제공 표절곡 리스트 최대 50곡 제공 키 맞춤 기능 적용 가능" at bounding box center [901, 266] width 279 height 48
click at [928, 282] on div "키 맞춤 기능 적용 가능" at bounding box center [901, 282] width 279 height 16
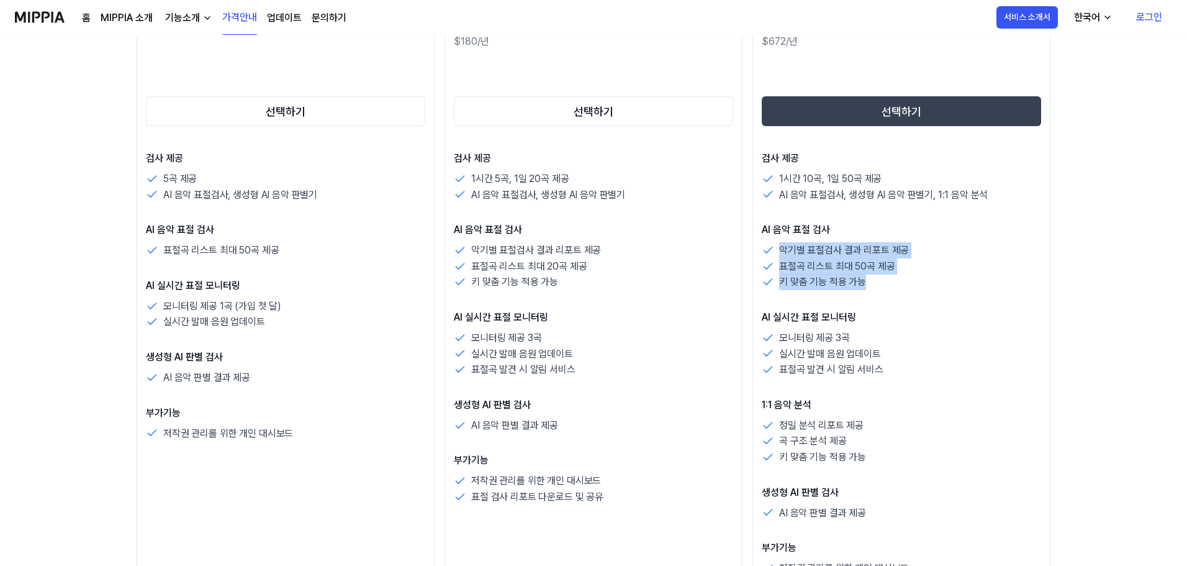
drag, startPoint x: 933, startPoint y: 286, endPoint x: 933, endPoint y: 220, distance: 65.2
click at [933, 220] on div "검사 제공 1시간 10곡, 1일 50곡 제공 AI 음악 표절검사, 생성형 AI 음악 판별기, 1:1 음악 분석 AI 음악 표절 검사 악기별 표…" at bounding box center [901, 379] width 279 height 457
drag, startPoint x: 933, startPoint y: 215, endPoint x: 930, endPoint y: 279, distance: 63.4
click at [930, 279] on div "검사 제공 1시간 10곡, 1일 50곡 제공 AI 음악 표절검사, 생성형 AI 음악 판별기, 1:1 음악 분석 AI 음악 표절 검사 악기별 표…" at bounding box center [901, 379] width 279 height 457
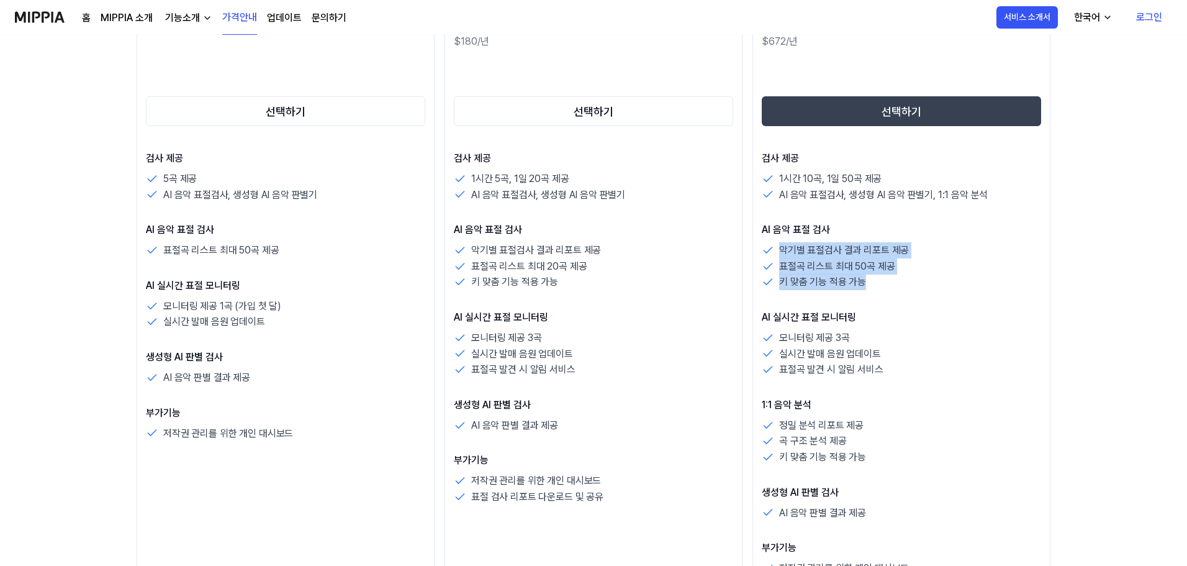
click at [930, 279] on div "키 맞춤 기능 적용 가능" at bounding box center [901, 282] width 279 height 16
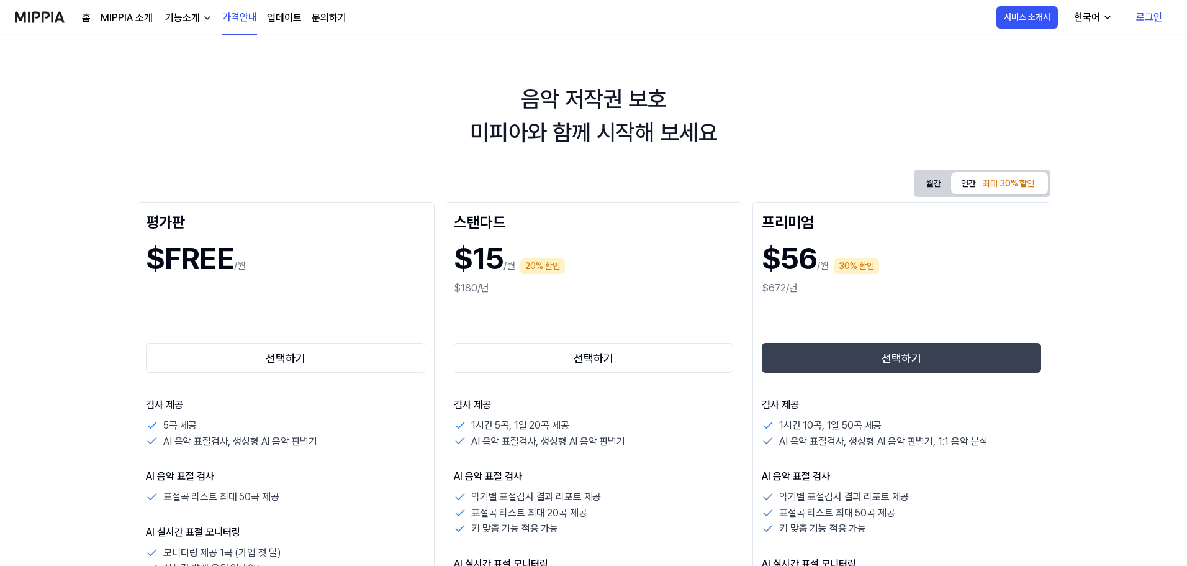
scroll to position [0, 0]
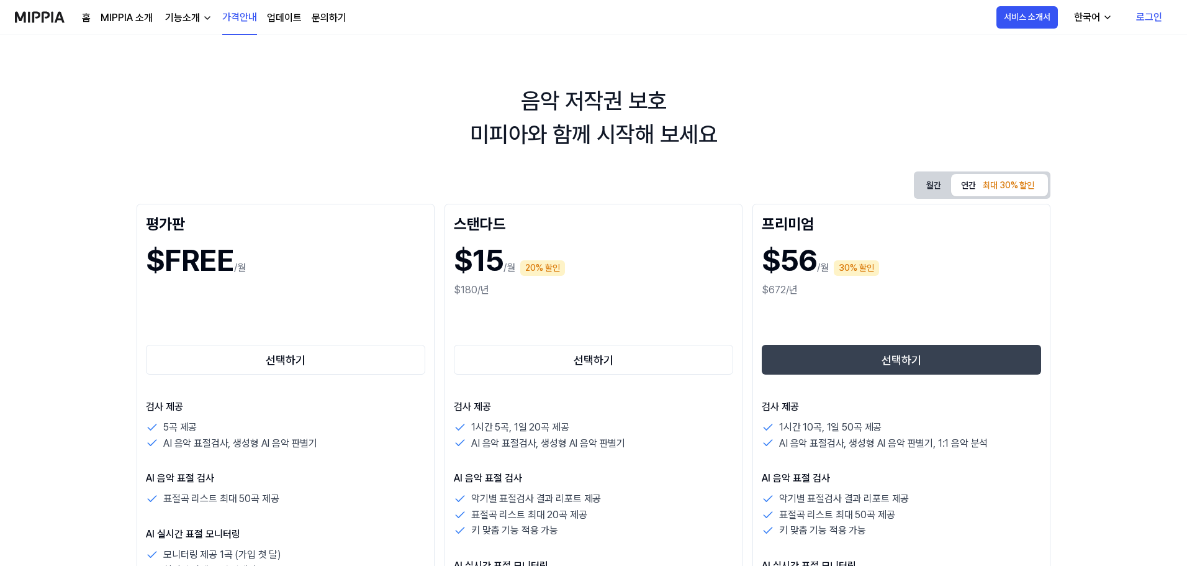
click at [808, 121] on div "음악 저작권 보호 미피아와 함께 시작해 보세요" at bounding box center [593, 117] width 1187 height 67
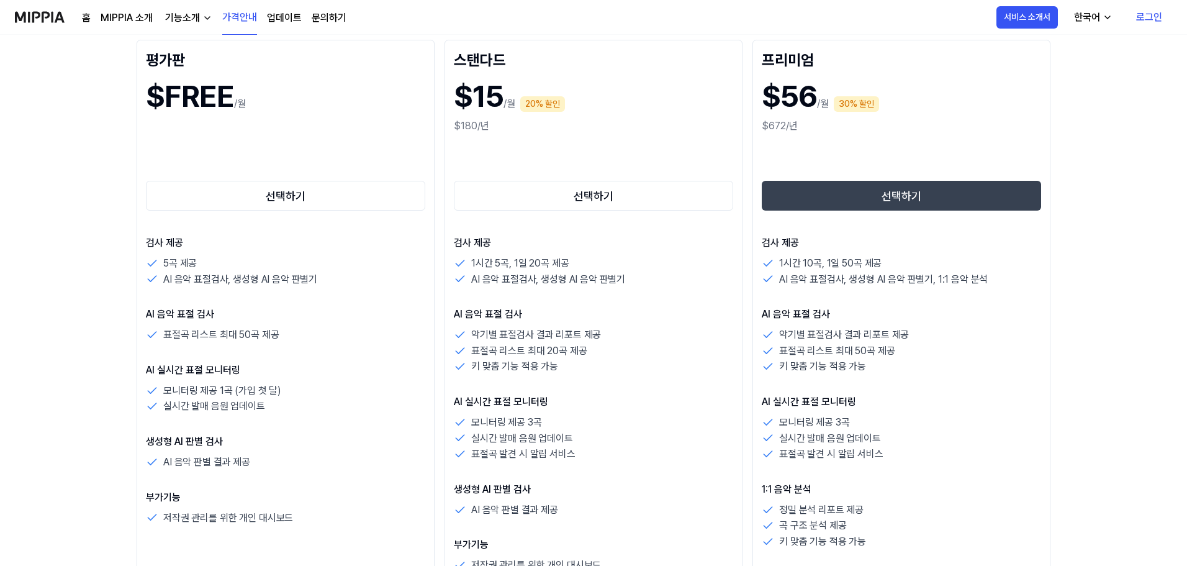
scroll to position [186, 0]
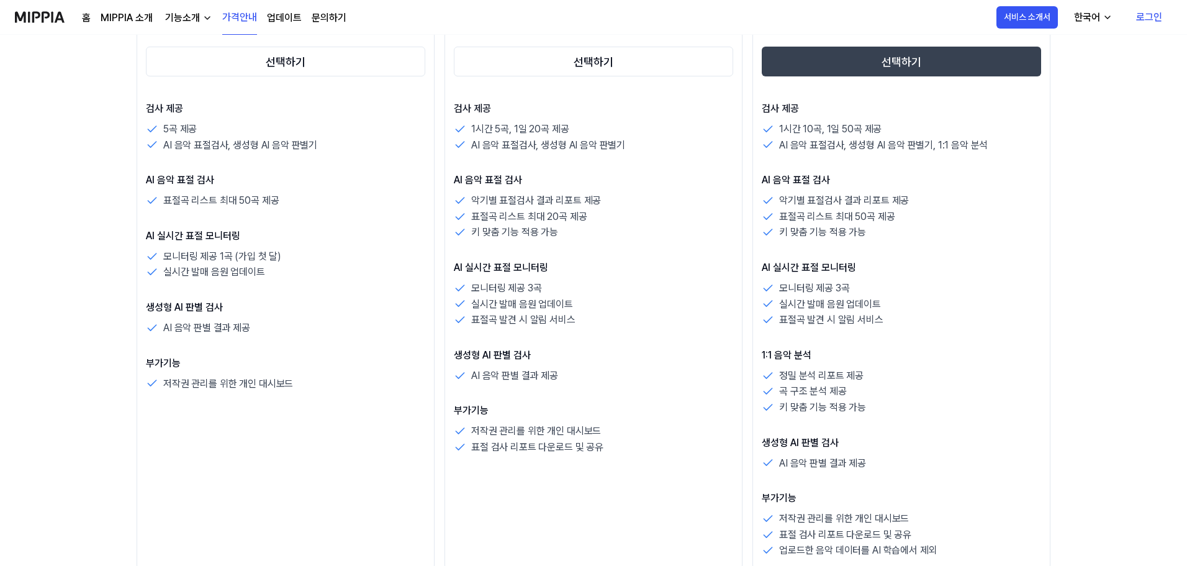
scroll to position [310, 0]
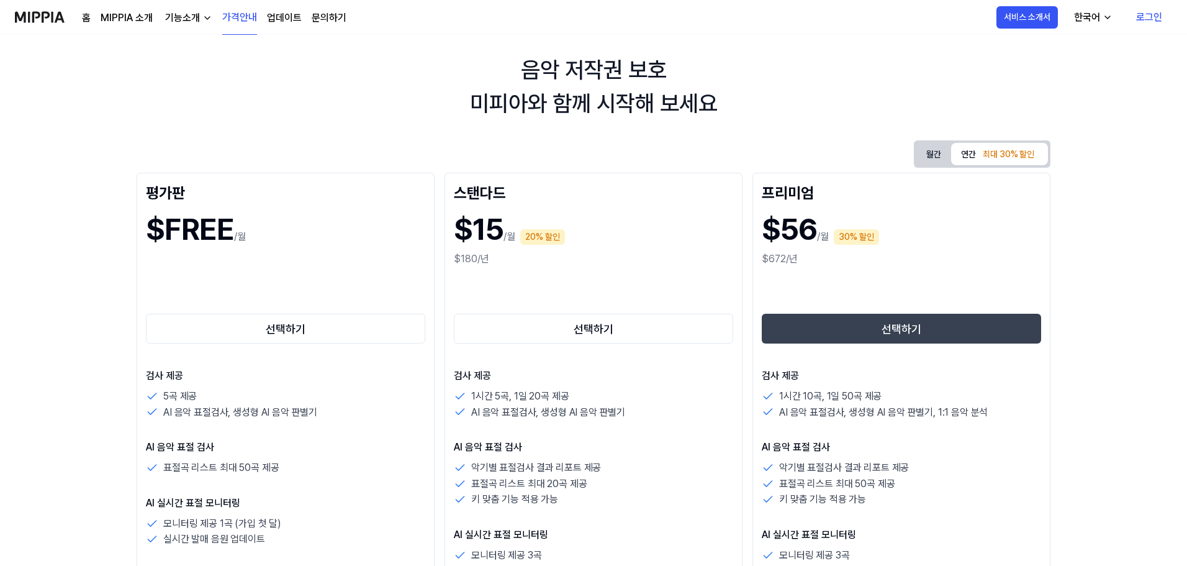
scroll to position [0, 0]
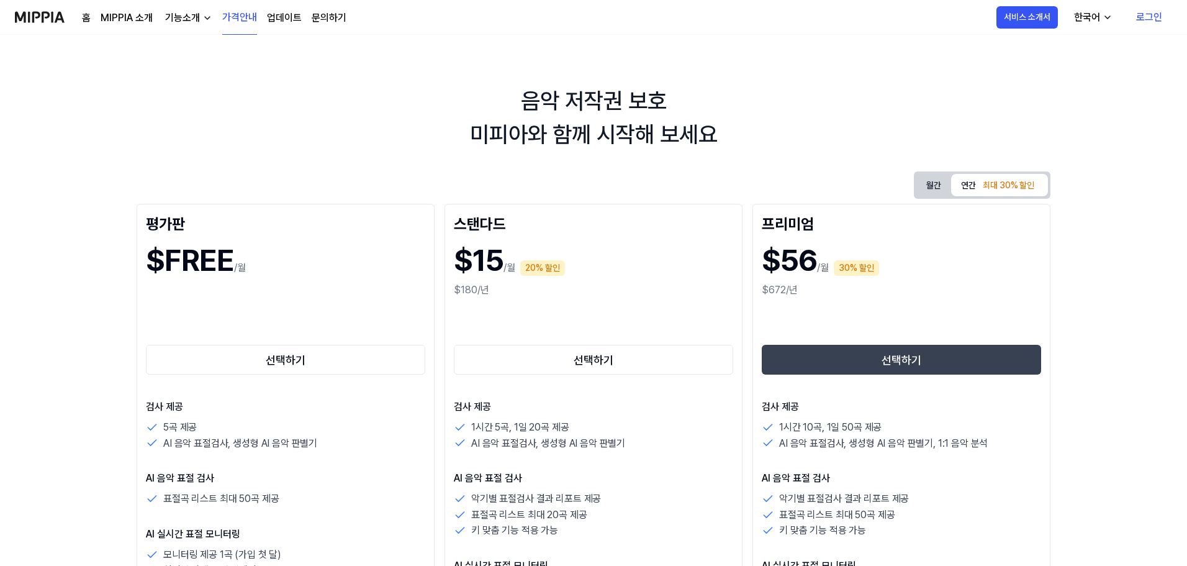
click at [171, 16] on div "기능소개" at bounding box center [183, 18] width 40 height 15
click at [175, 118] on link "AI 판별기" at bounding box center [186, 120] width 119 height 25
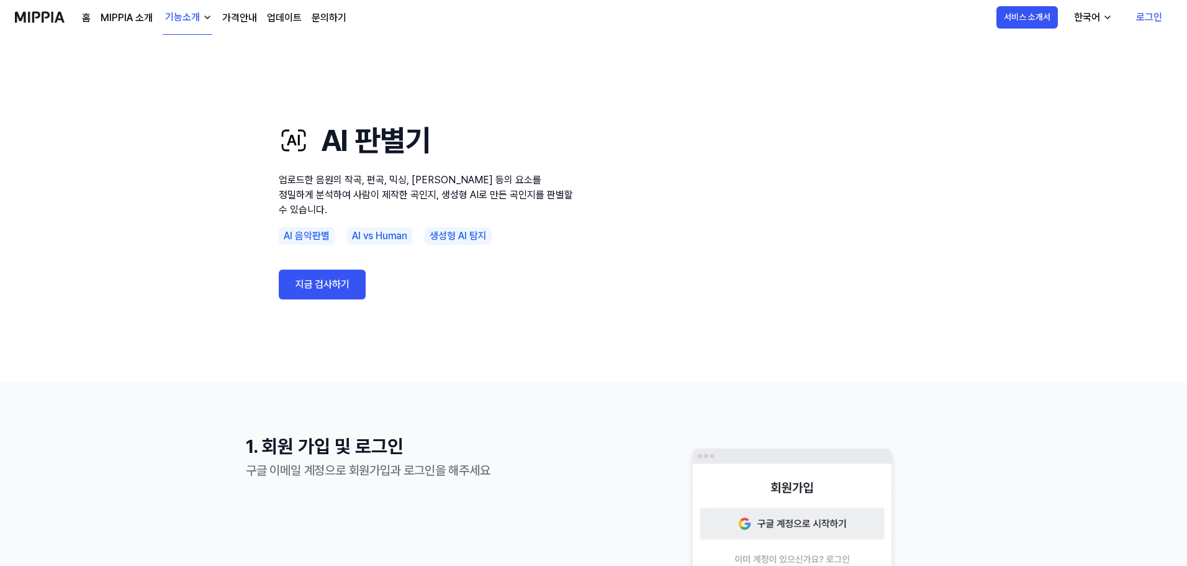
click at [162, 215] on use "AI 판별기 업로드한 음원의 작곡, 편곡, 믹싱, 마스터링 등의 요소를 정밀하게 분석하여 사람이 제작한 곡인지, 생성형 AI로 만든 곡인지를 …" at bounding box center [593, 209] width 1187 height 348
click at [60, 17] on img at bounding box center [40, 17] width 50 height 34
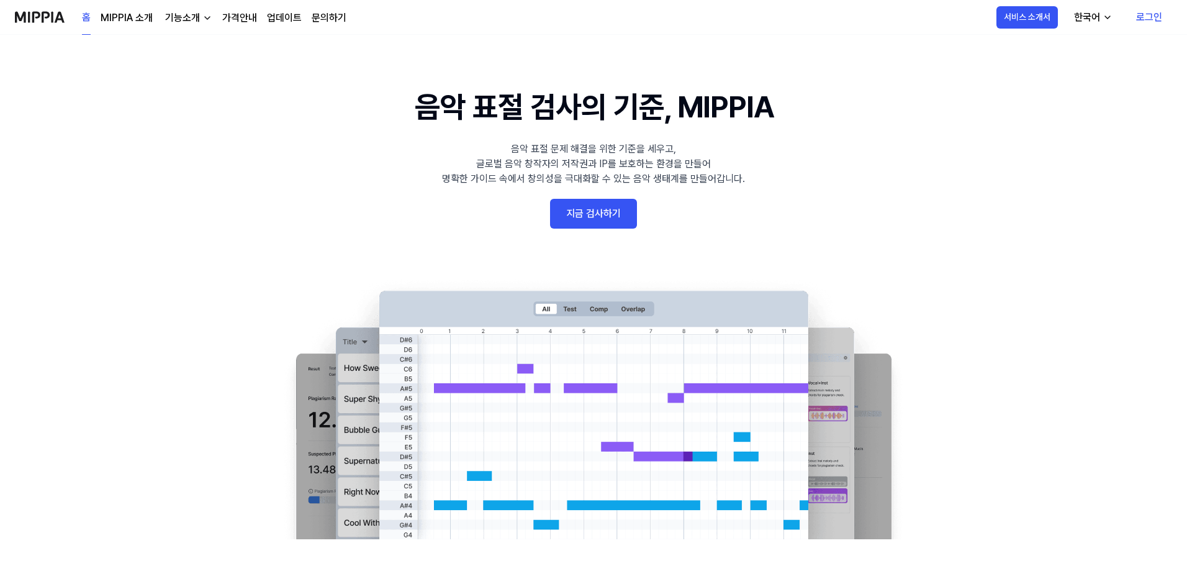
click at [193, 17] on div "기능소개" at bounding box center [183, 18] width 40 height 15
click at [171, 120] on link "AI 판별기" at bounding box center [186, 120] width 119 height 25
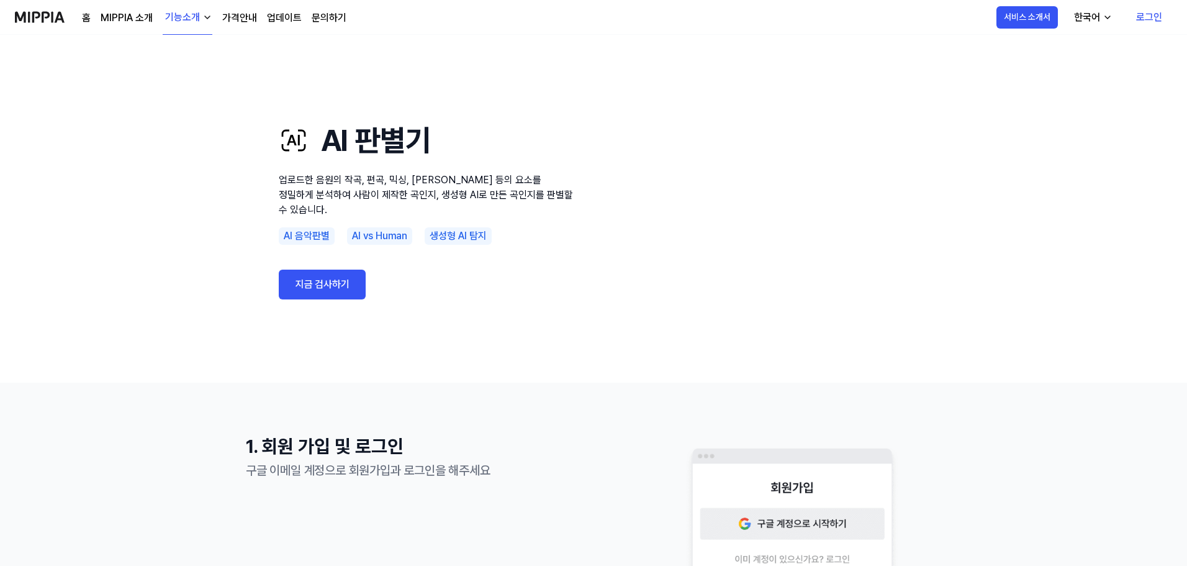
click at [972, 225] on use "AI 판별기 업로드한 음원의 작곡, 편곡, 믹싱, 마스터링 등의 요소를 정밀하게 분석하여 사람이 제작한 곡인지, 생성형 AI로 만든 곡인지를 …" at bounding box center [593, 209] width 1187 height 348
